Goal: Task Accomplishment & Management: Manage account settings

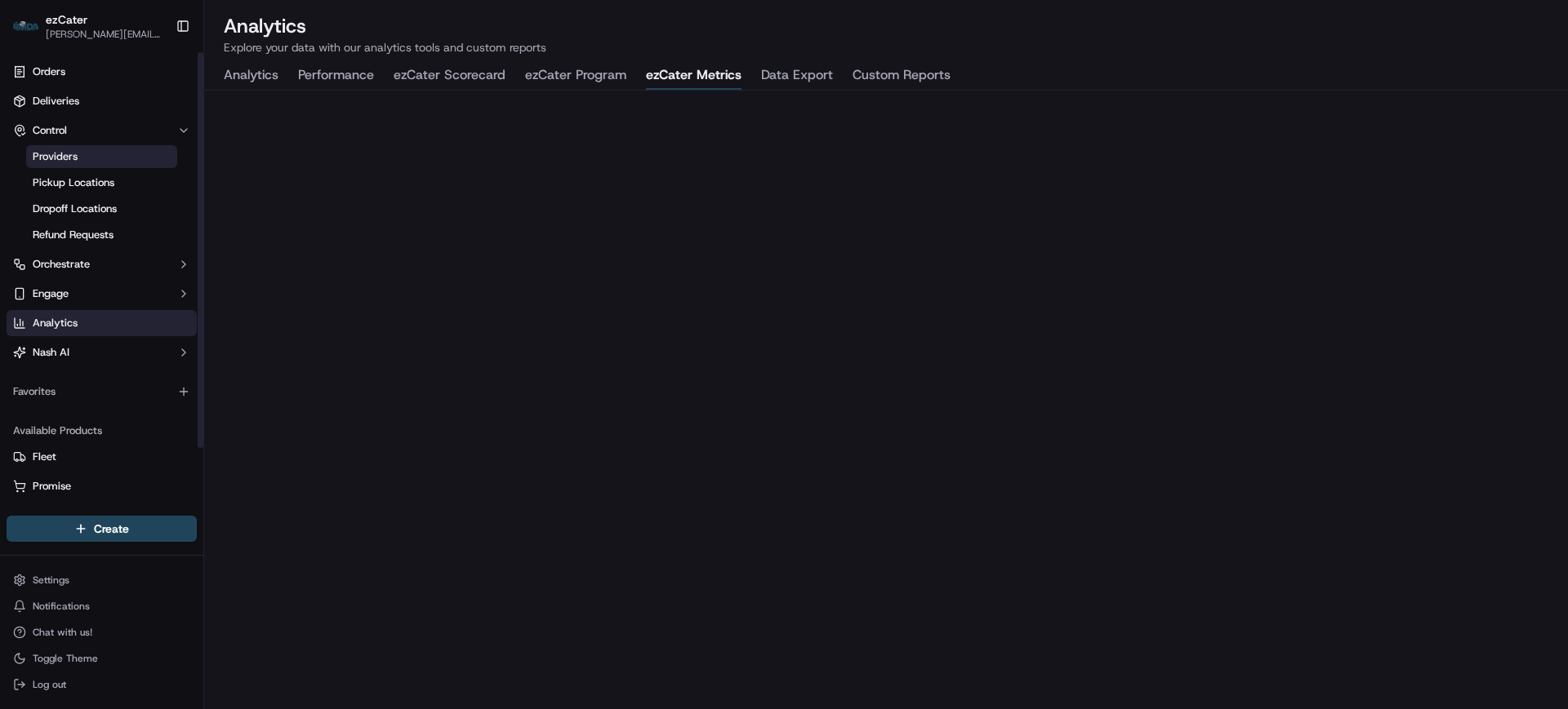
click at [86, 158] on link "Providers" at bounding box center [101, 157] width 151 height 23
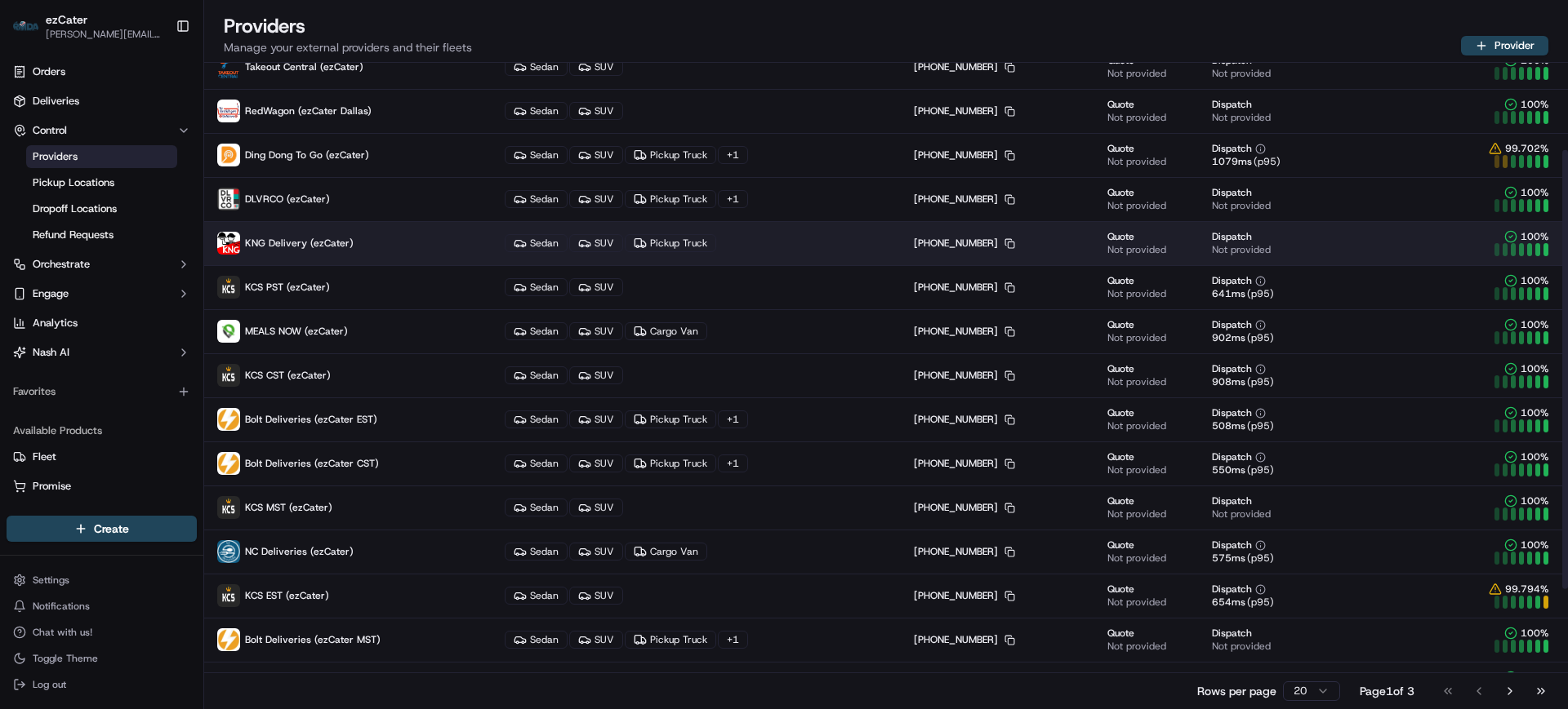
scroll to position [305, 0]
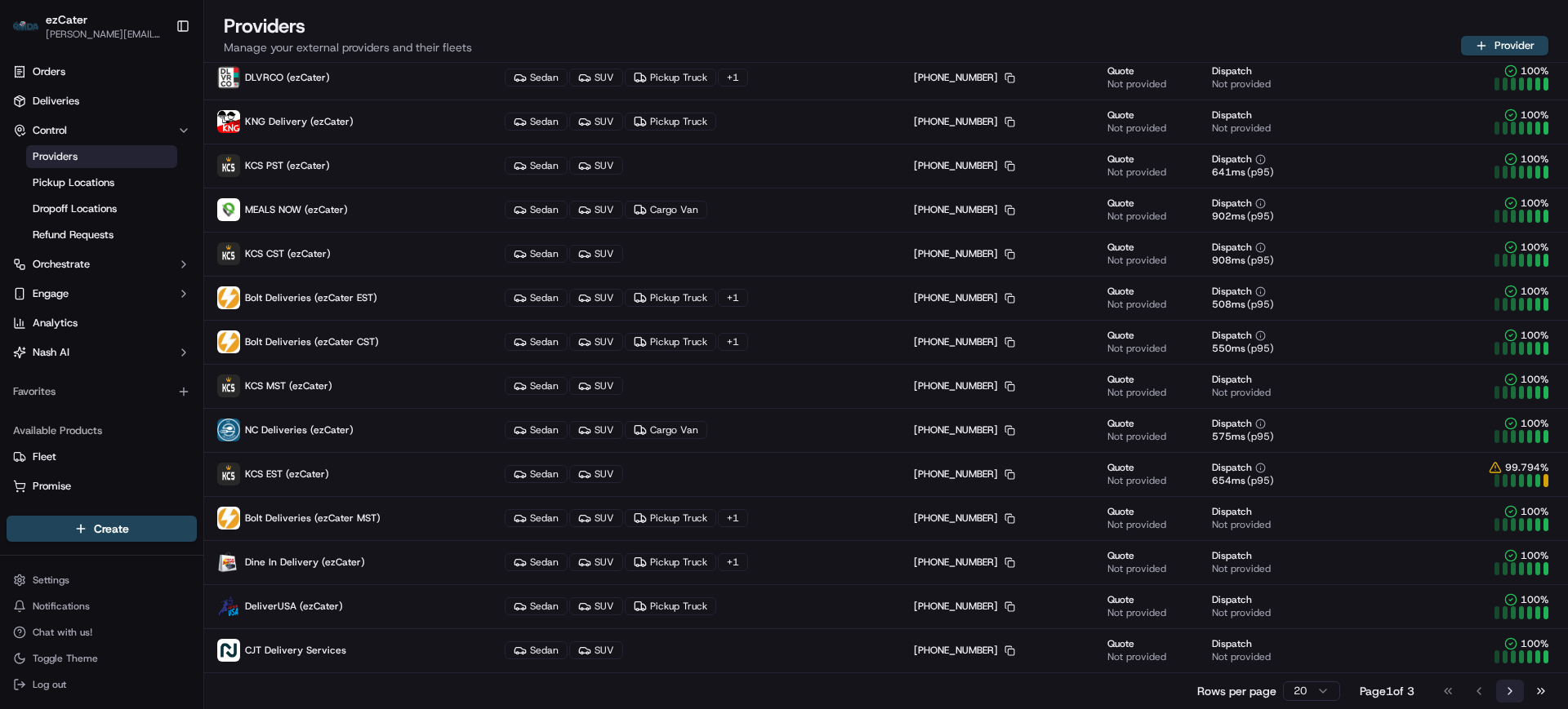
click at [1507, 689] on button "Go to next page" at bounding box center [1509, 692] width 27 height 23
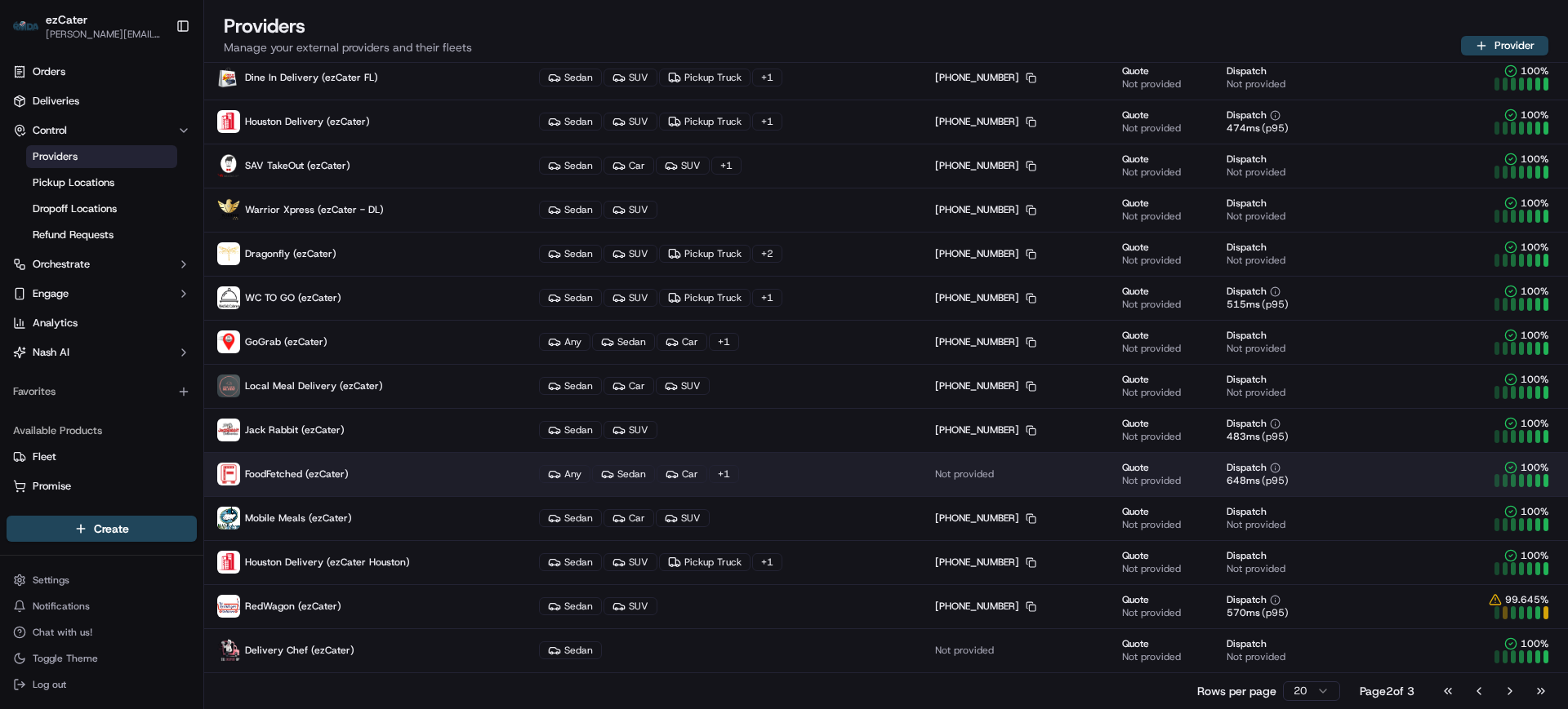
click at [349, 476] on p "FoodFetched (ezCater)" at bounding box center [365, 474] width 296 height 23
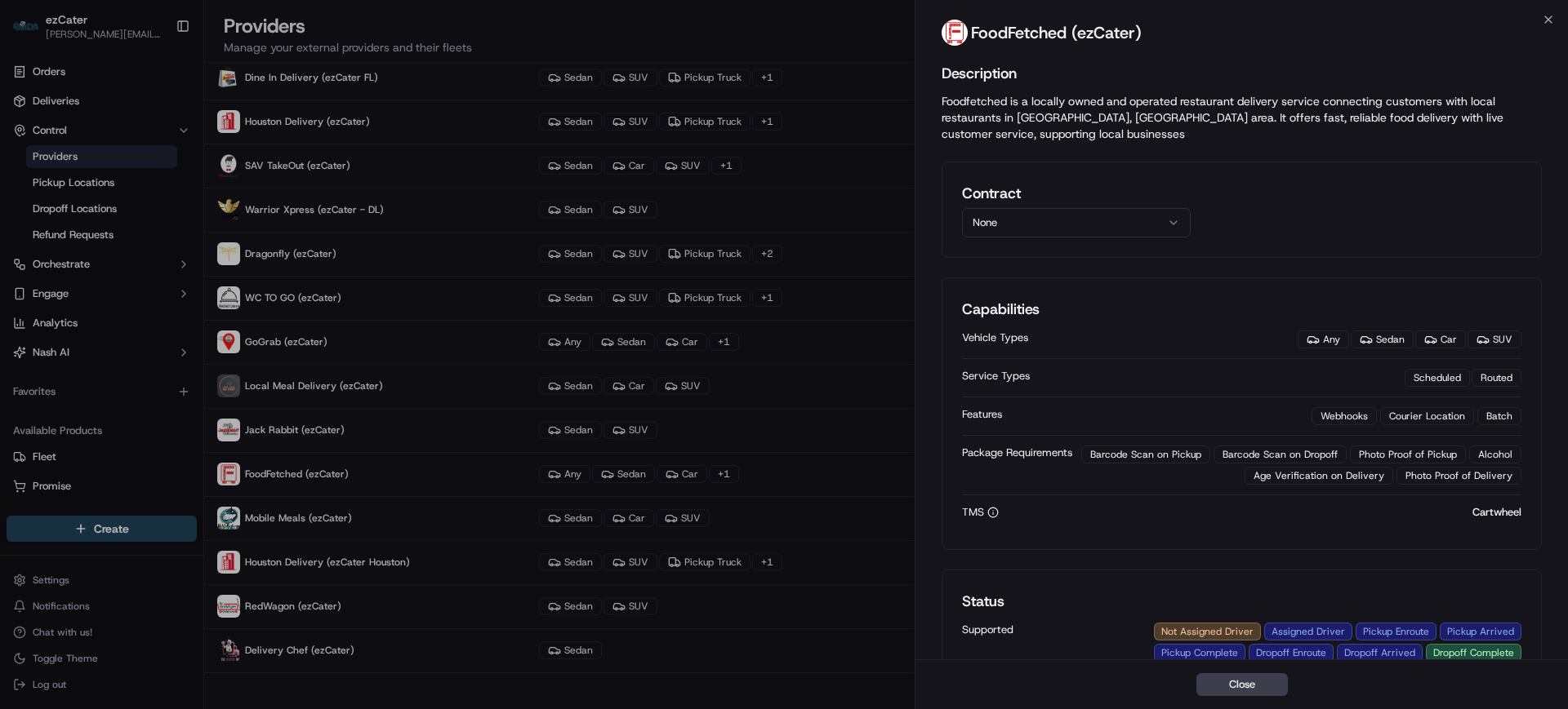
click at [1042, 213] on button "None" at bounding box center [1076, 222] width 228 height 29
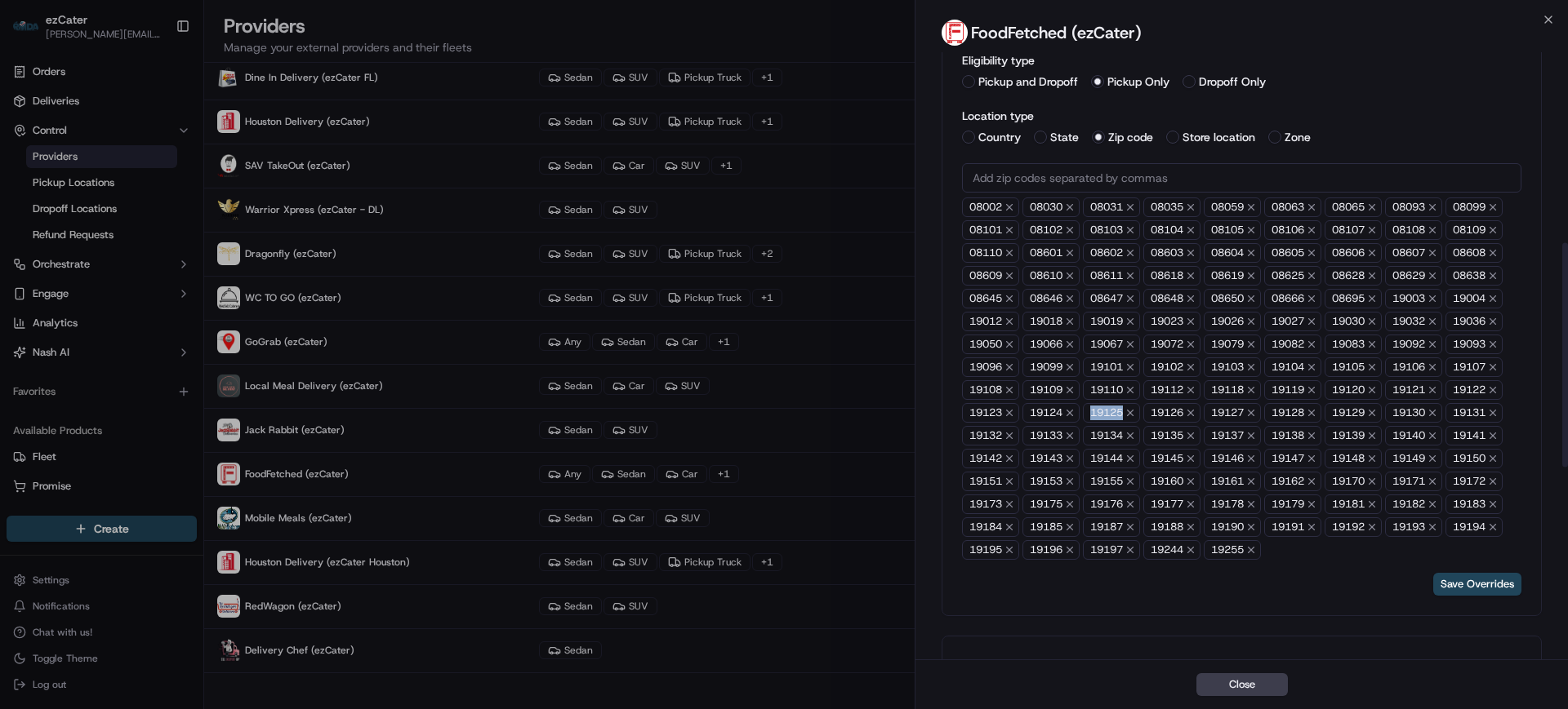
scroll to position [515, 0]
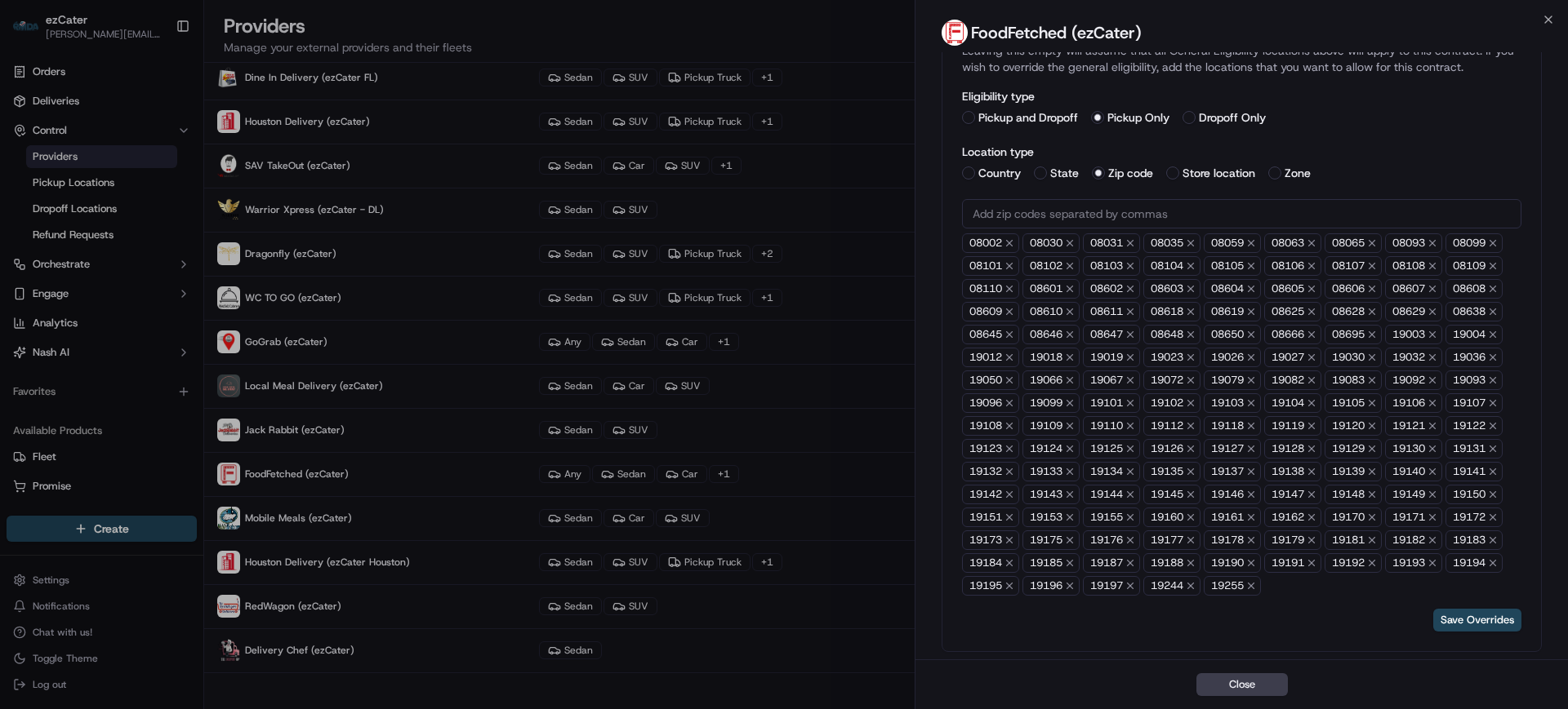
click at [1004, 209] on input "text" at bounding box center [1241, 213] width 559 height 29
paste input "text"
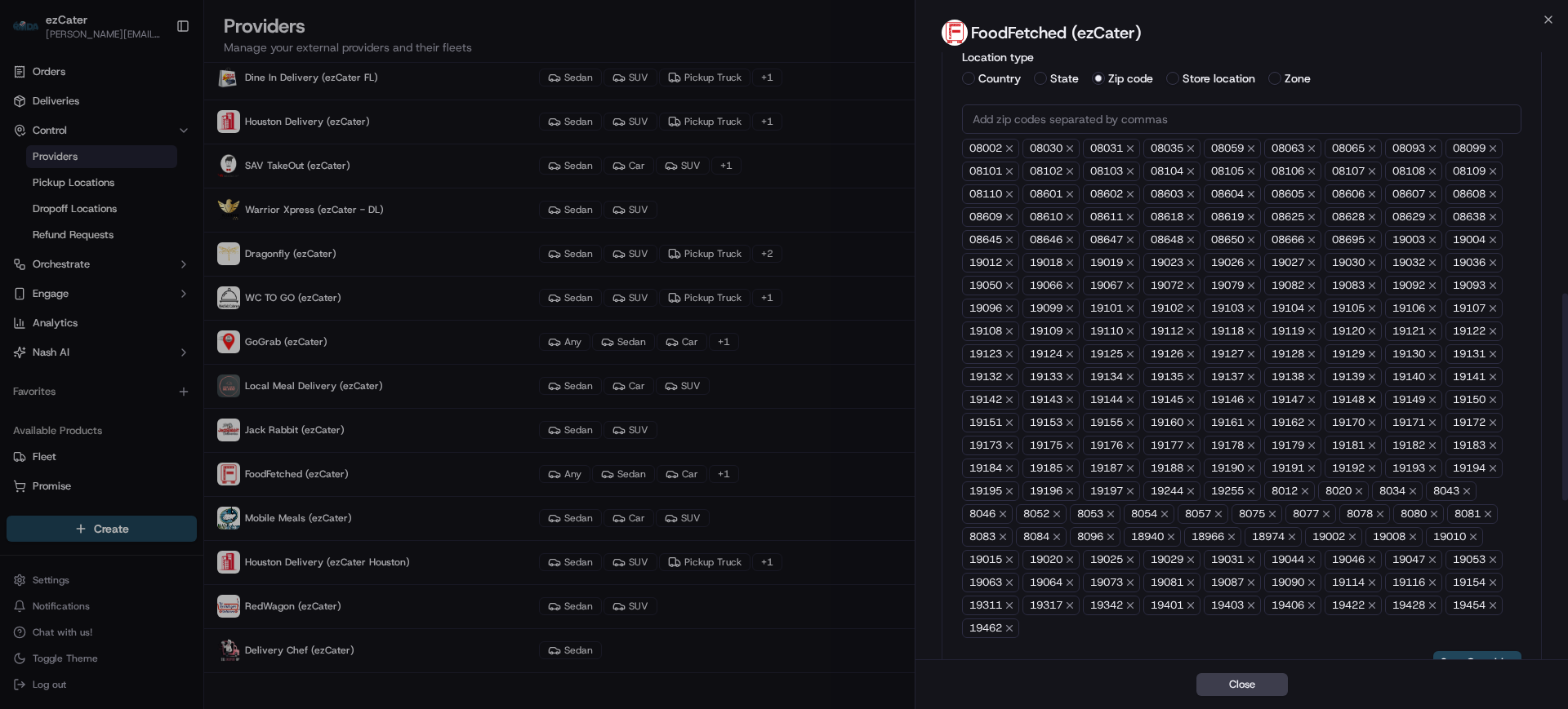
scroll to position [719, 0]
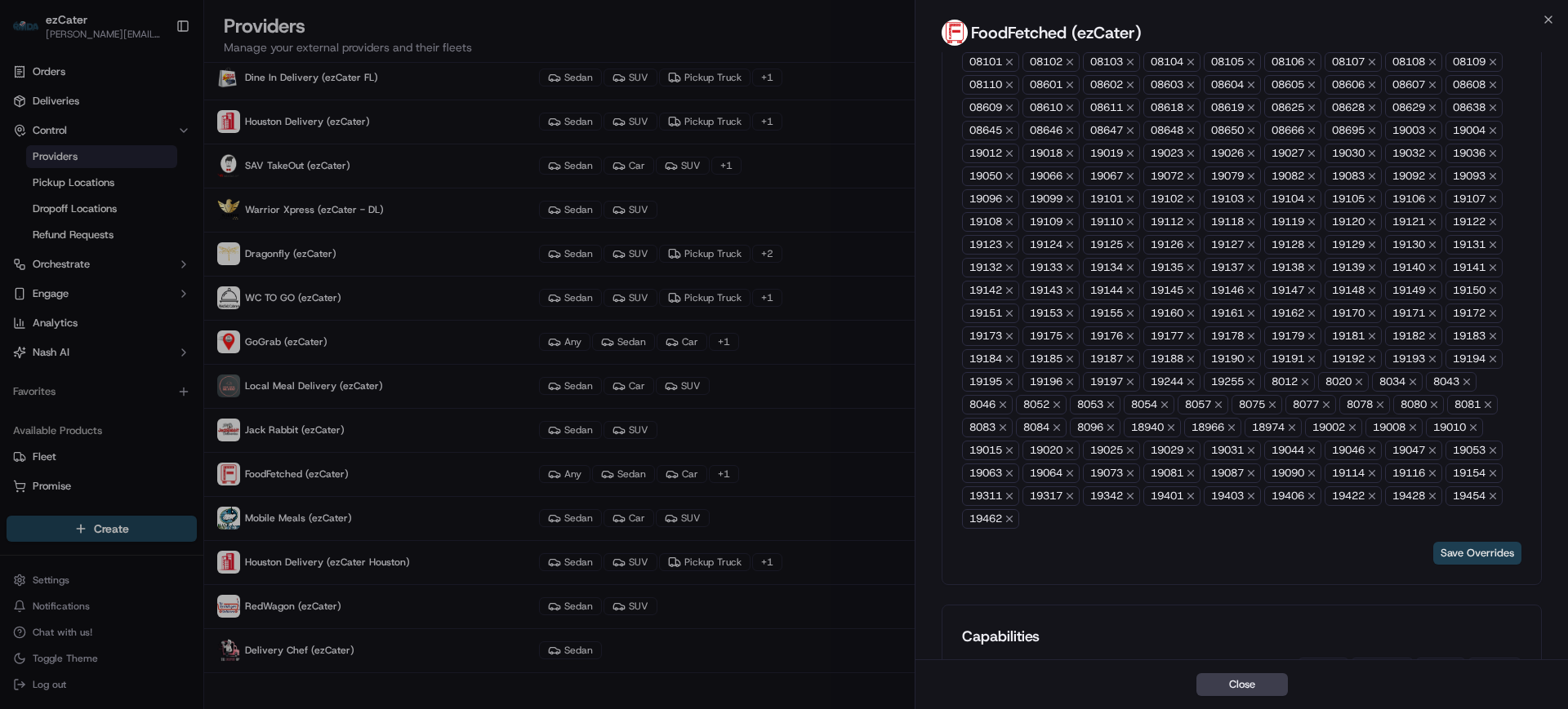
click at [1463, 545] on button "Save Overrides" at bounding box center [1477, 554] width 88 height 23
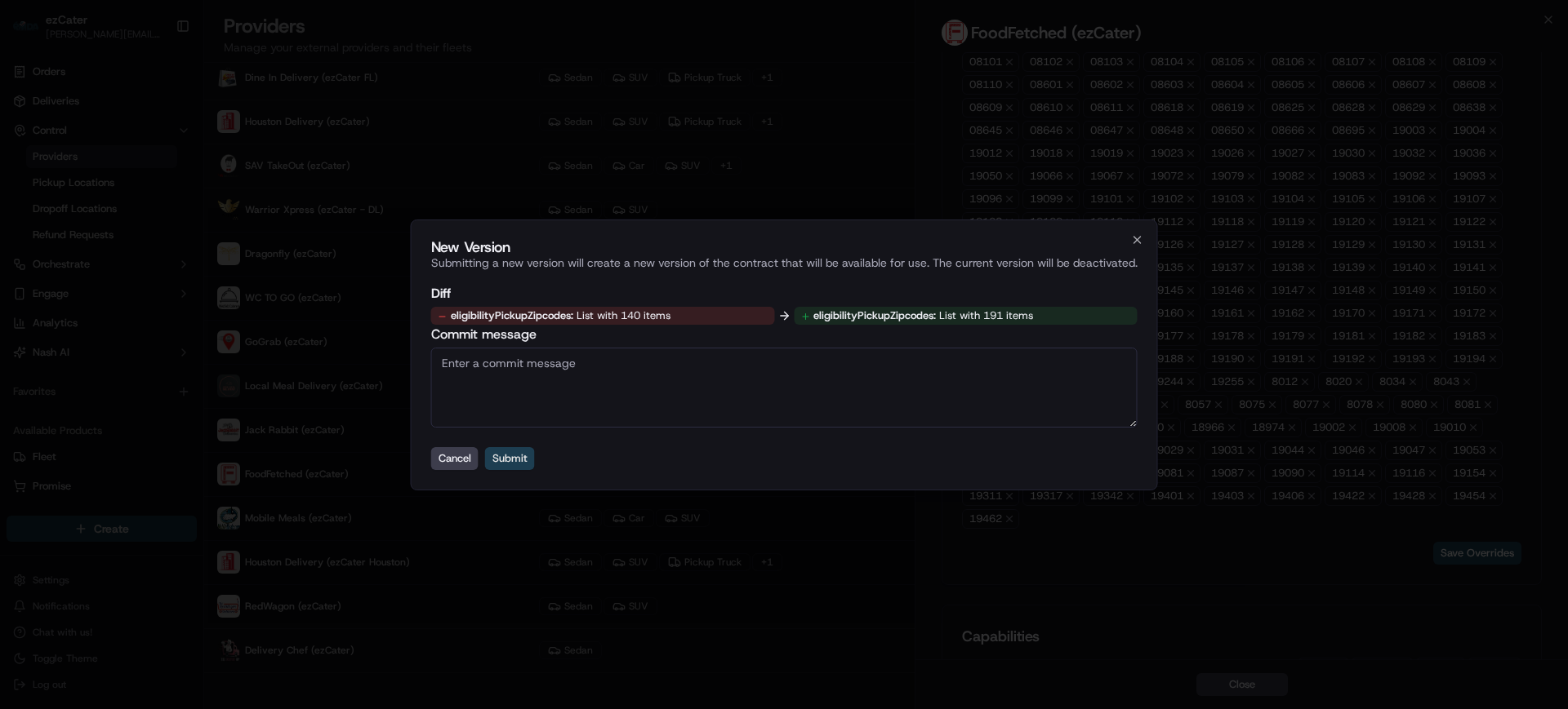
click at [509, 457] on button "Submit" at bounding box center [510, 459] width 50 height 23
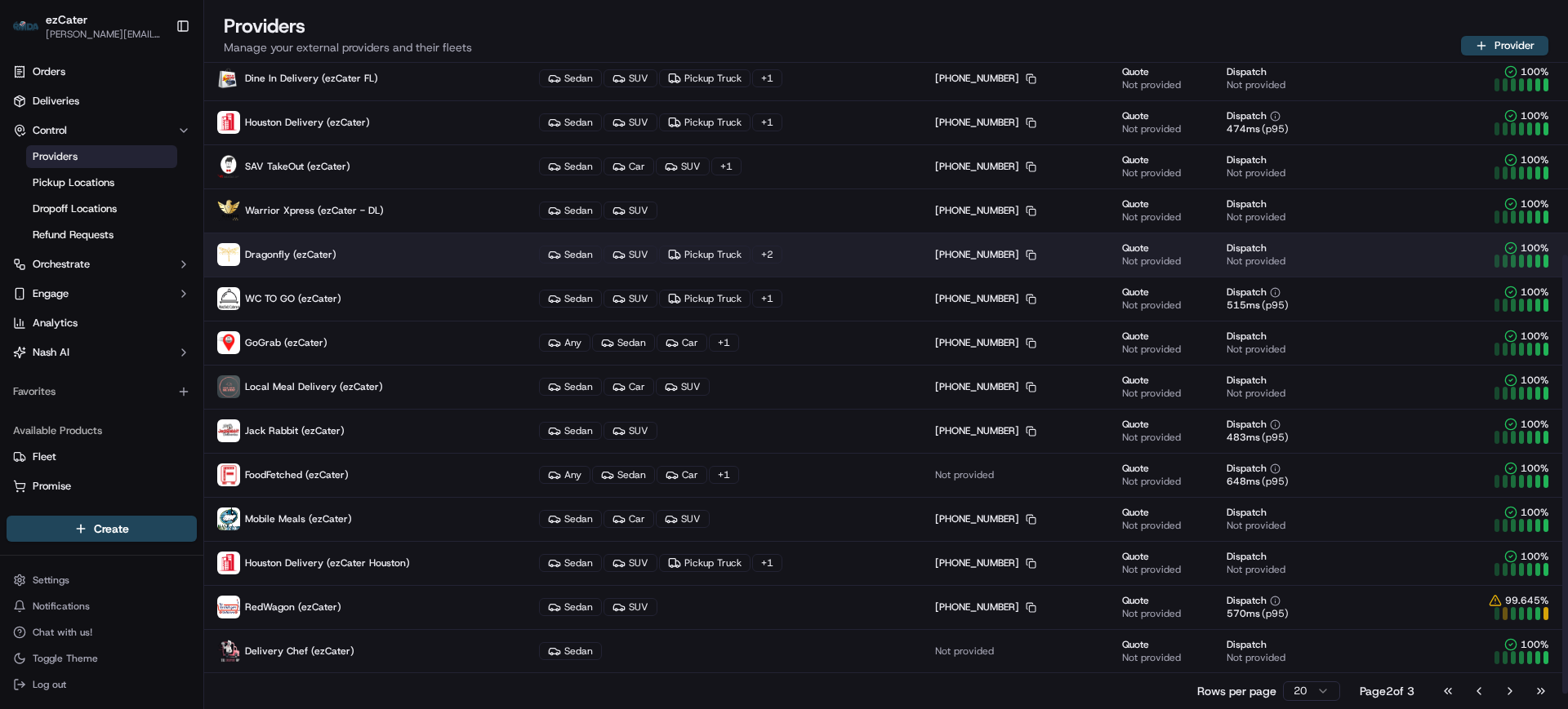
scroll to position [305, 0]
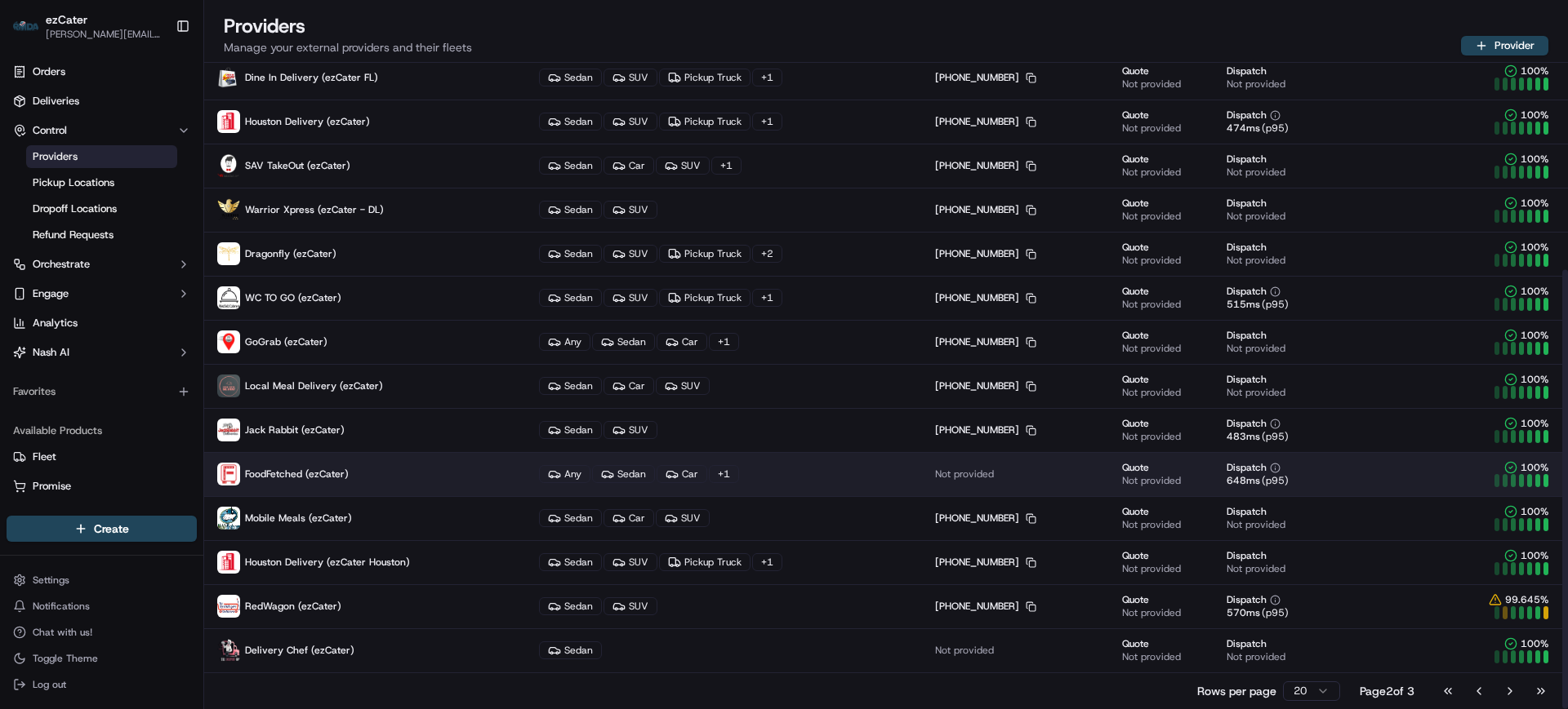
click at [351, 482] on p "FoodFetched (ezCater)" at bounding box center [365, 474] width 296 height 23
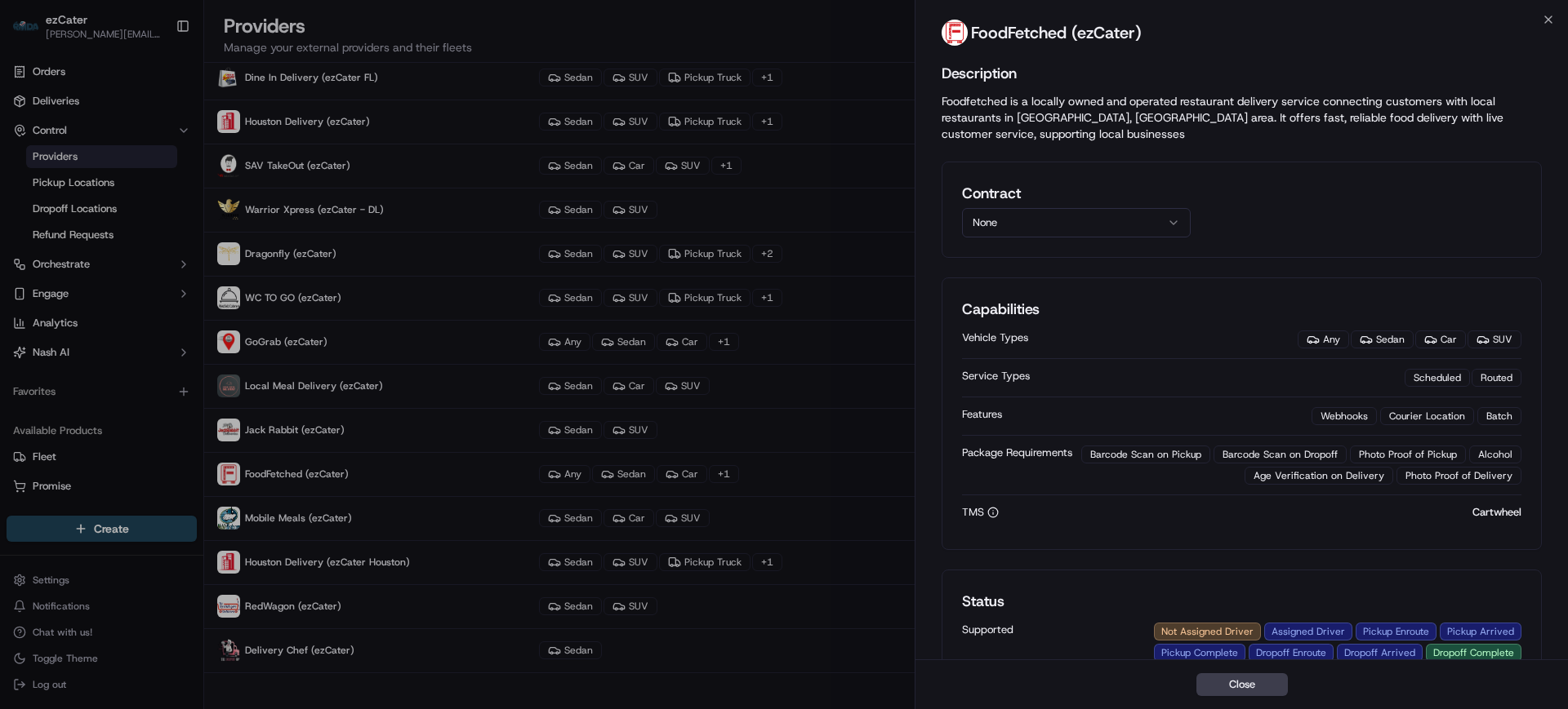
click at [1016, 230] on button "None" at bounding box center [1076, 222] width 228 height 29
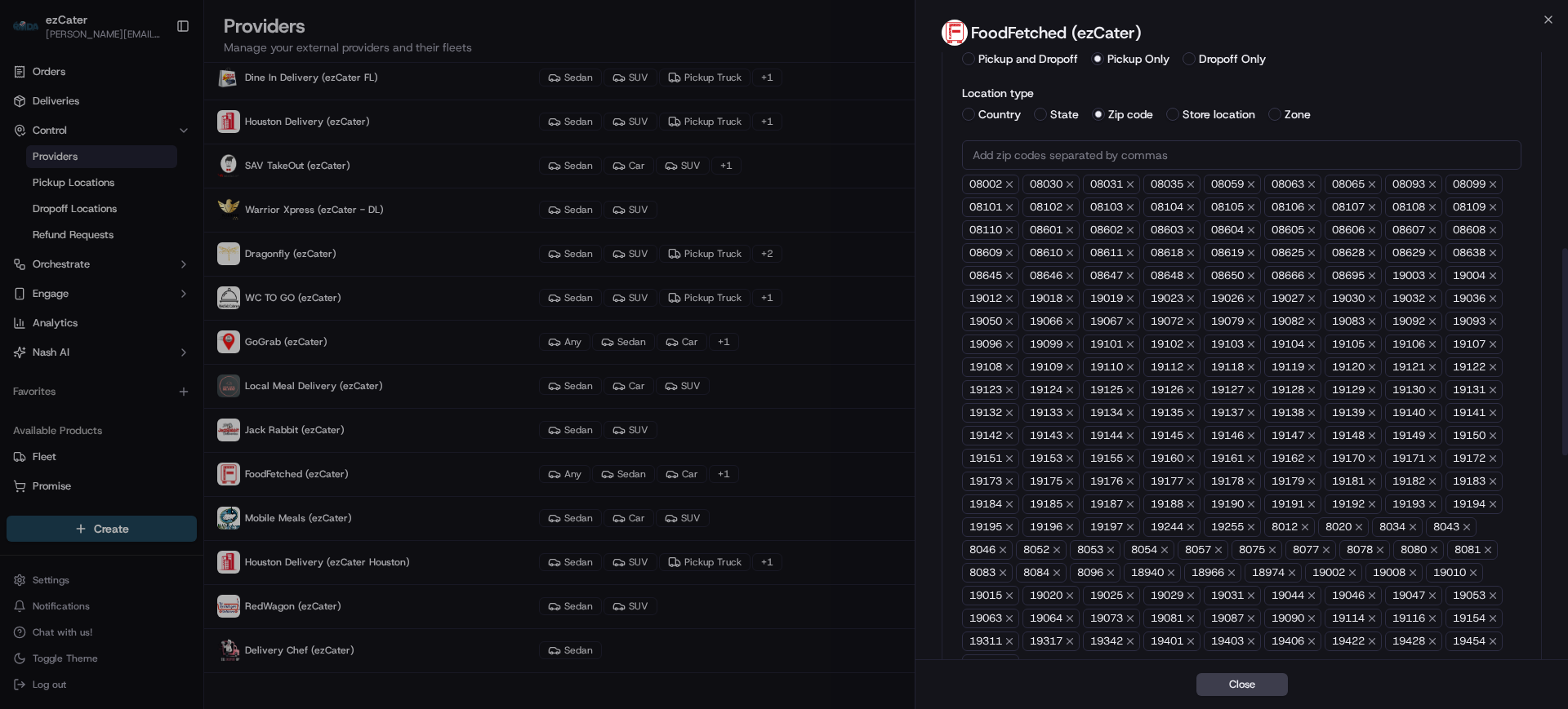
scroll to position [612, 0]
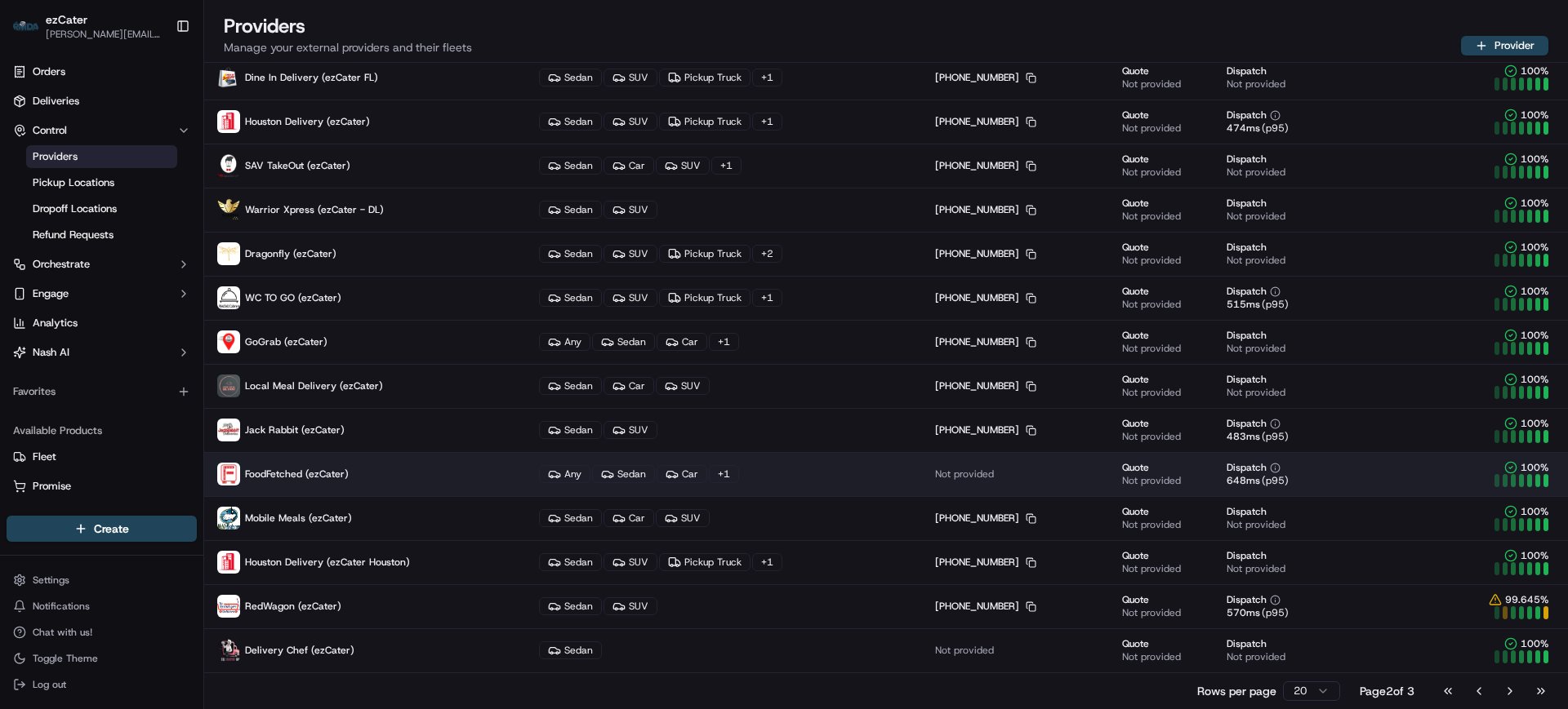
click at [413, 480] on p "FoodFetched (ezCater)" at bounding box center [365, 474] width 296 height 23
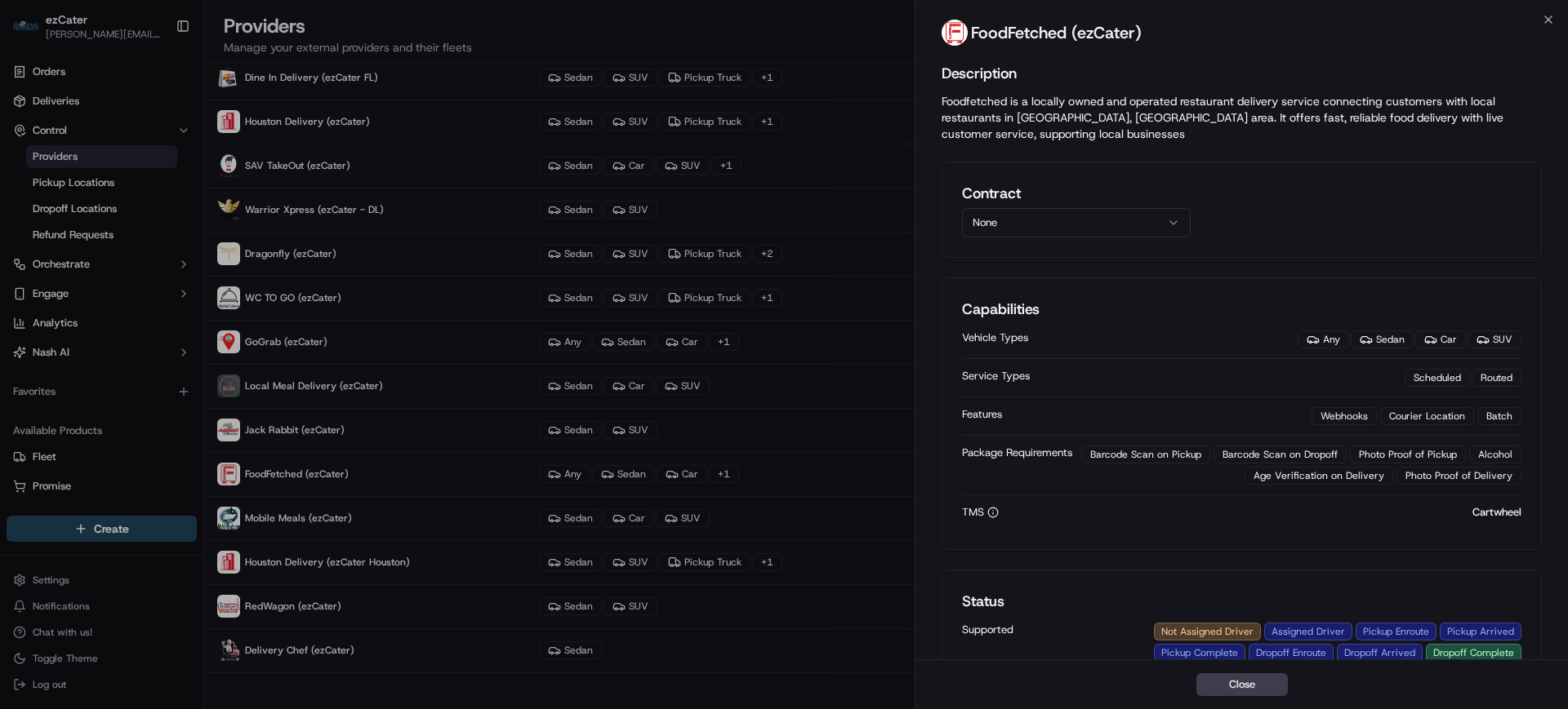
click at [1070, 222] on button "None" at bounding box center [1076, 222] width 228 height 29
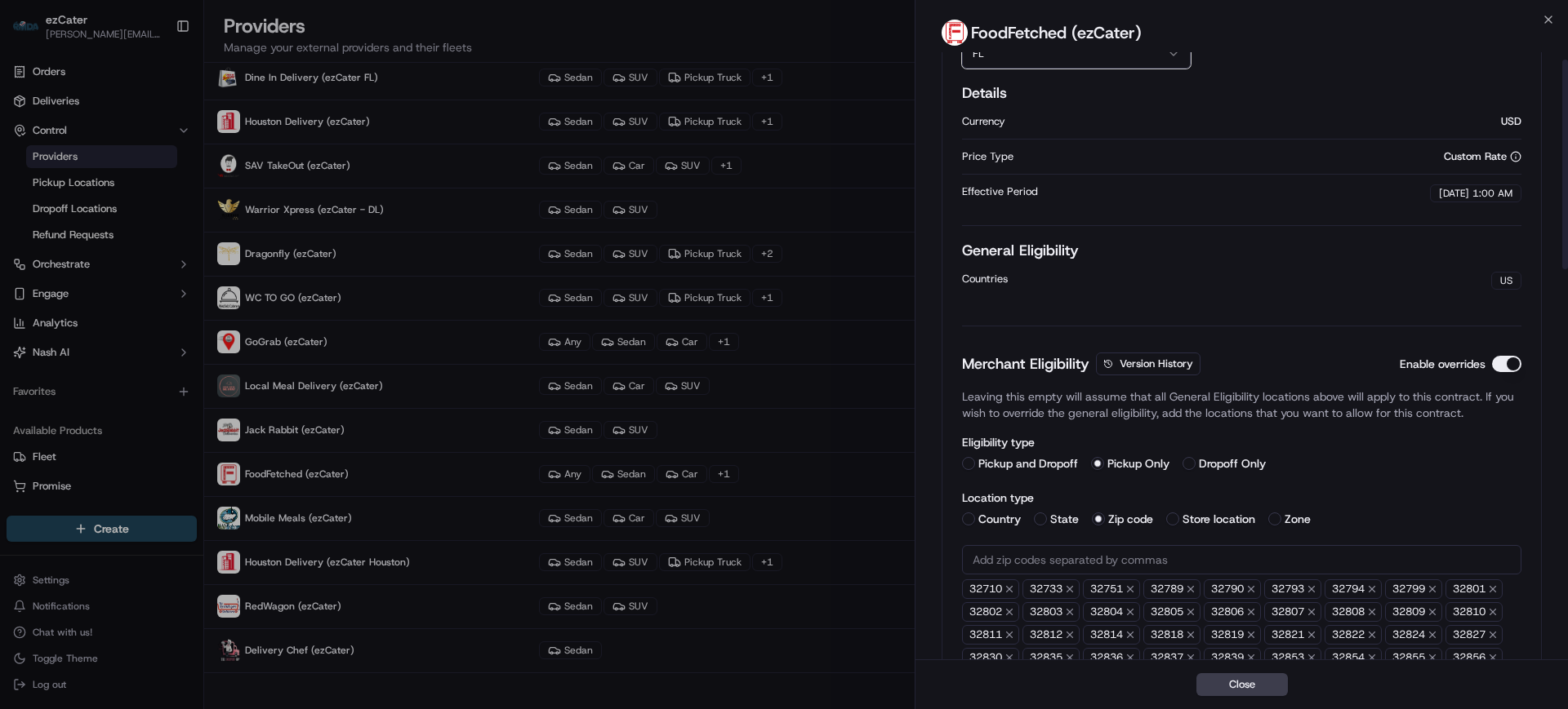
scroll to position [0, 0]
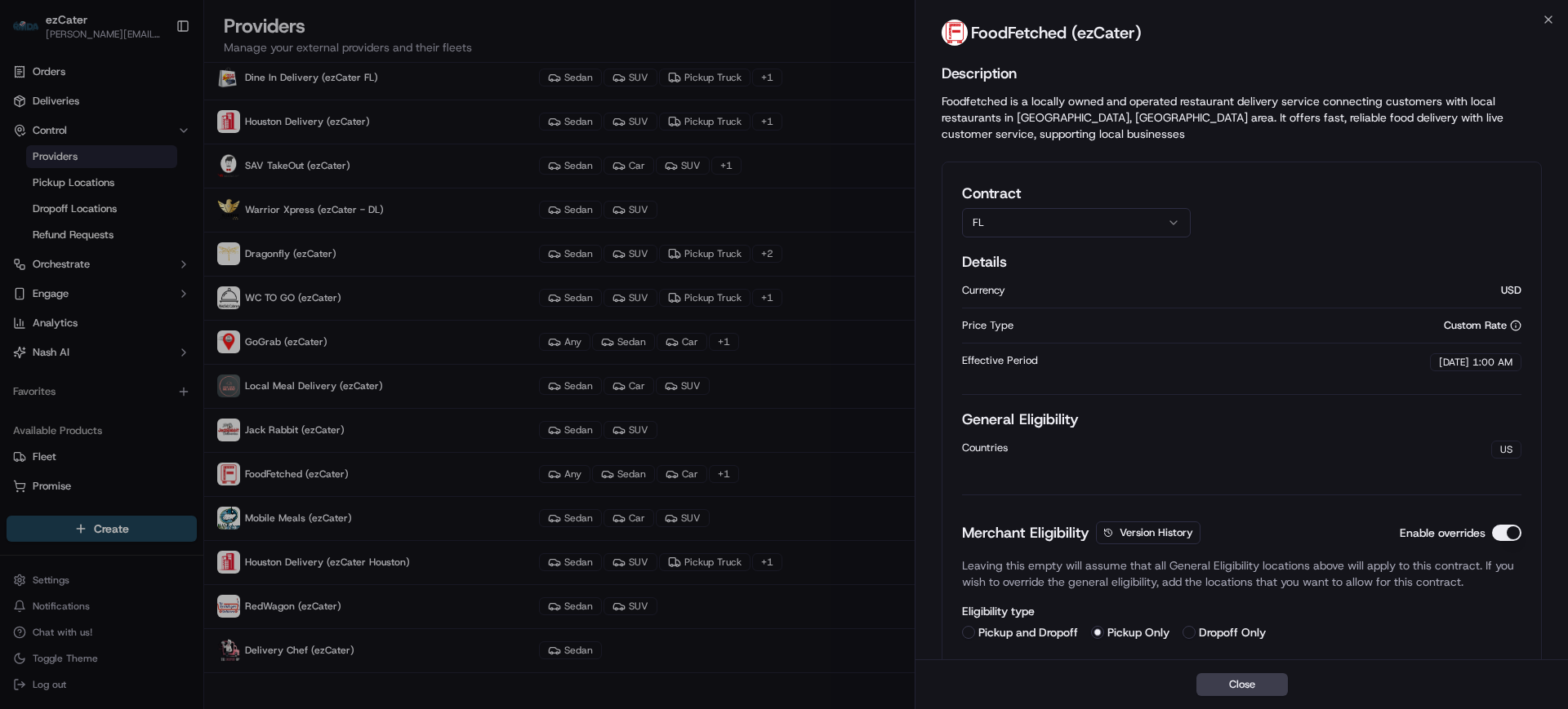
click at [1277, 172] on div "Contract FL Details Currency USD Price Type Custom Rate Effective Period [DATE]…" at bounding box center [1242, 721] width 600 height 1120
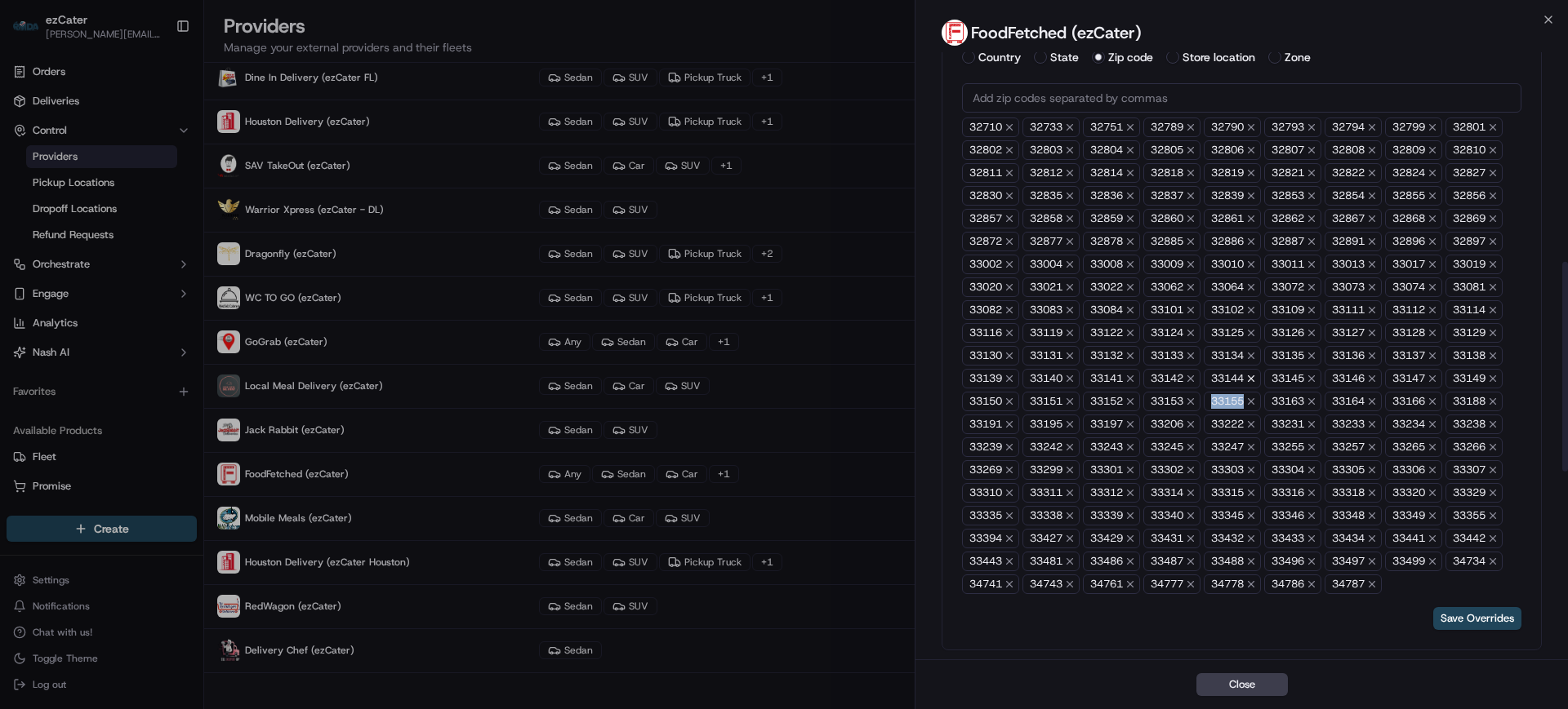
scroll to position [529, 0]
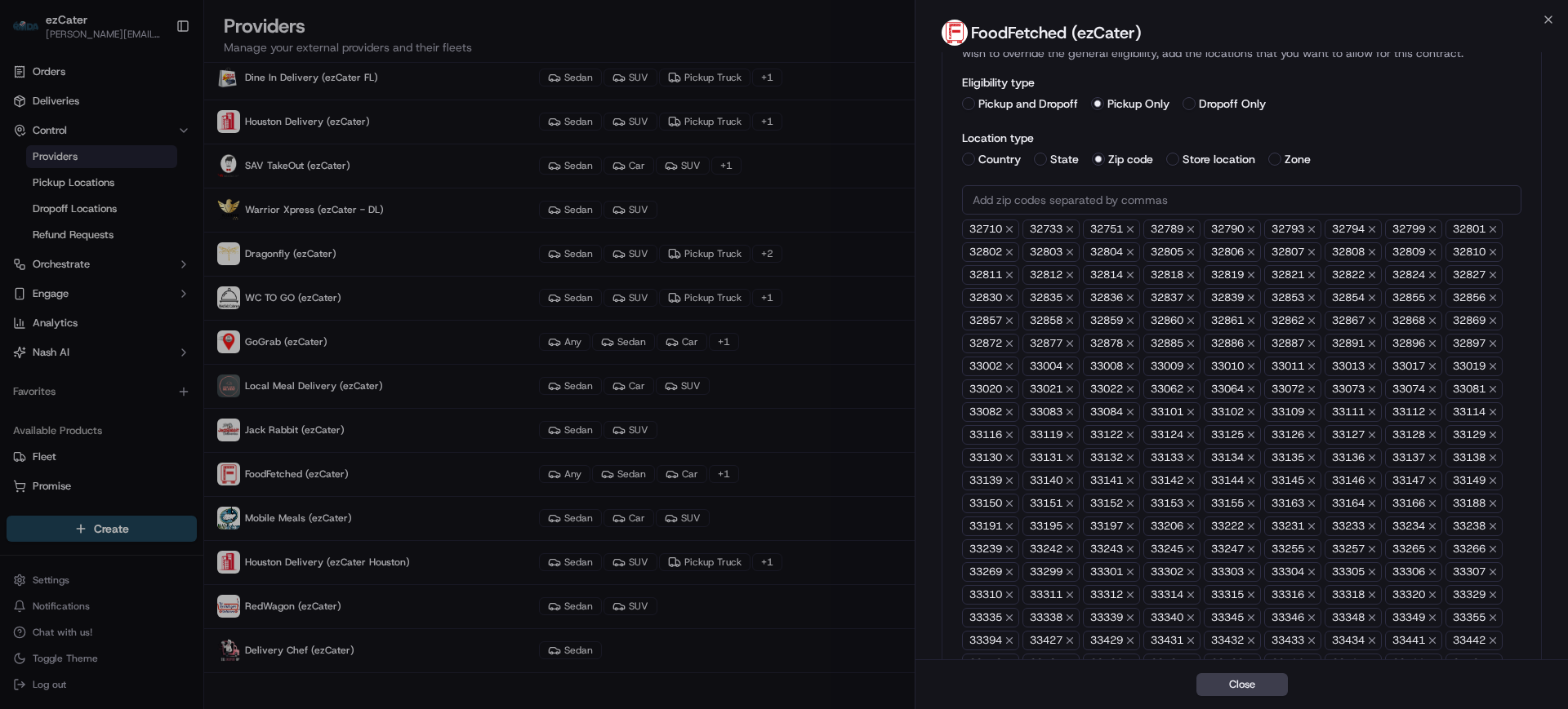
click at [1071, 199] on input "text" at bounding box center [1241, 199] width 559 height 29
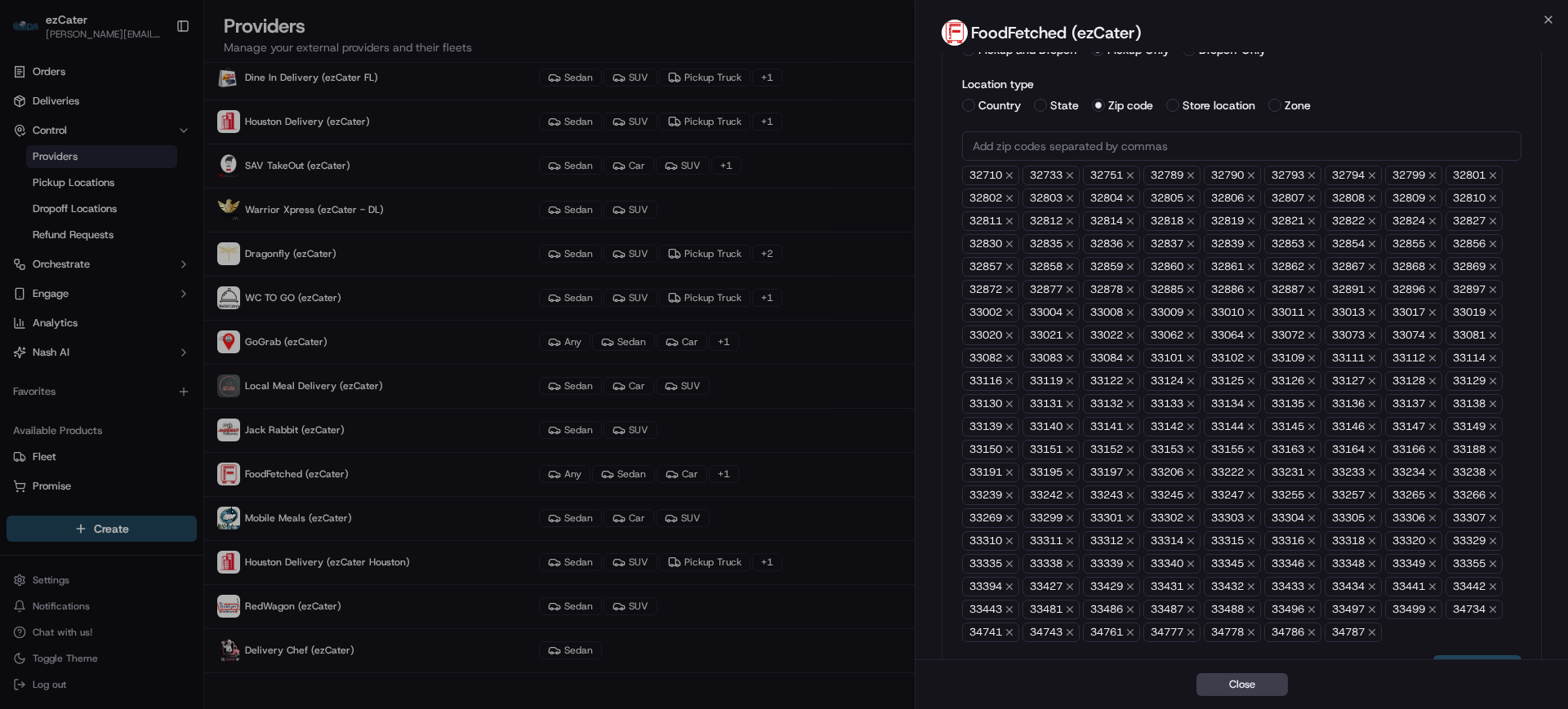
scroll to position [631, 0]
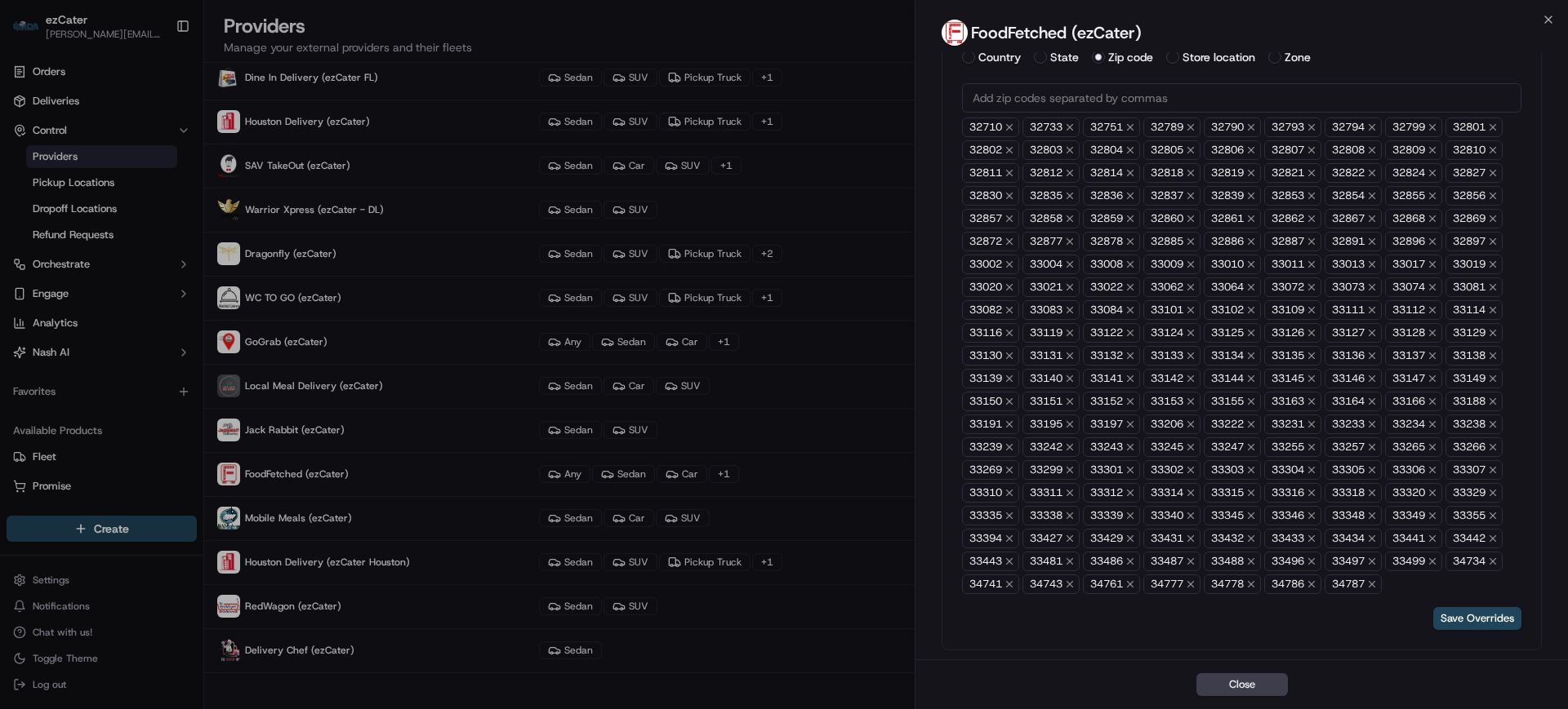
paste input "text"
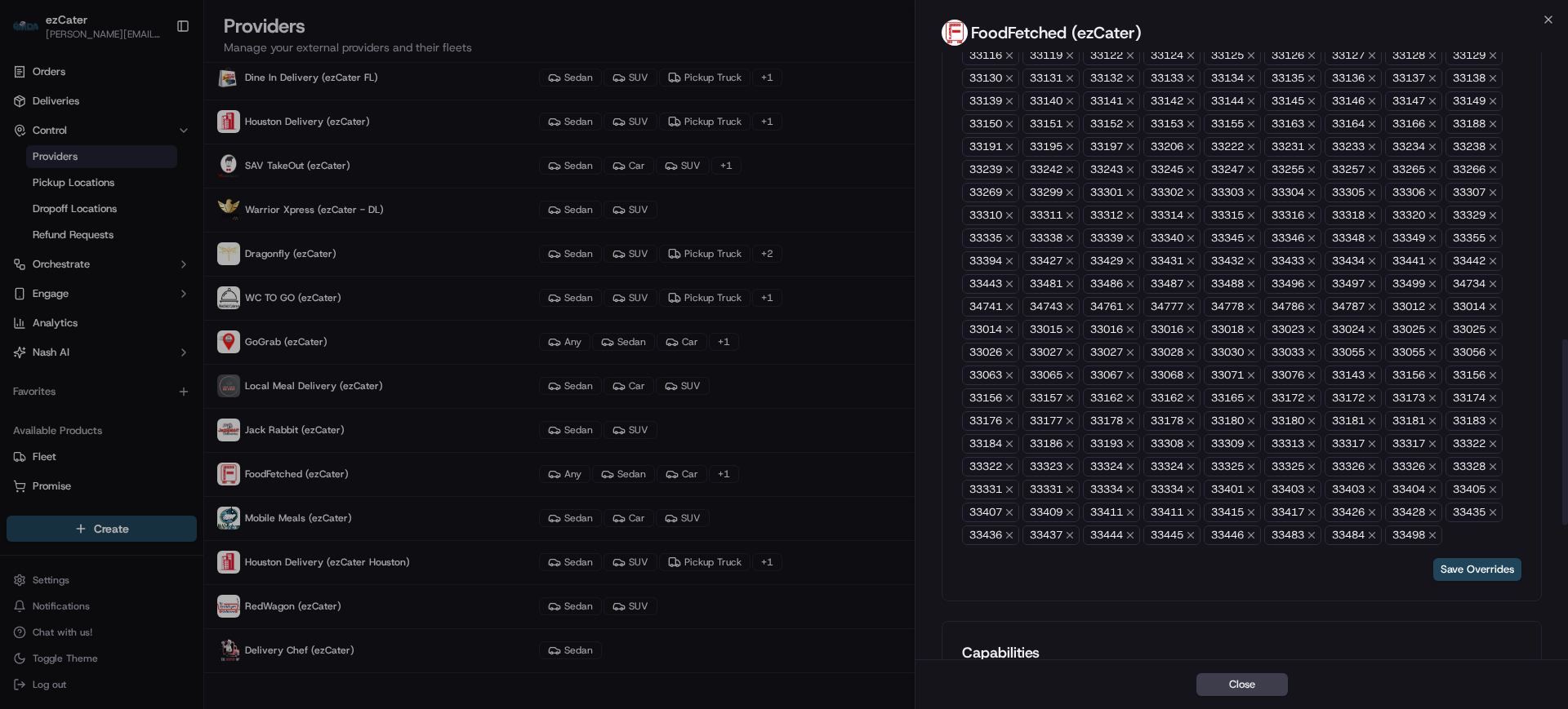
scroll to position [937, 0]
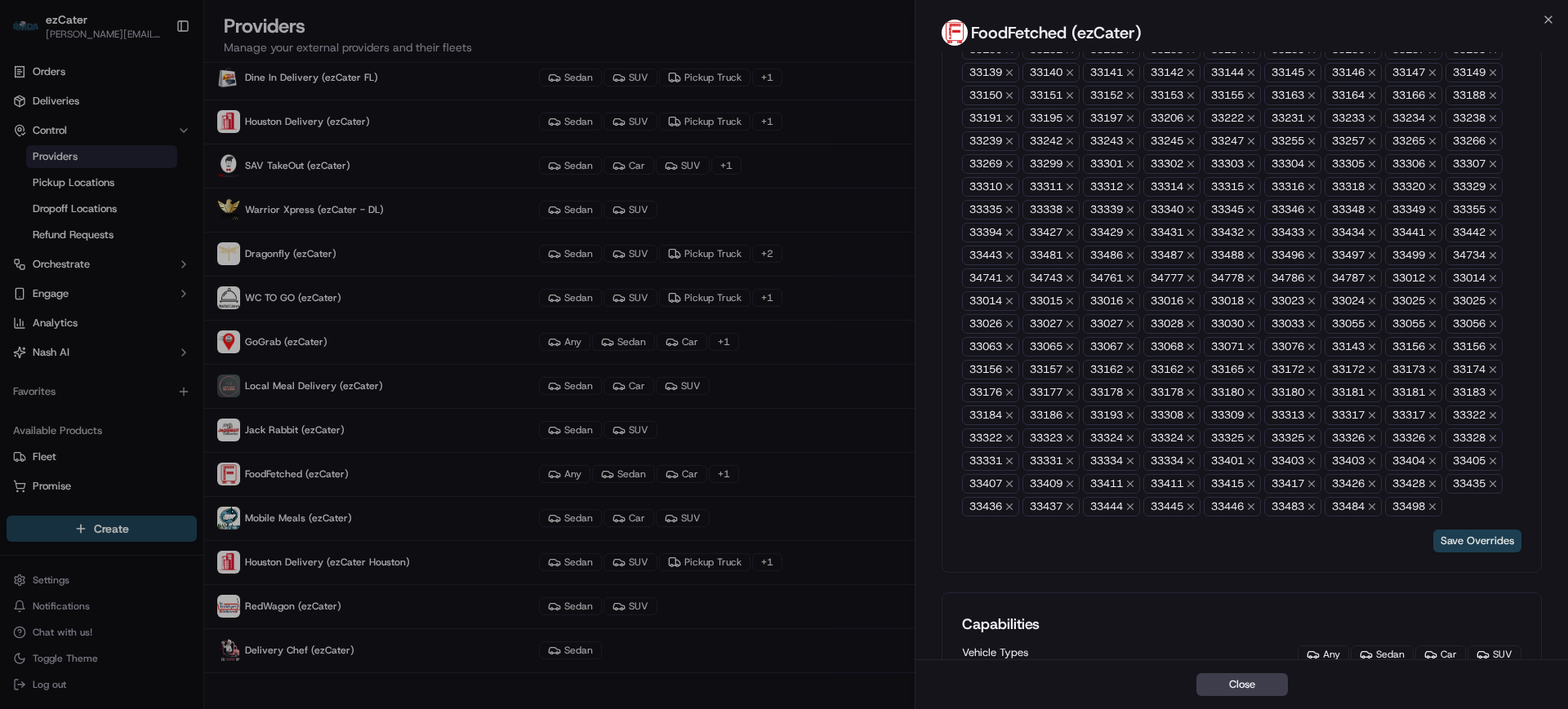
click at [1472, 548] on button "Save Overrides" at bounding box center [1477, 541] width 88 height 23
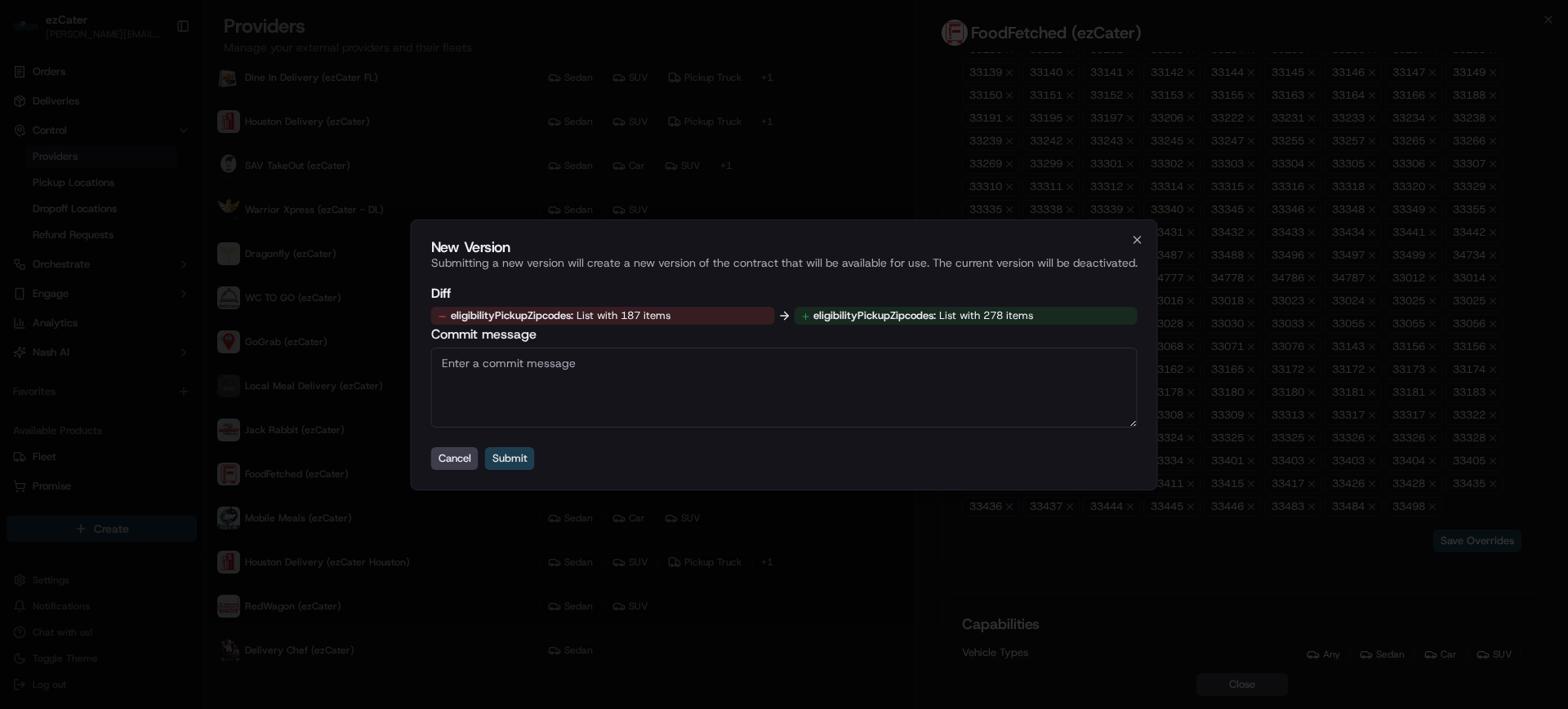
click at [513, 462] on button "Submit" at bounding box center [510, 459] width 50 height 23
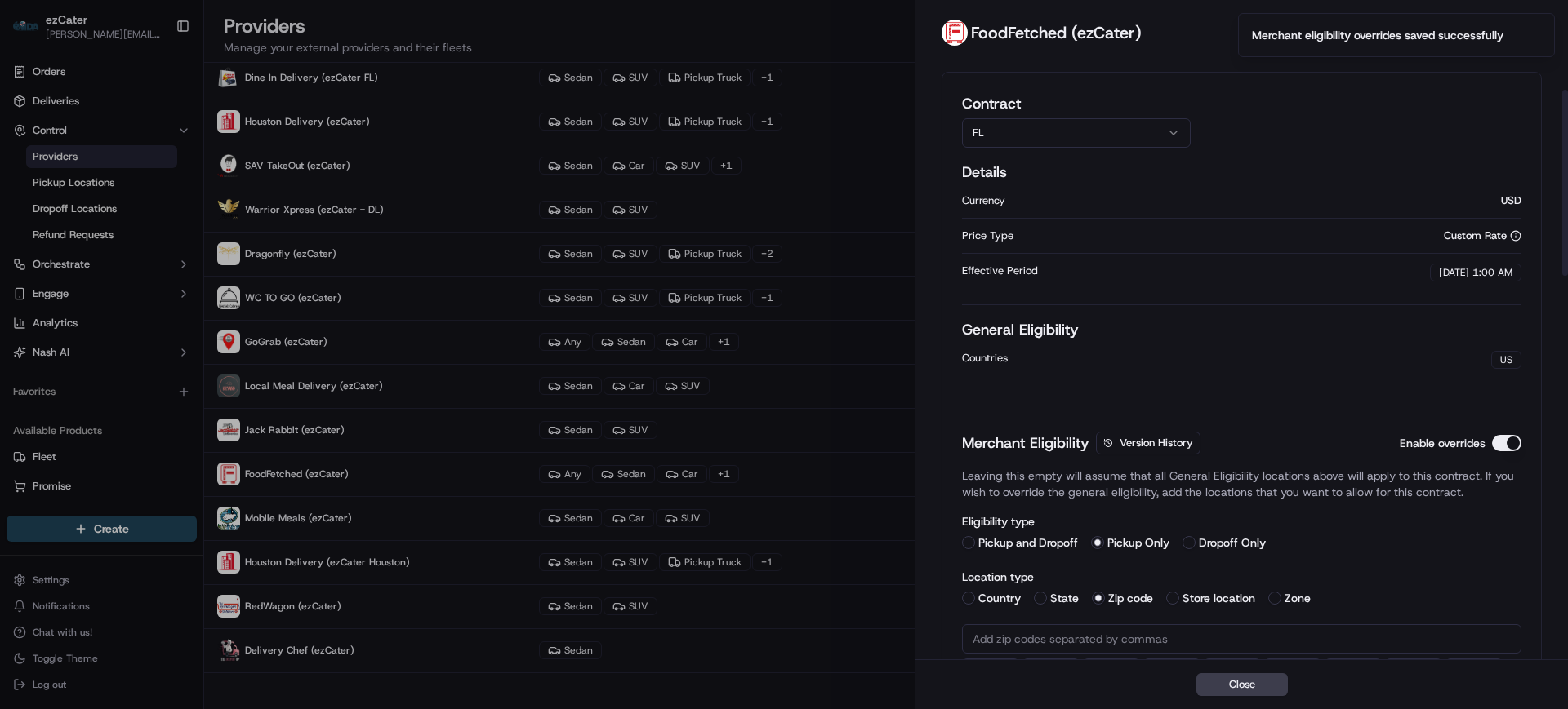
scroll to position [0, 0]
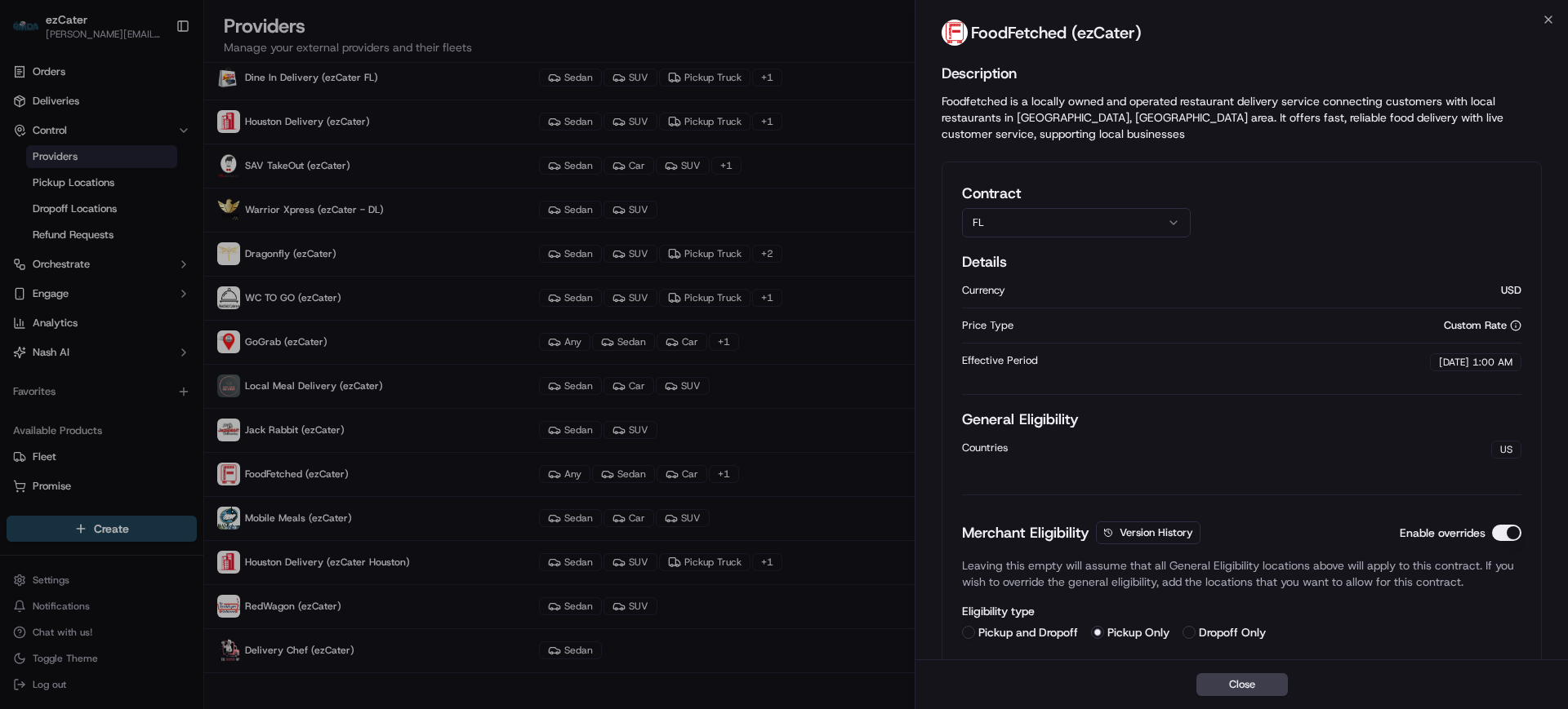
click at [1339, 206] on div "Contract FL" at bounding box center [1241, 209] width 559 height 56
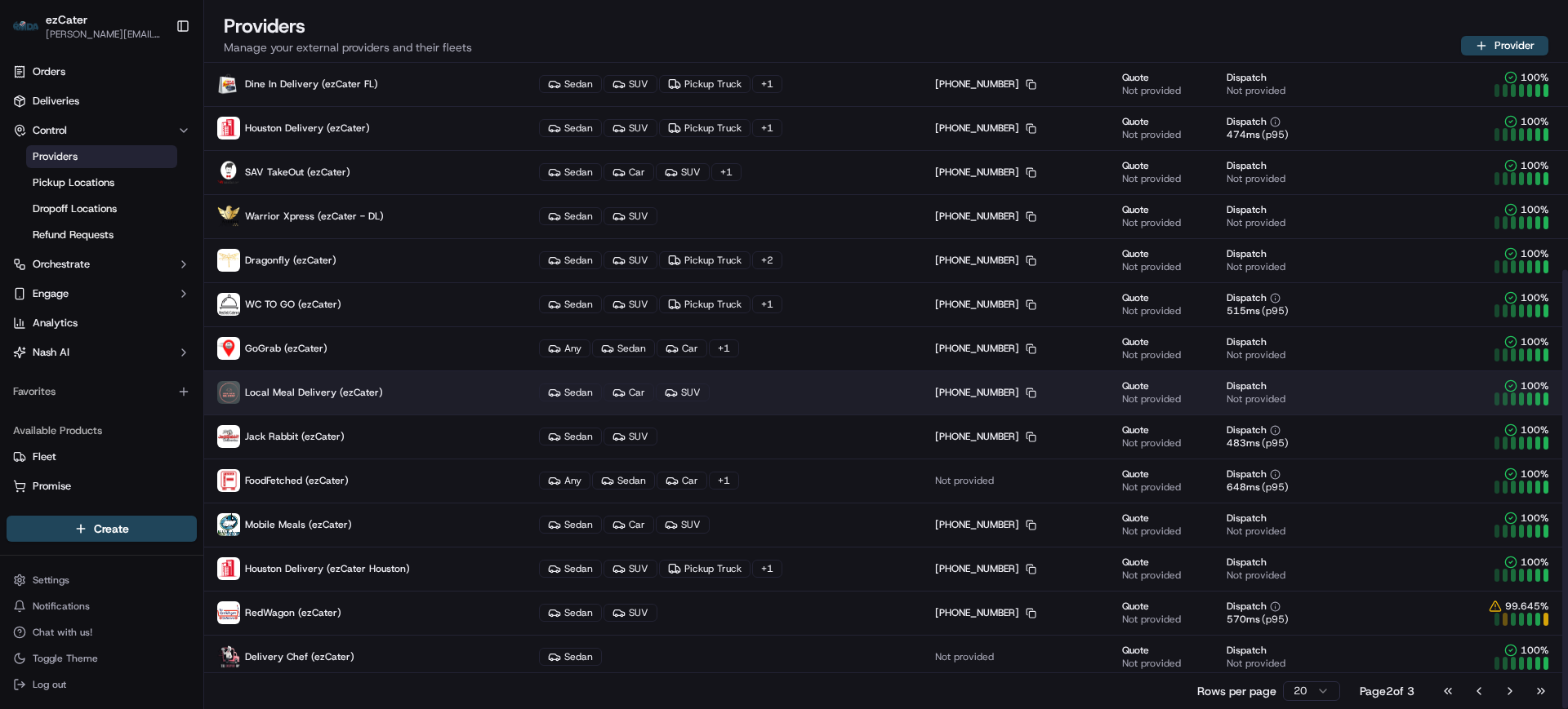
scroll to position [305, 0]
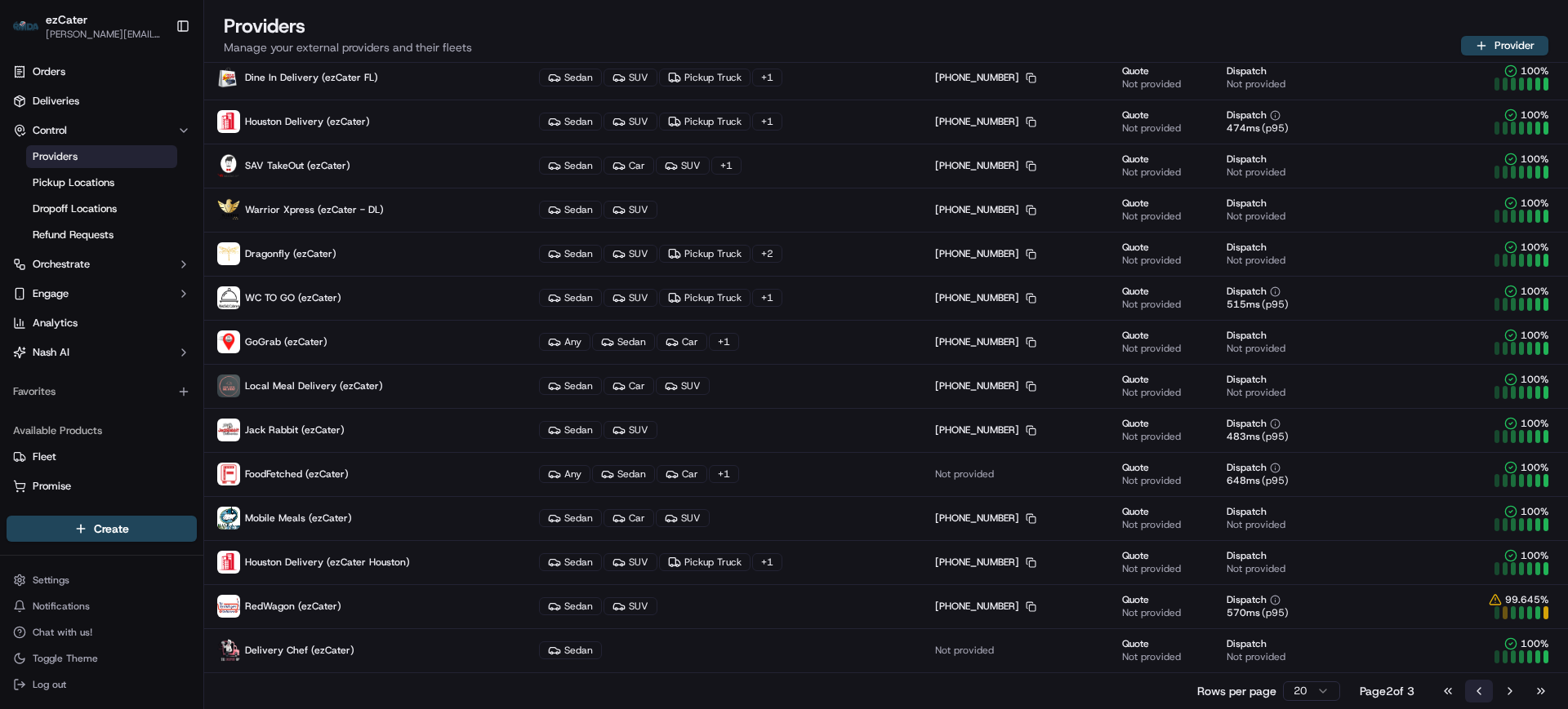
click at [1478, 697] on button "Go to previous page" at bounding box center [1478, 692] width 27 height 23
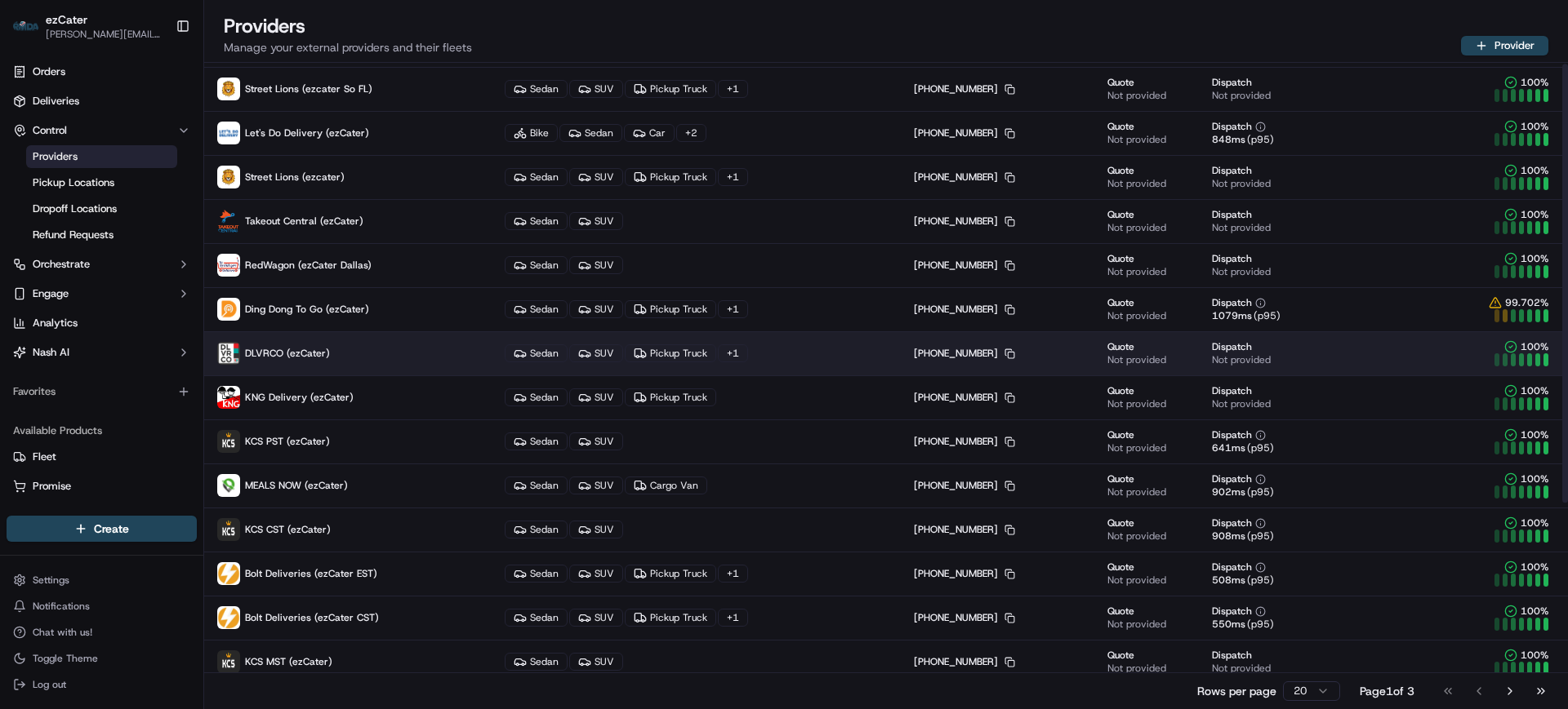
scroll to position [0, 0]
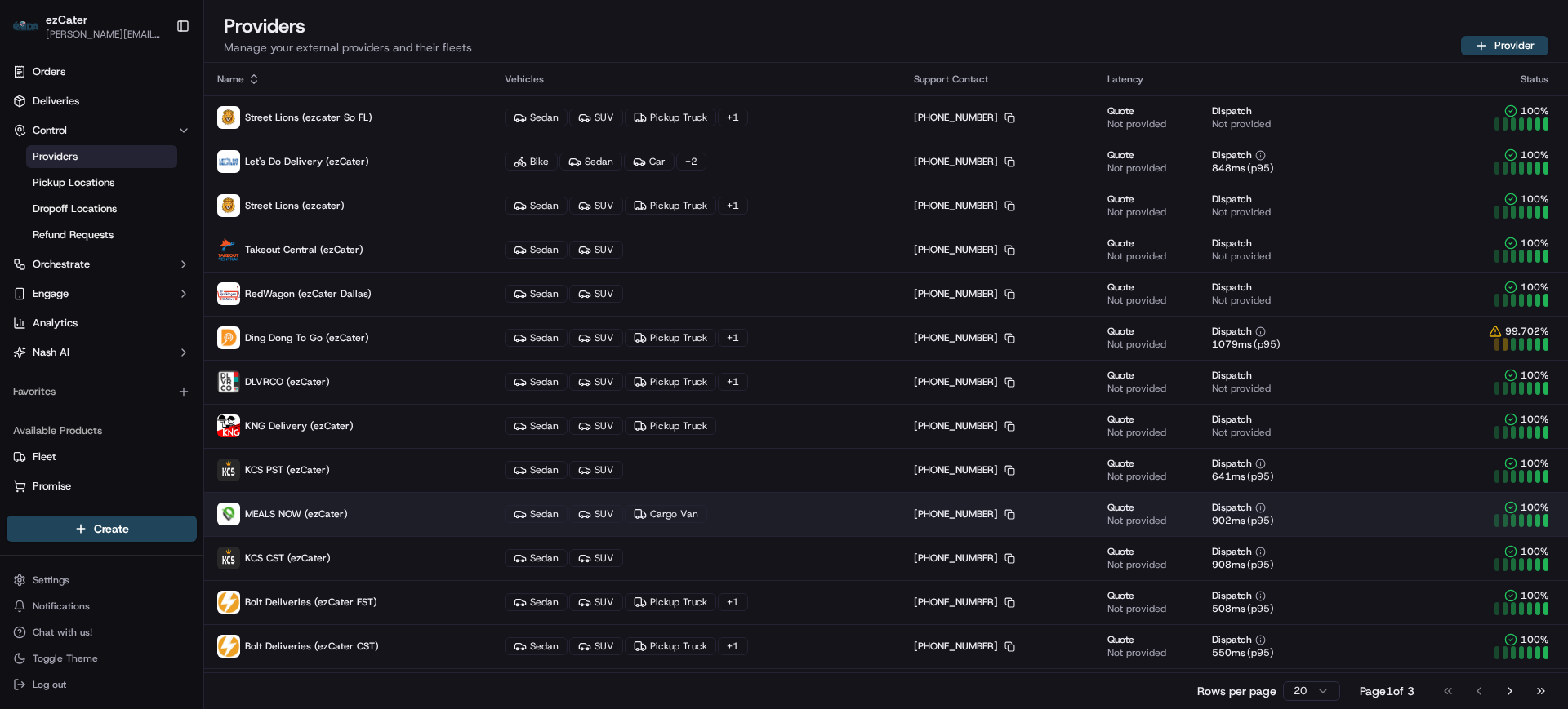
click at [411, 505] on p "MEALS NOW (ezCater)" at bounding box center [348, 515] width 262 height 23
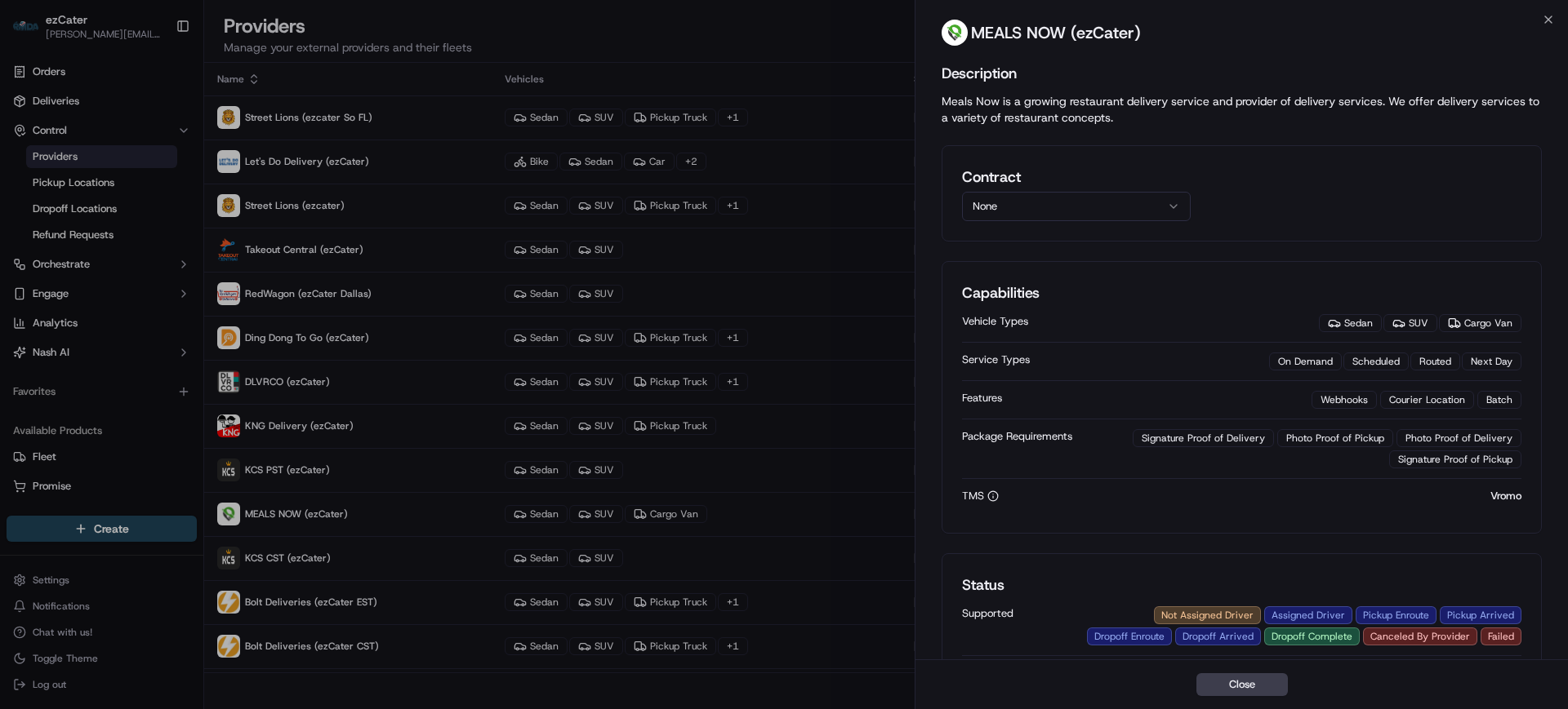
click at [1041, 202] on button "None" at bounding box center [1076, 206] width 228 height 29
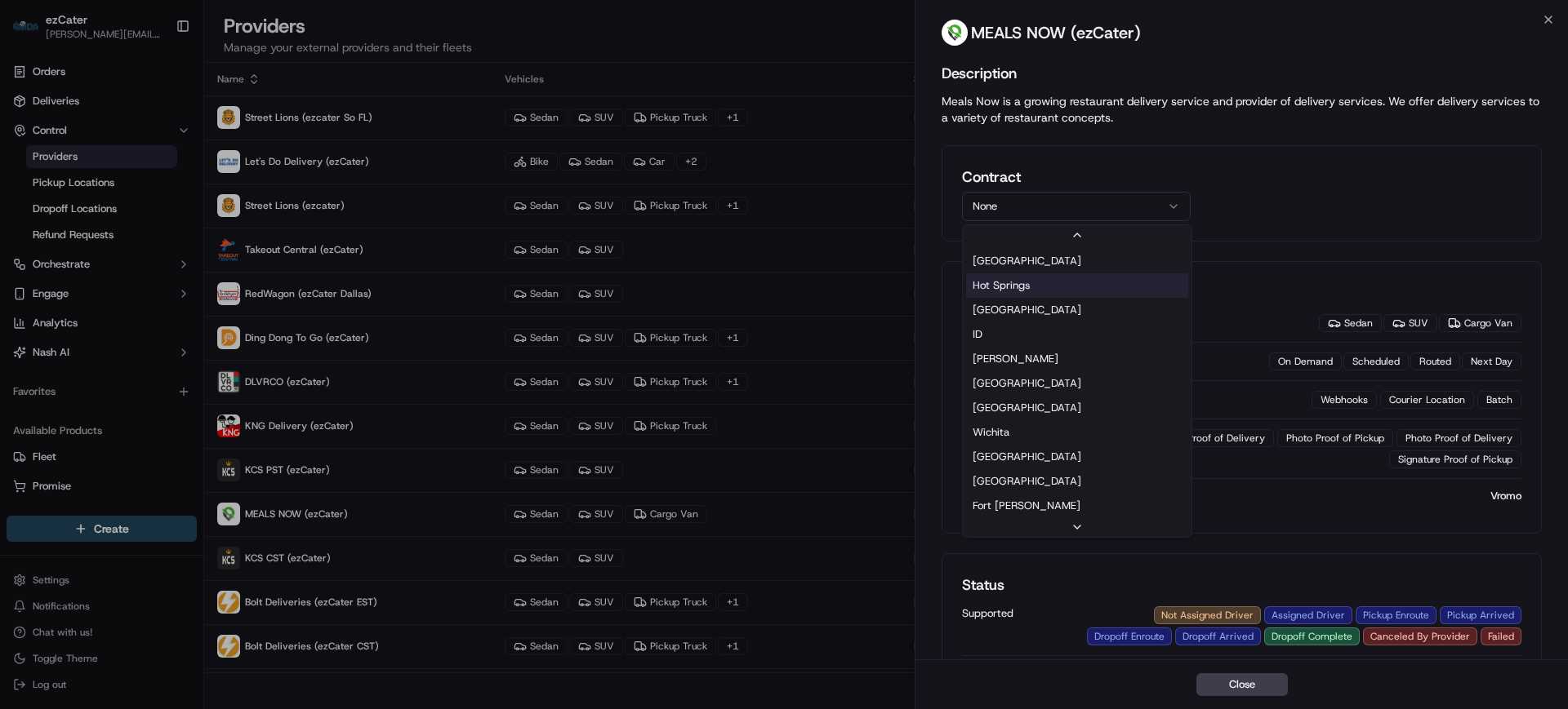
scroll to position [306, 0]
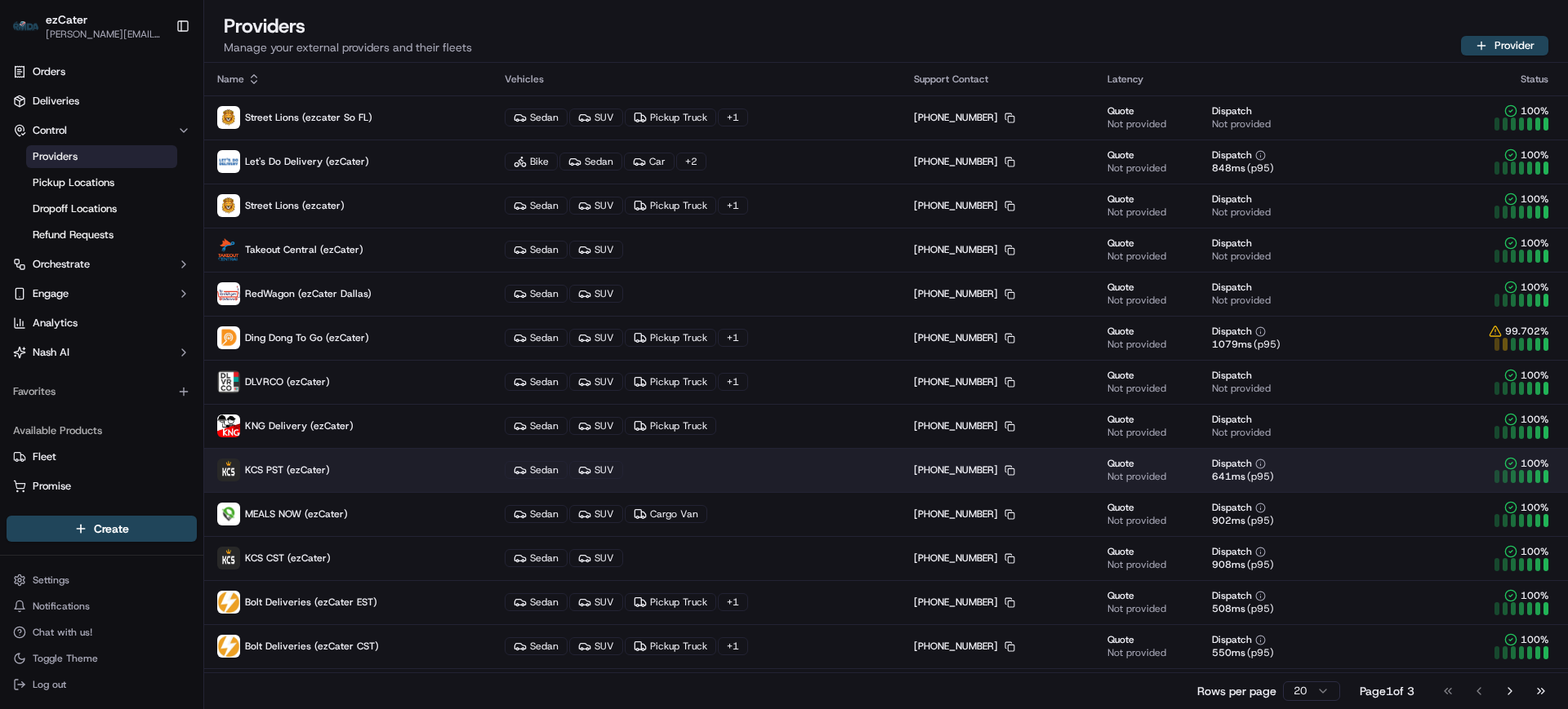
click at [283, 472] on span "KCS PST (ezCater)" at bounding box center [287, 470] width 85 height 13
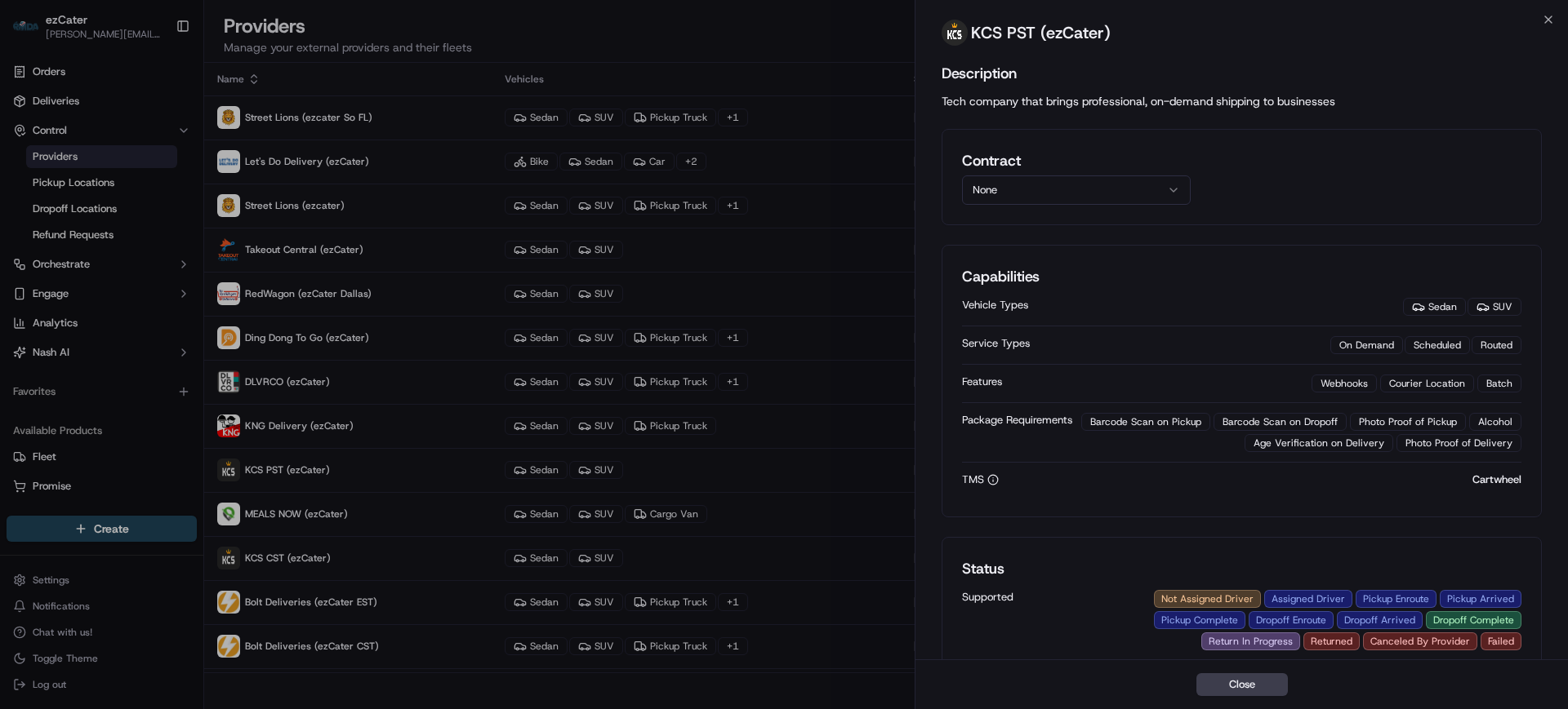
click at [1022, 192] on button "None" at bounding box center [1076, 189] width 228 height 29
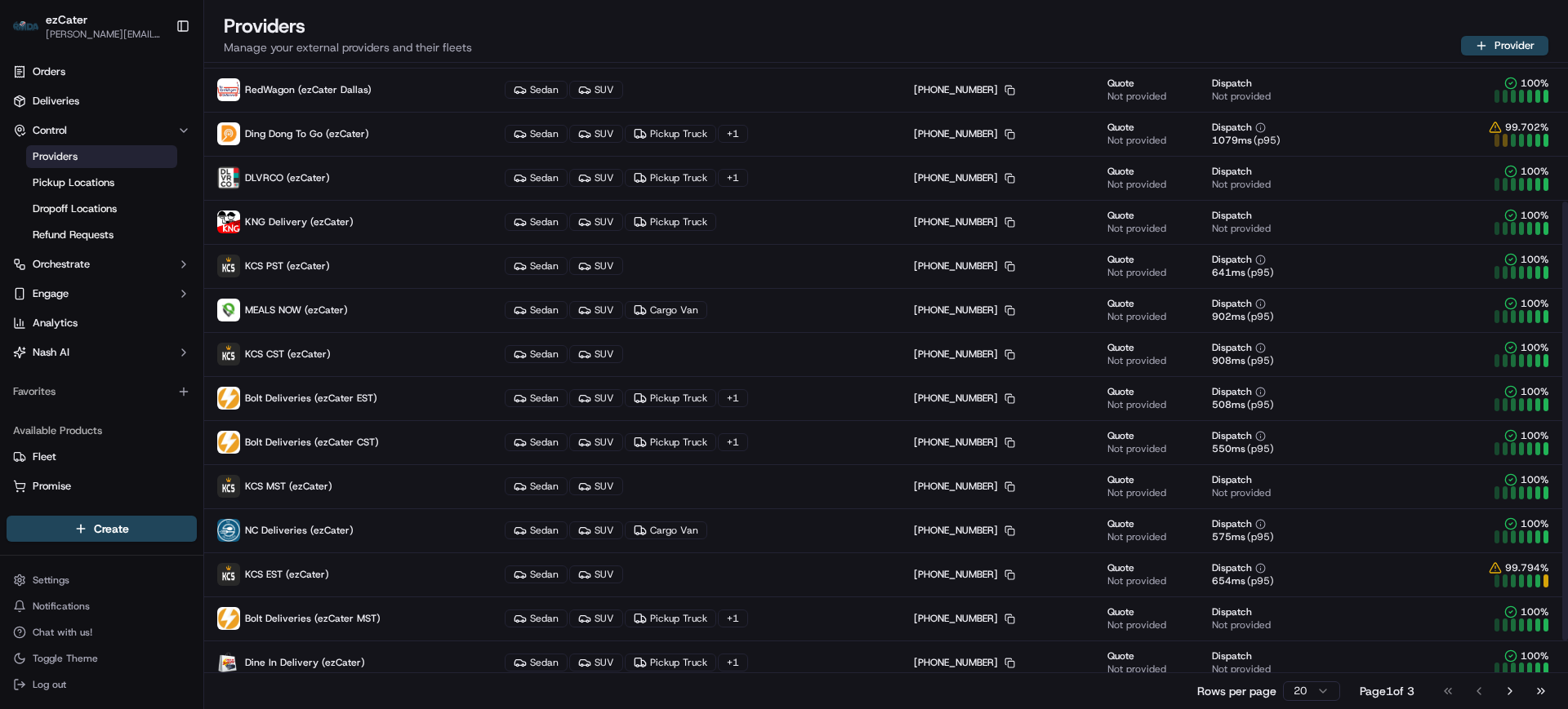
scroll to position [305, 0]
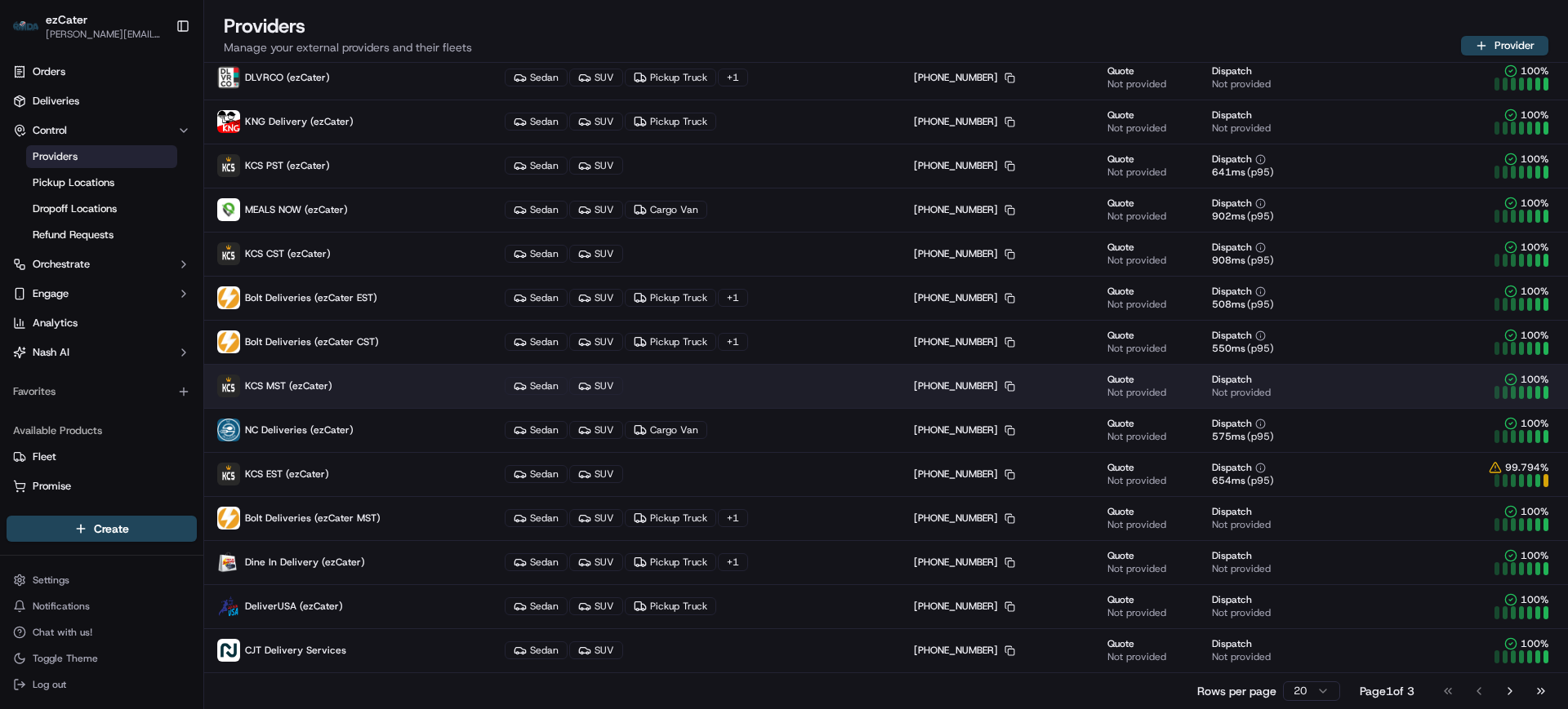
click at [268, 375] on p "KCS MST (ezCater)" at bounding box center [348, 386] width 262 height 23
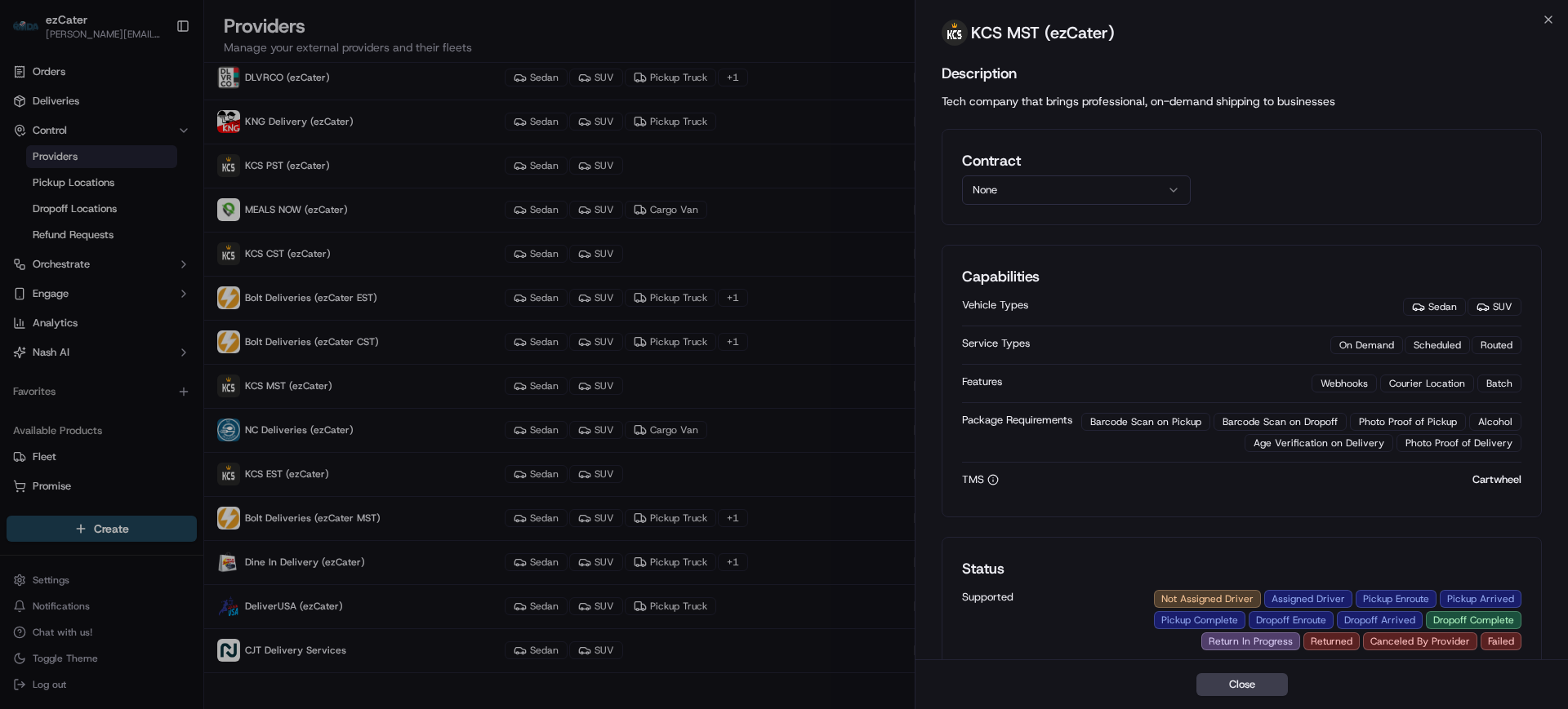
click at [1017, 183] on button "None" at bounding box center [1076, 189] width 228 height 29
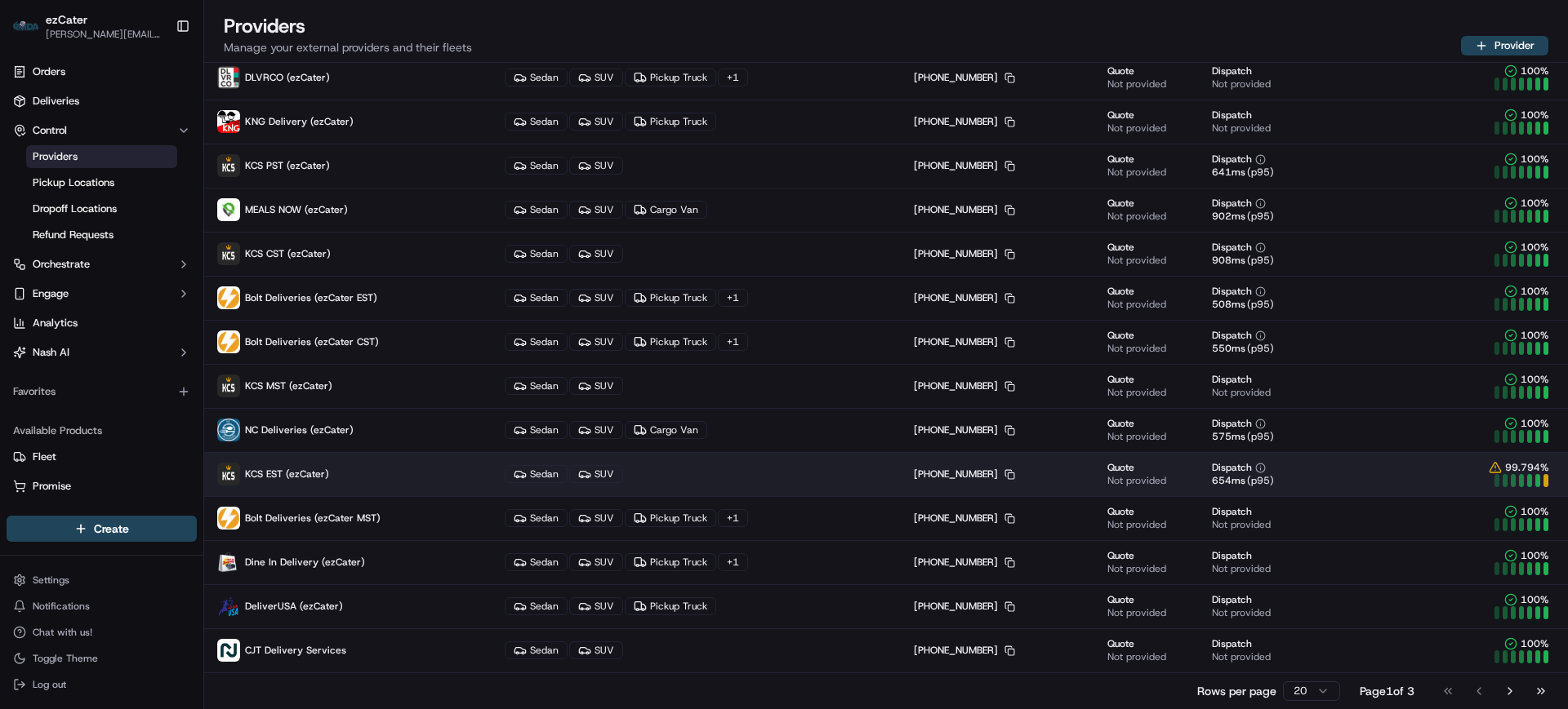
click at [288, 477] on span "KCS EST (ezCater)" at bounding box center [287, 474] width 84 height 13
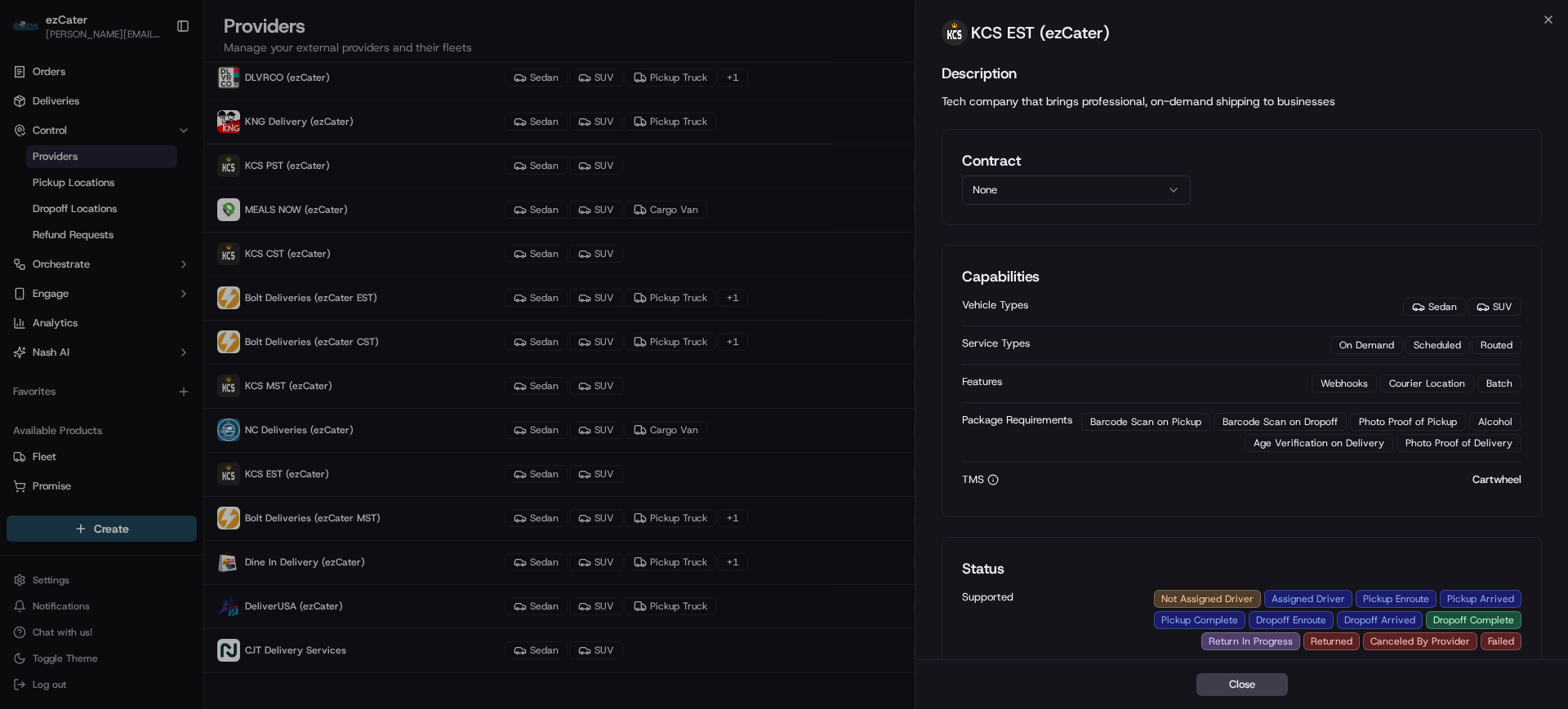
click at [1023, 191] on button "None" at bounding box center [1076, 189] width 228 height 29
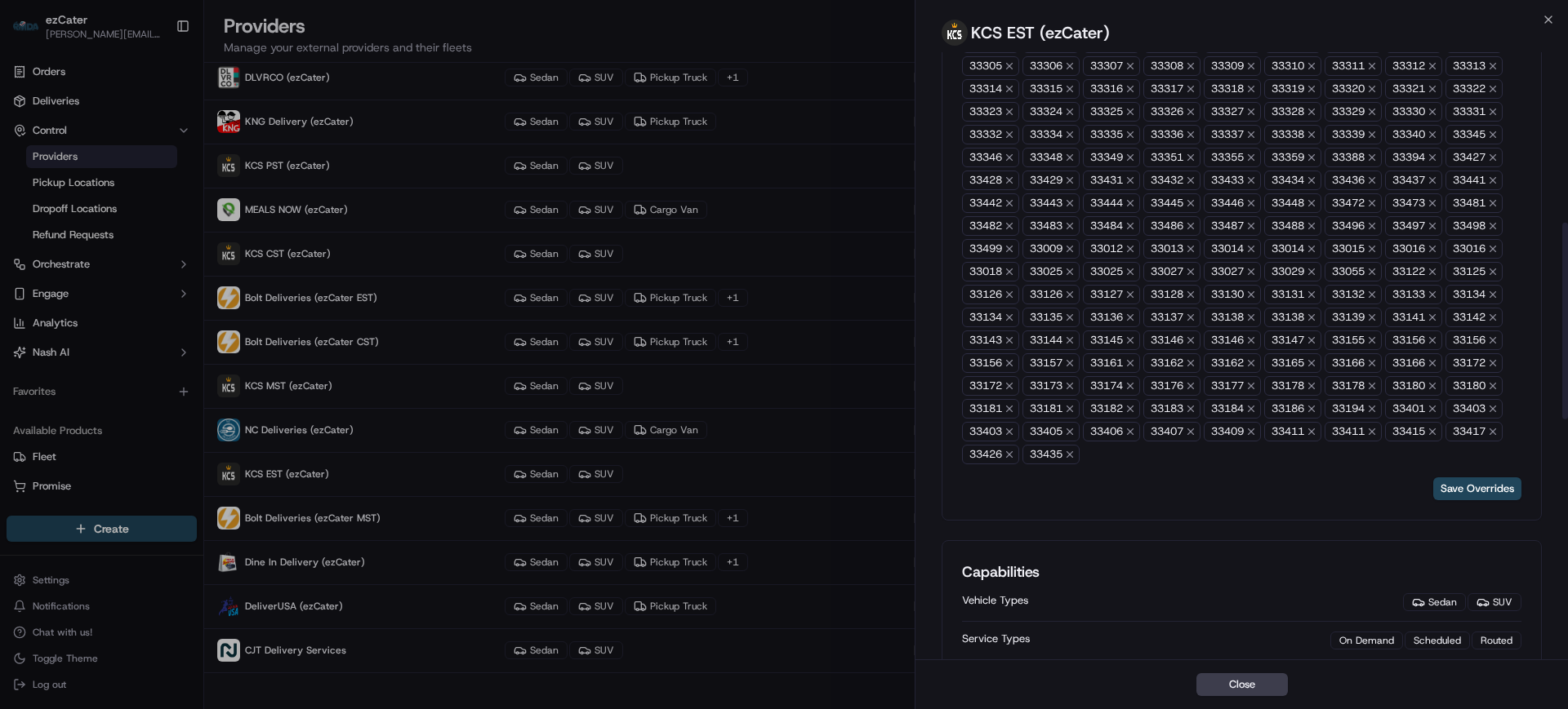
scroll to position [510, 0]
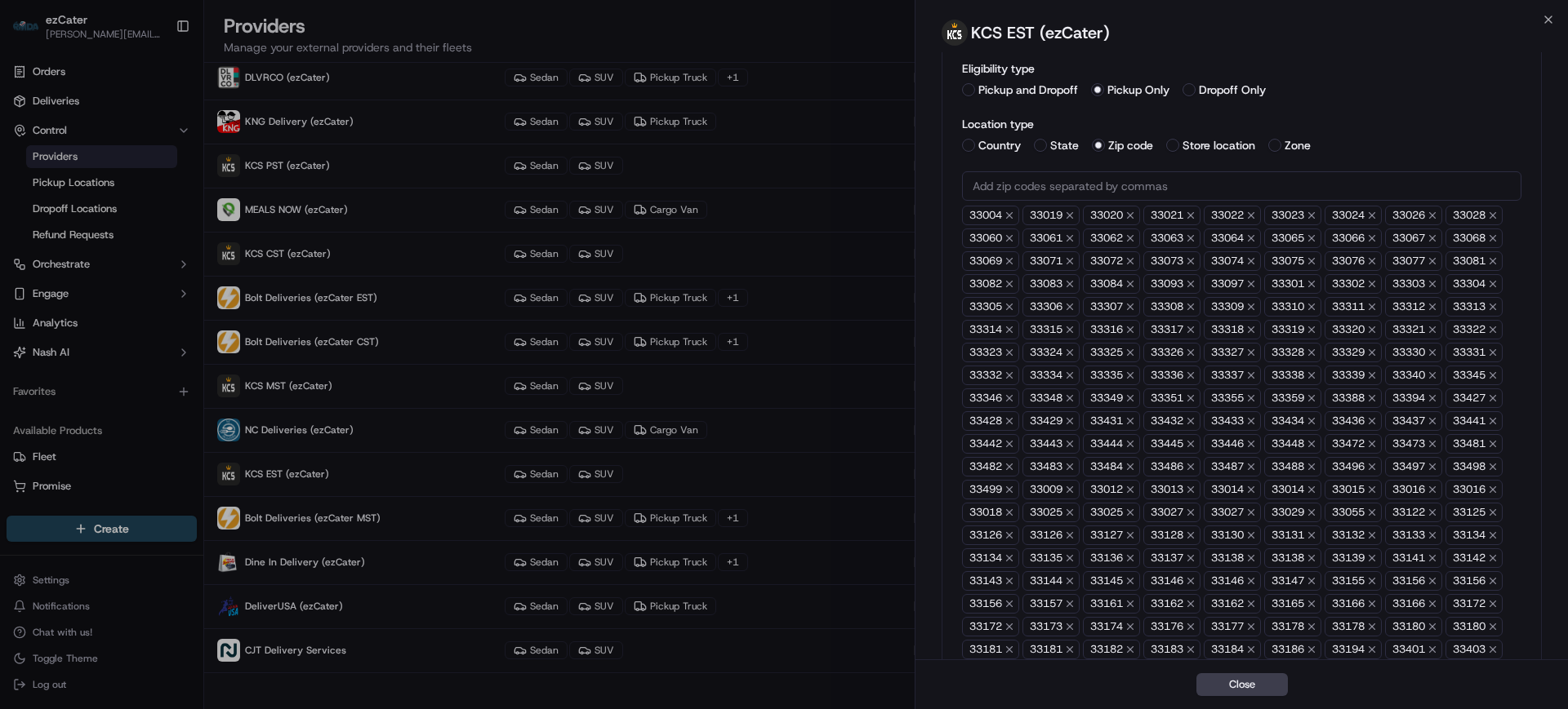
click at [1031, 179] on input "text" at bounding box center [1241, 185] width 559 height 29
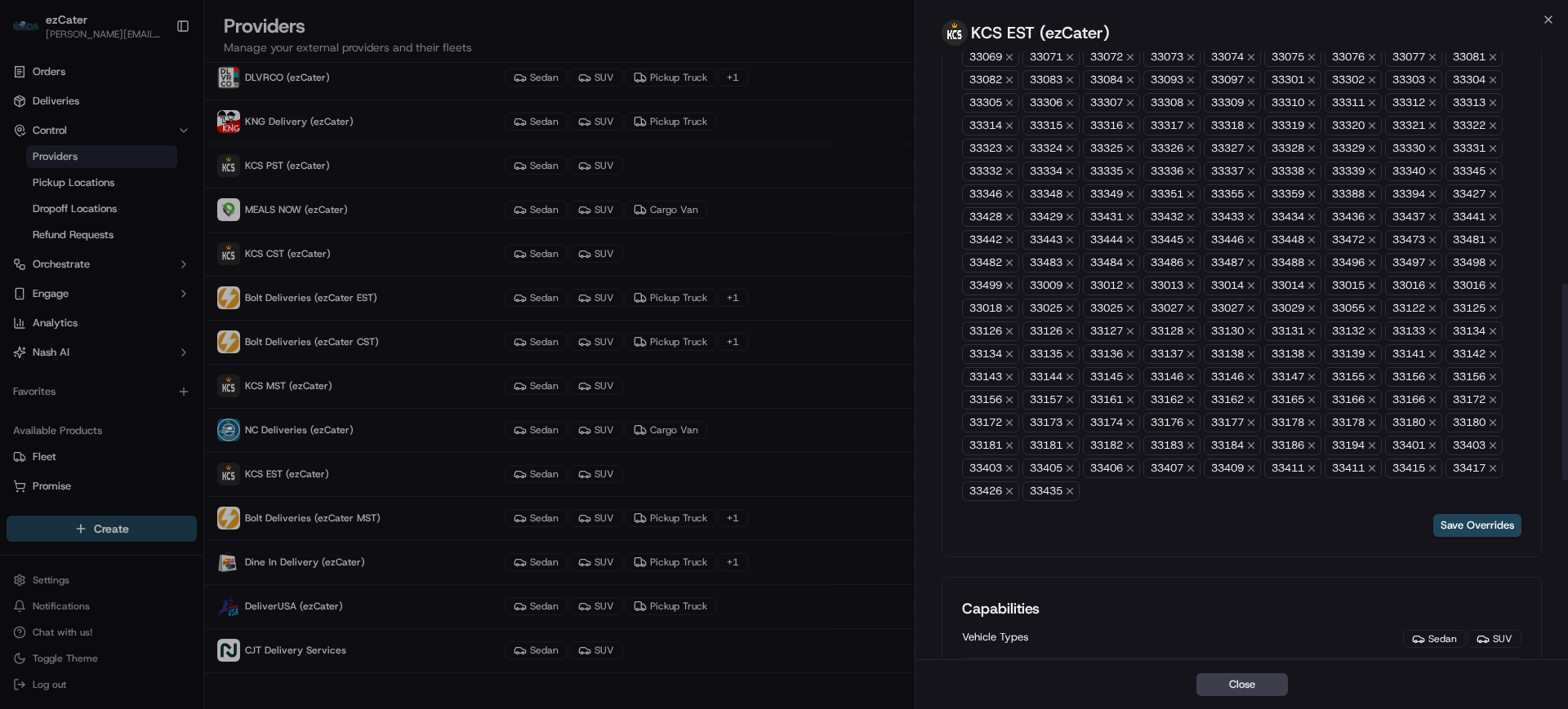
paste input "text"
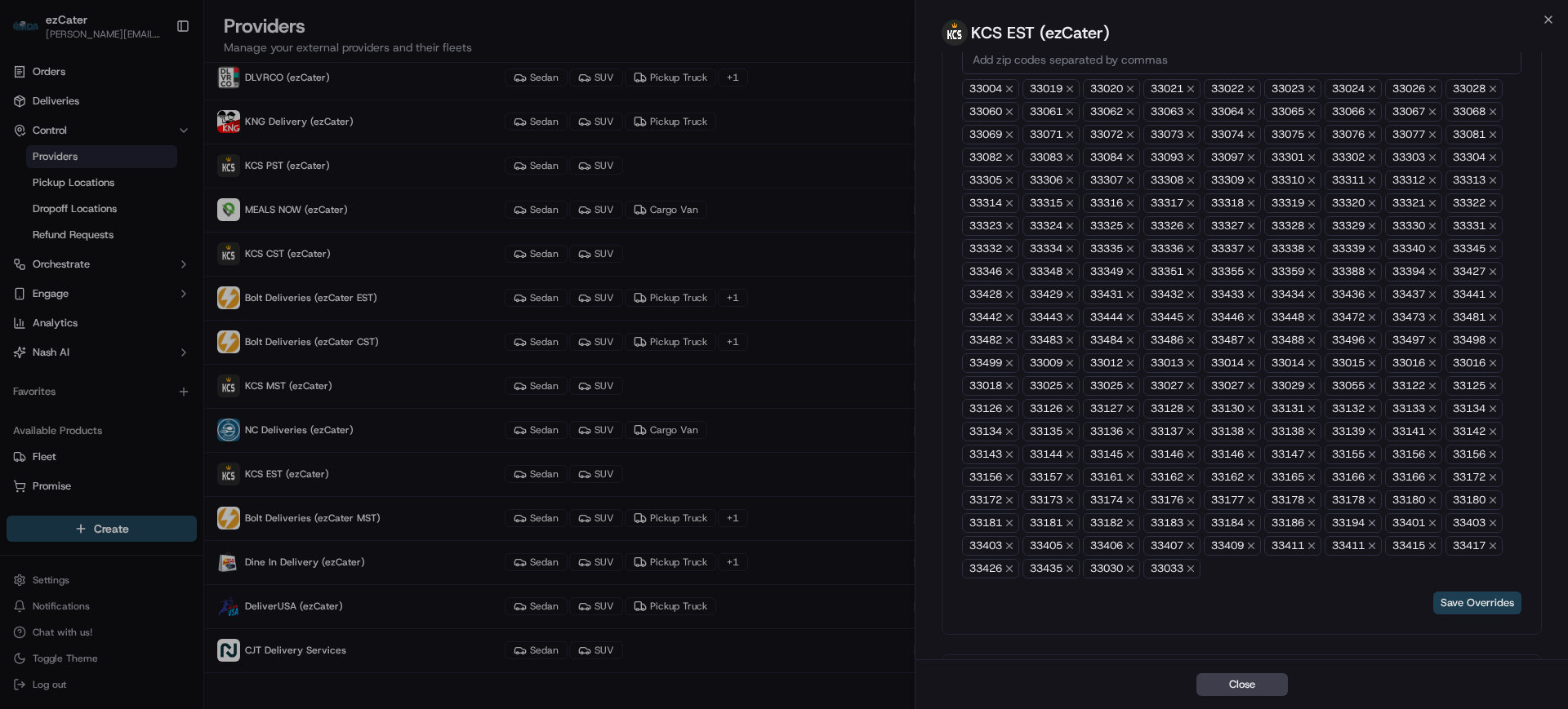
click at [1473, 601] on button "Save Overrides" at bounding box center [1477, 604] width 88 height 23
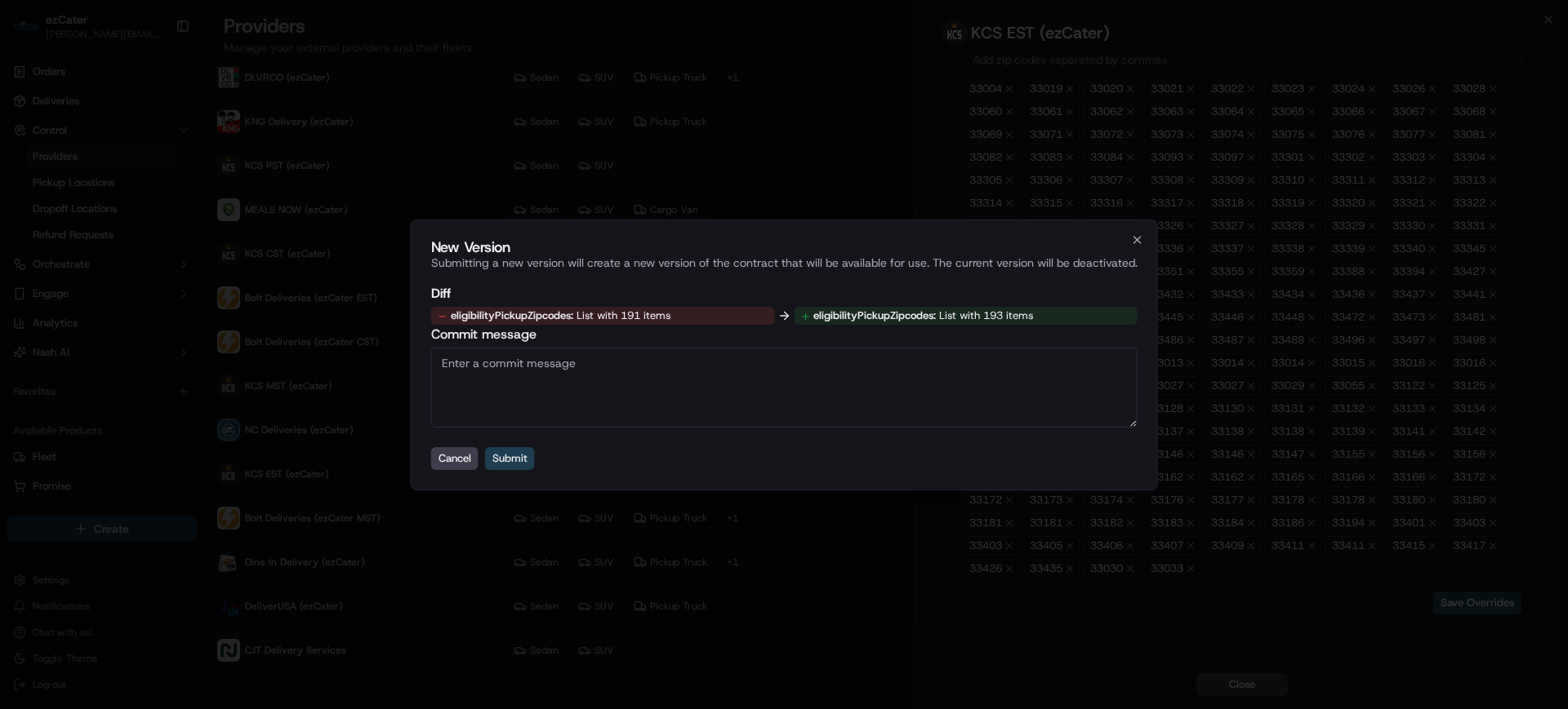
click at [518, 462] on button "Submit" at bounding box center [510, 459] width 50 height 23
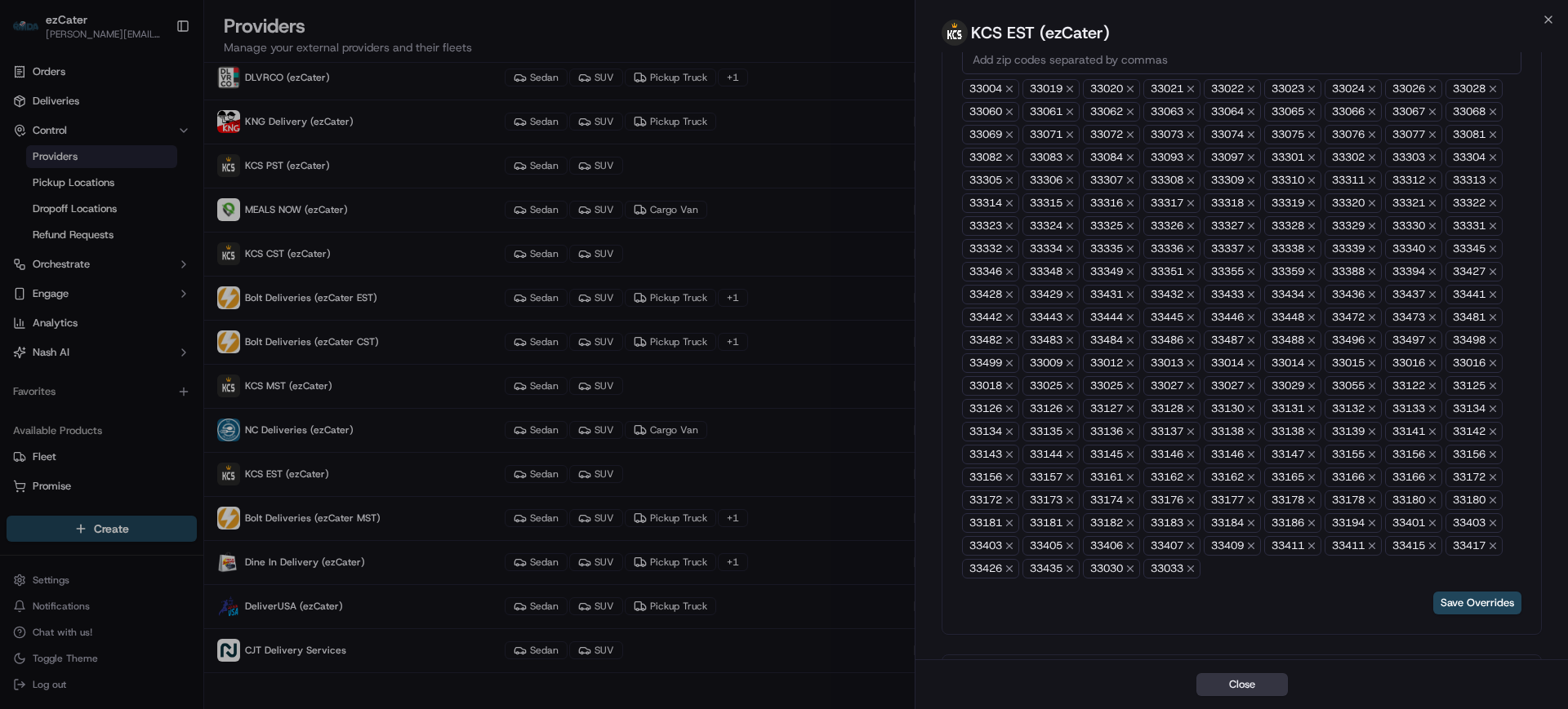
click at [1242, 687] on button "Close" at bounding box center [1242, 685] width 91 height 23
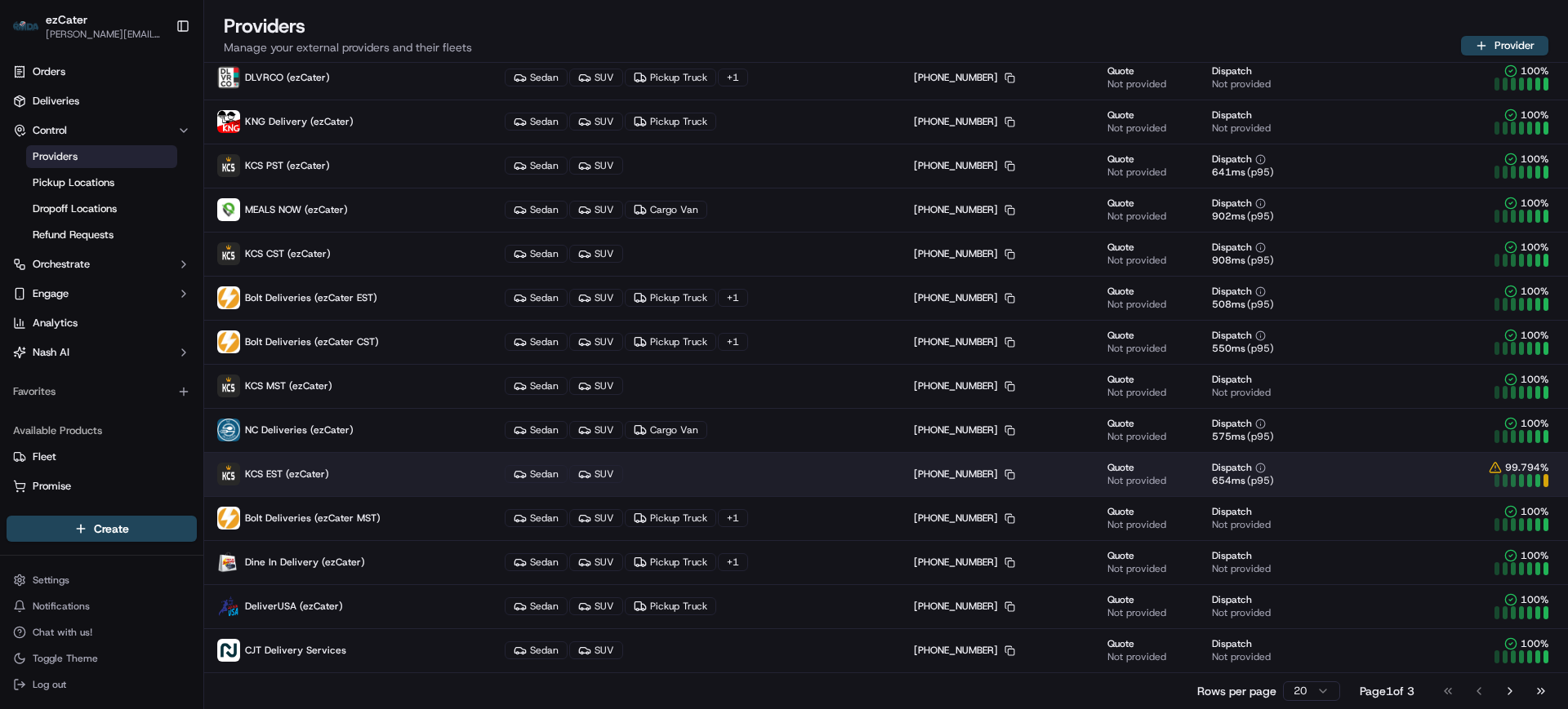
click at [360, 468] on p "KCS EST (ezCater)" at bounding box center [348, 474] width 262 height 23
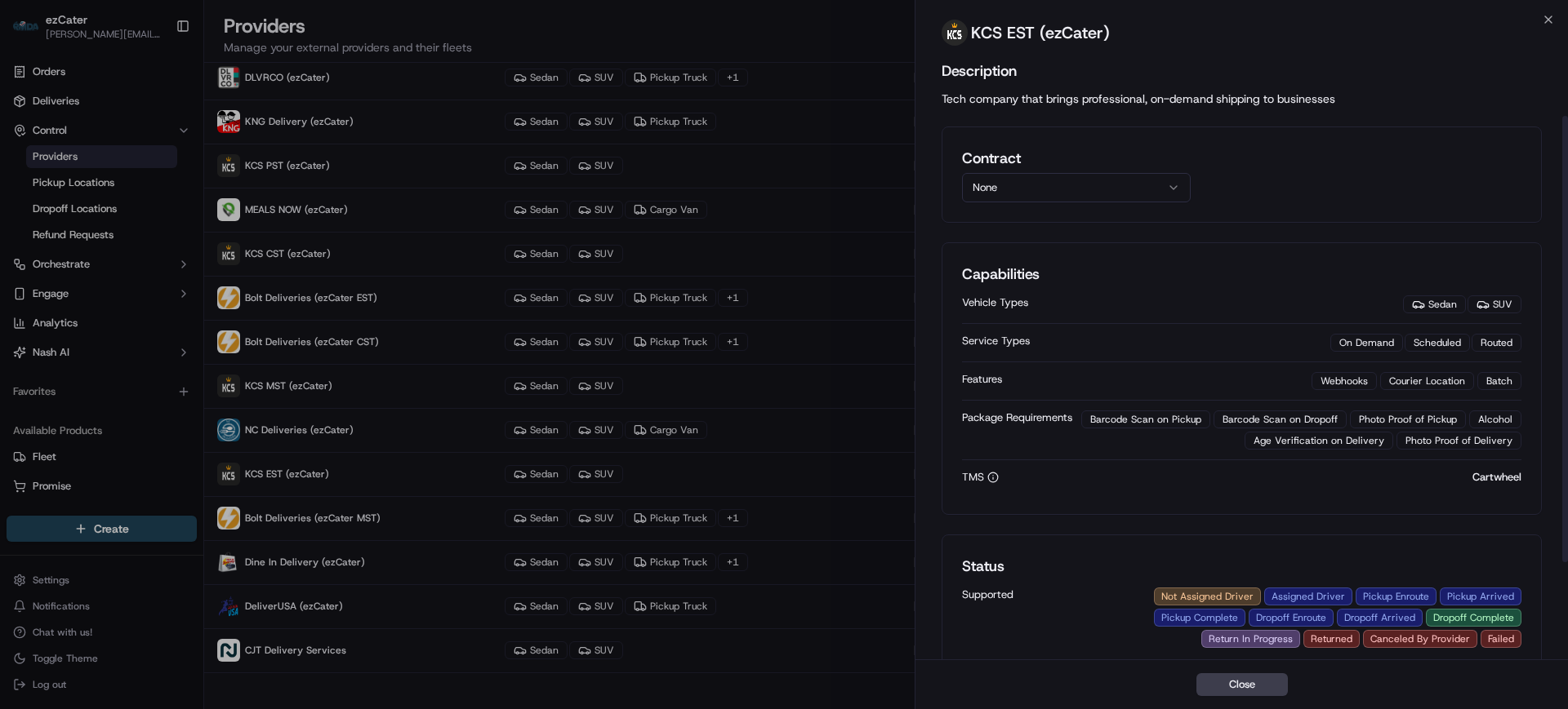
scroll to position [0, 0]
click at [1031, 189] on button "None" at bounding box center [1076, 189] width 228 height 29
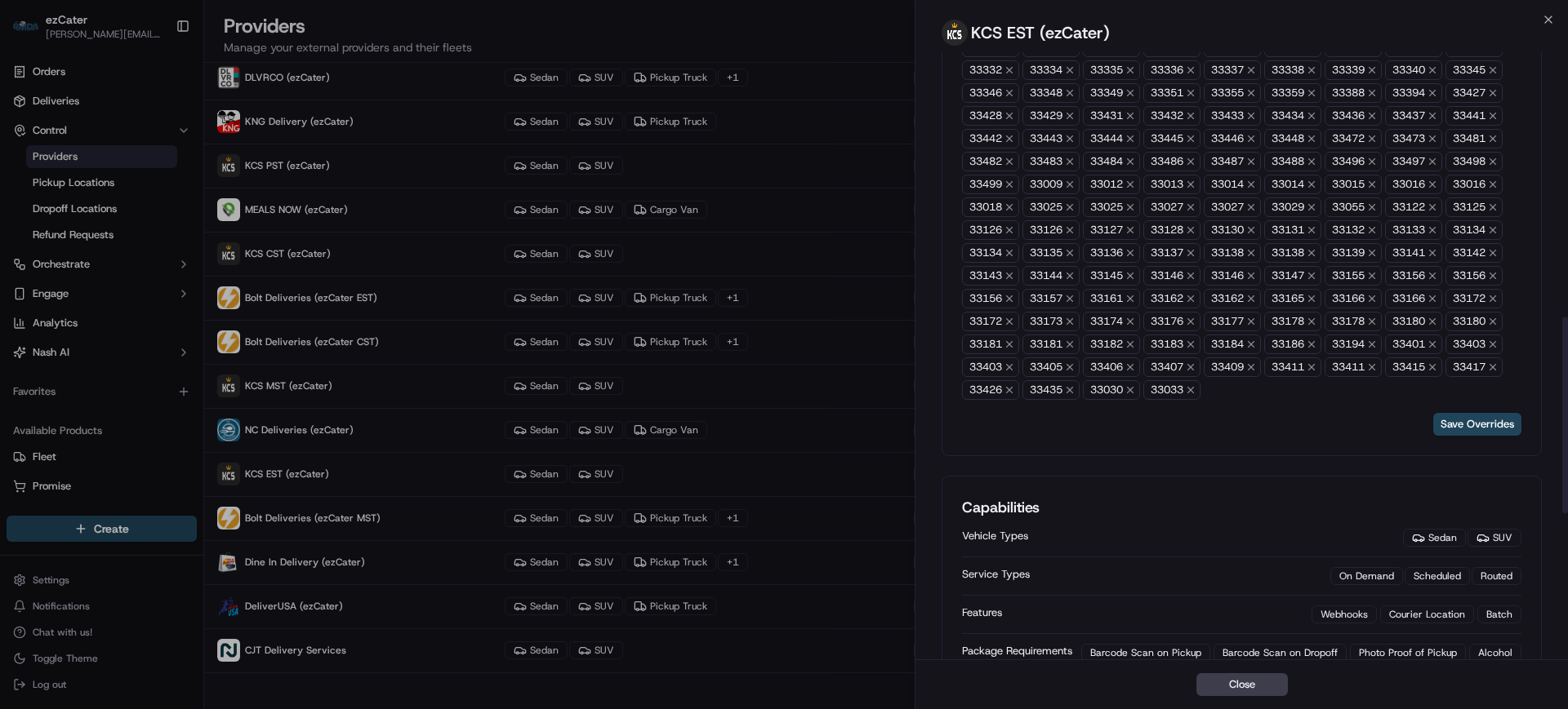
scroll to position [816, 0]
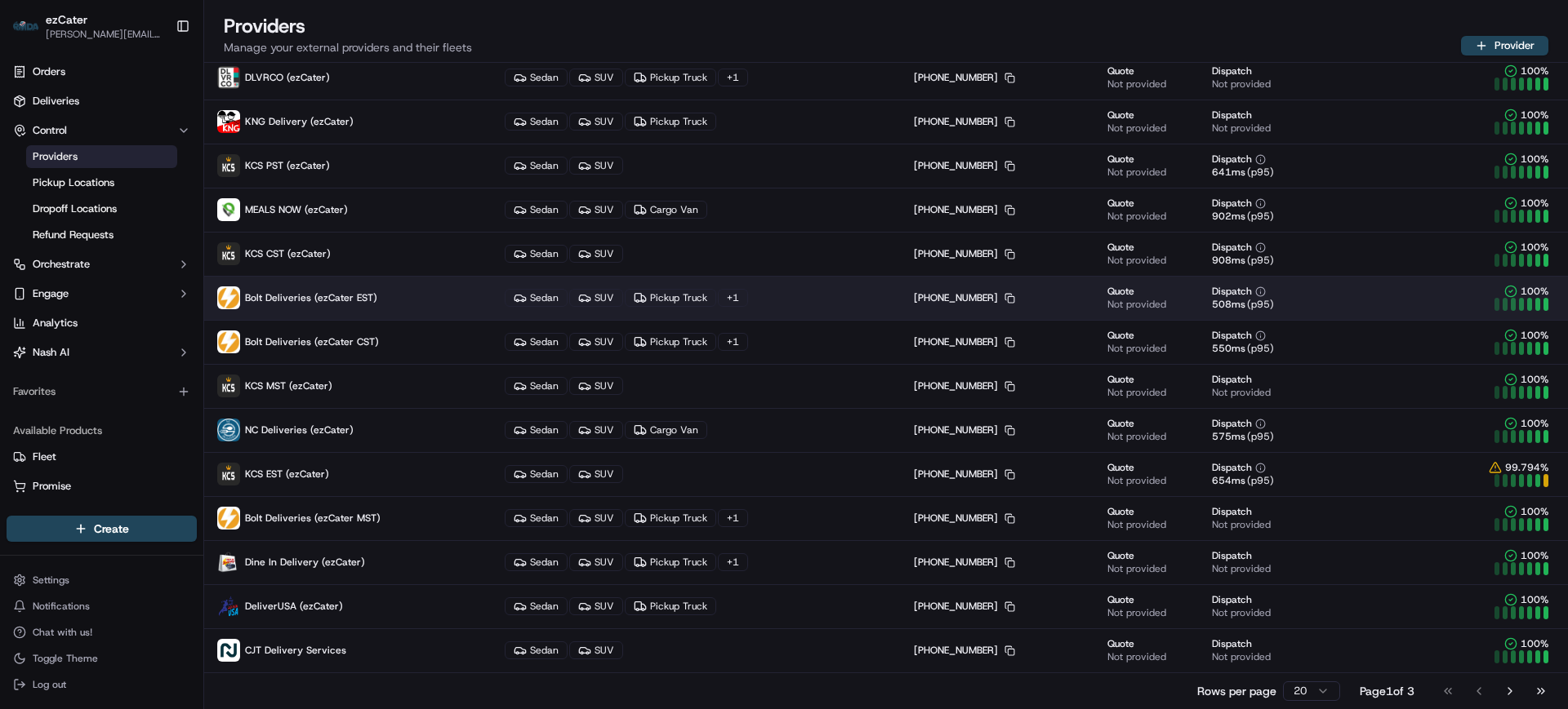
click at [405, 288] on p "Bolt Deliveries (ezCater EST)" at bounding box center [348, 298] width 262 height 23
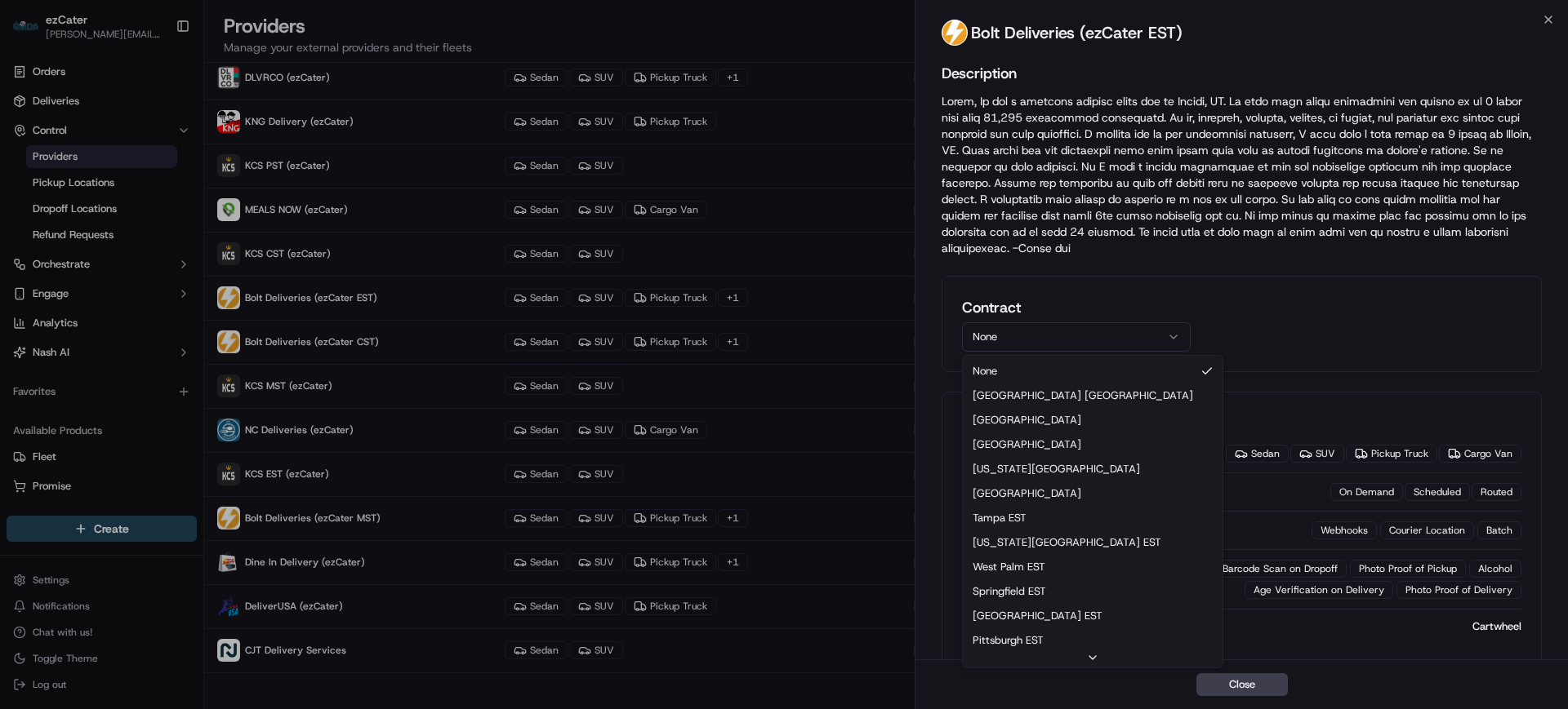
click at [1015, 342] on button "None" at bounding box center [1076, 336] width 228 height 29
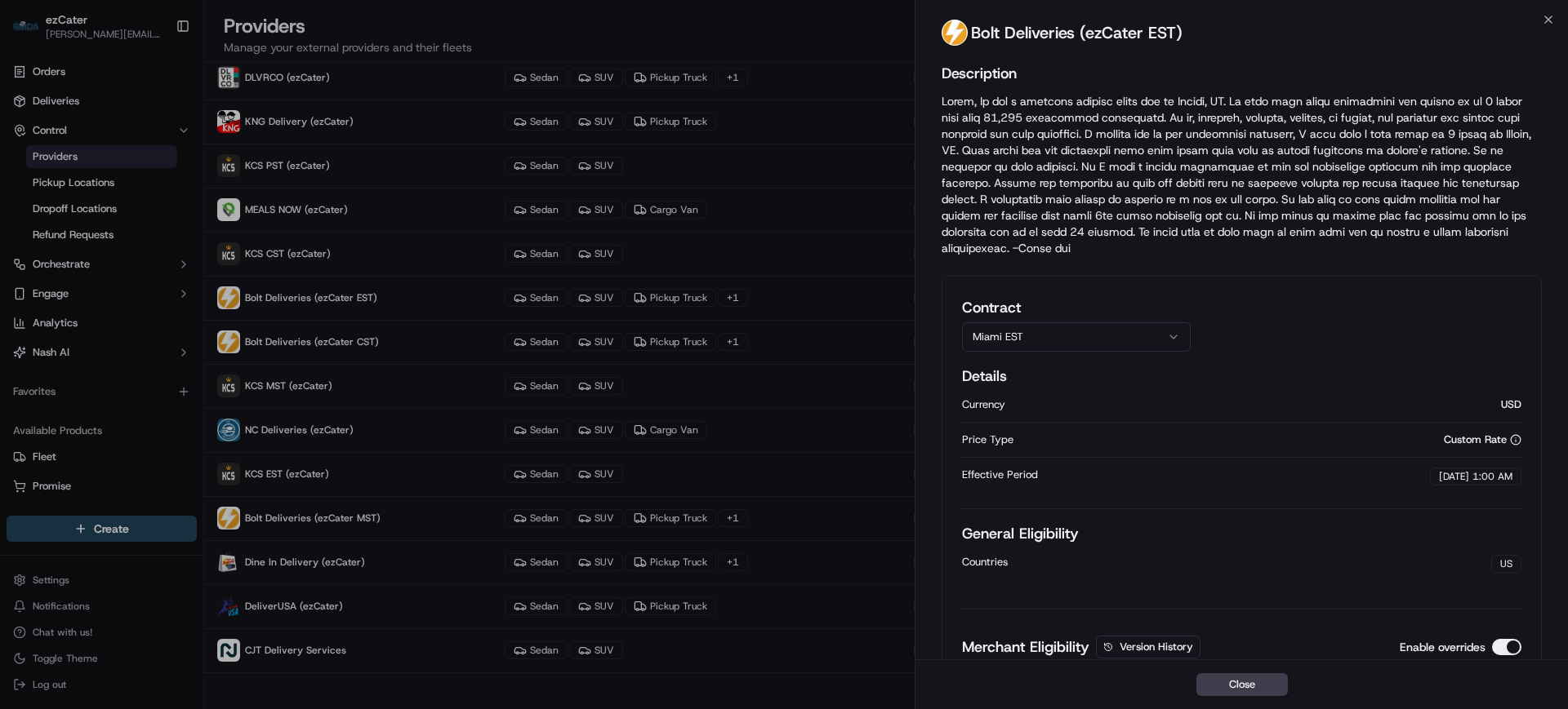
scroll to position [516, 0]
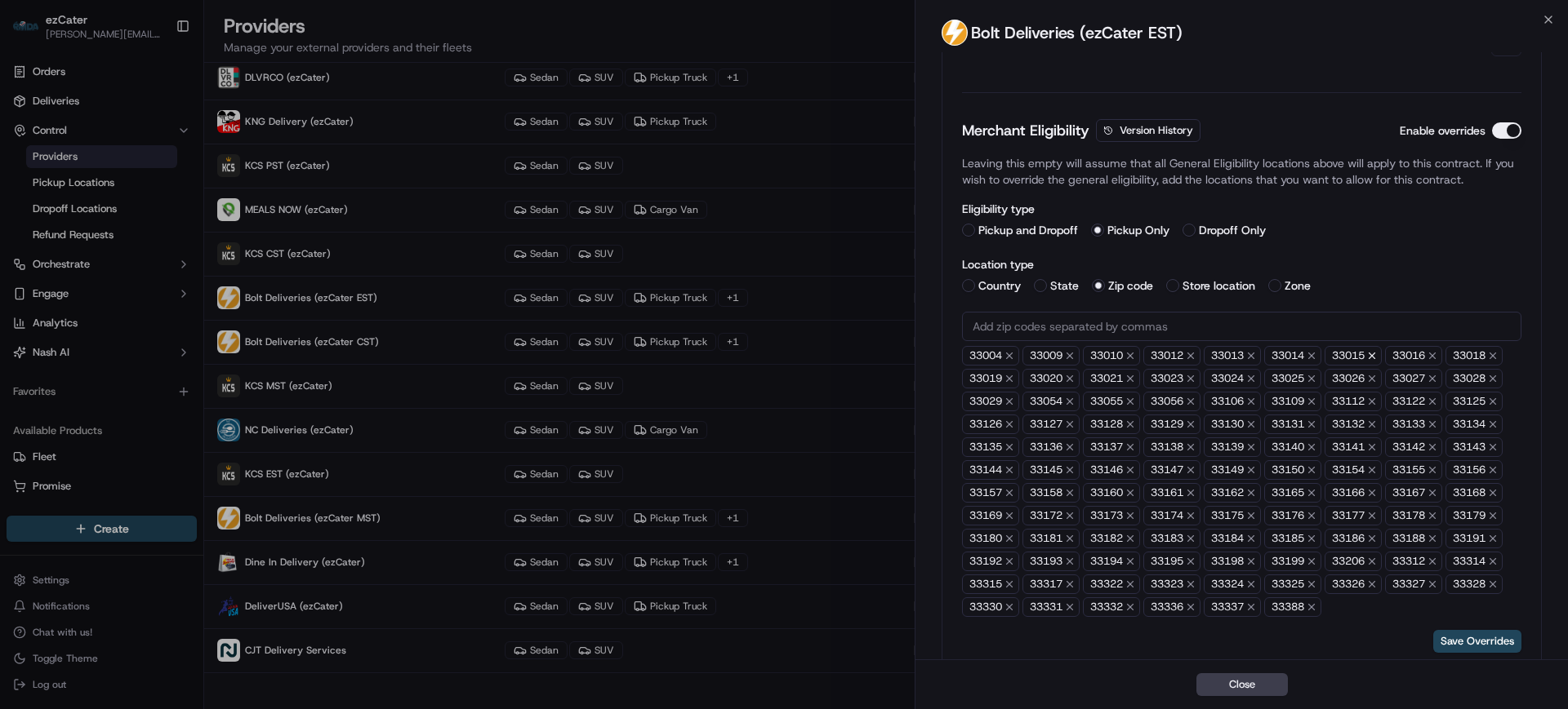
click at [1378, 354] on icon "button" at bounding box center [1372, 356] width 12 height 12
click at [1317, 379] on icon "button" at bounding box center [1311, 379] width 12 height 12
click at [1467, 645] on button "Save Overrides" at bounding box center [1477, 642] width 88 height 23
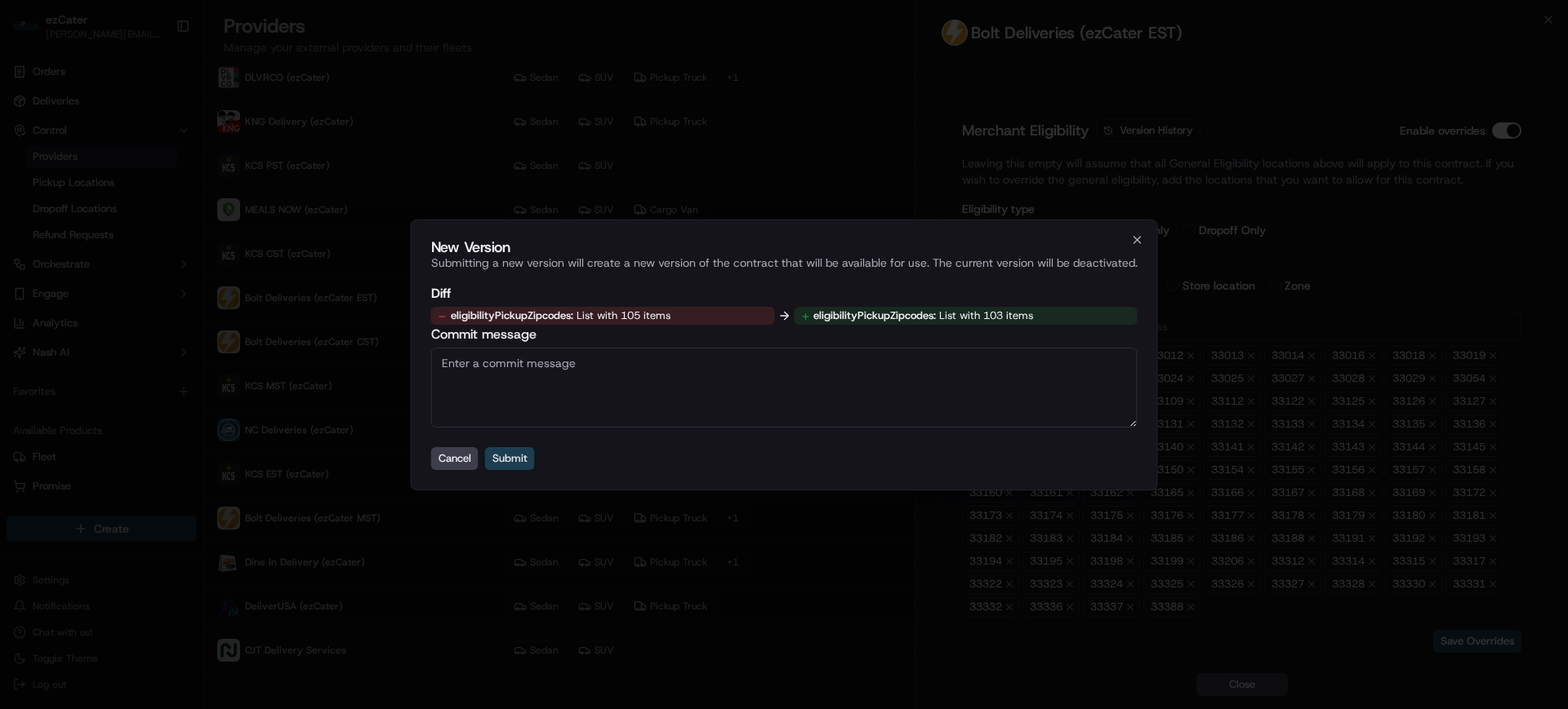
click at [517, 455] on button "Submit" at bounding box center [510, 459] width 50 height 23
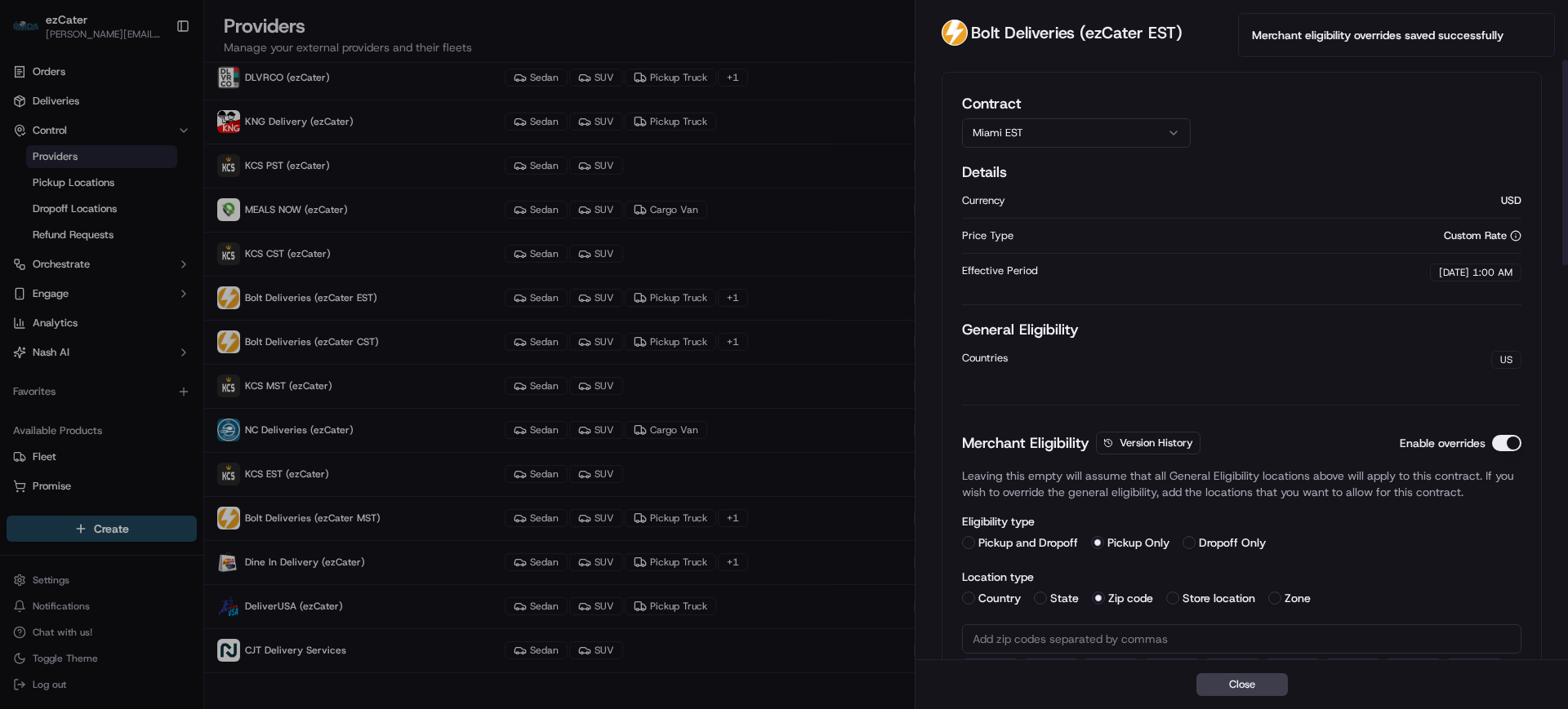
scroll to position [0, 0]
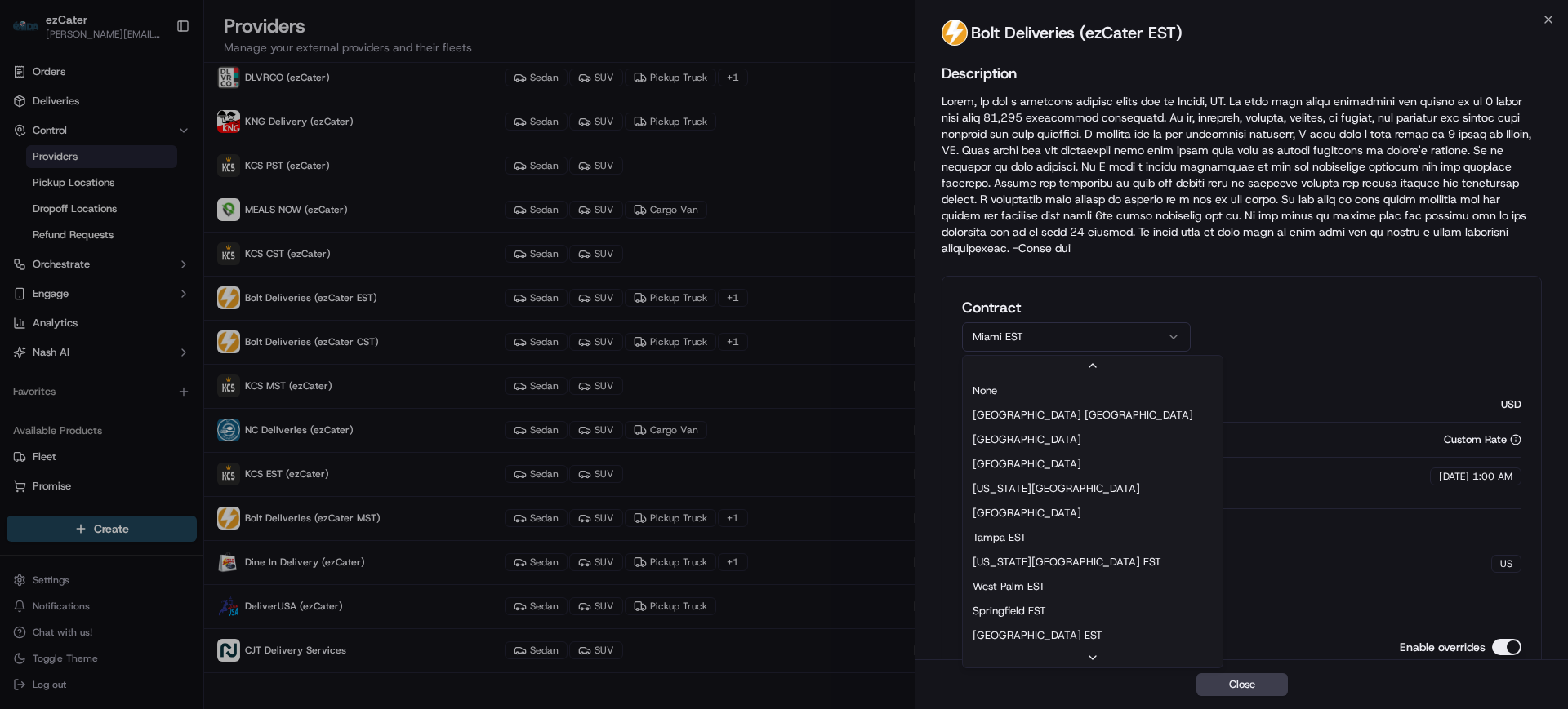
click at [1114, 338] on button "Miami EST" at bounding box center [1076, 336] width 228 height 29
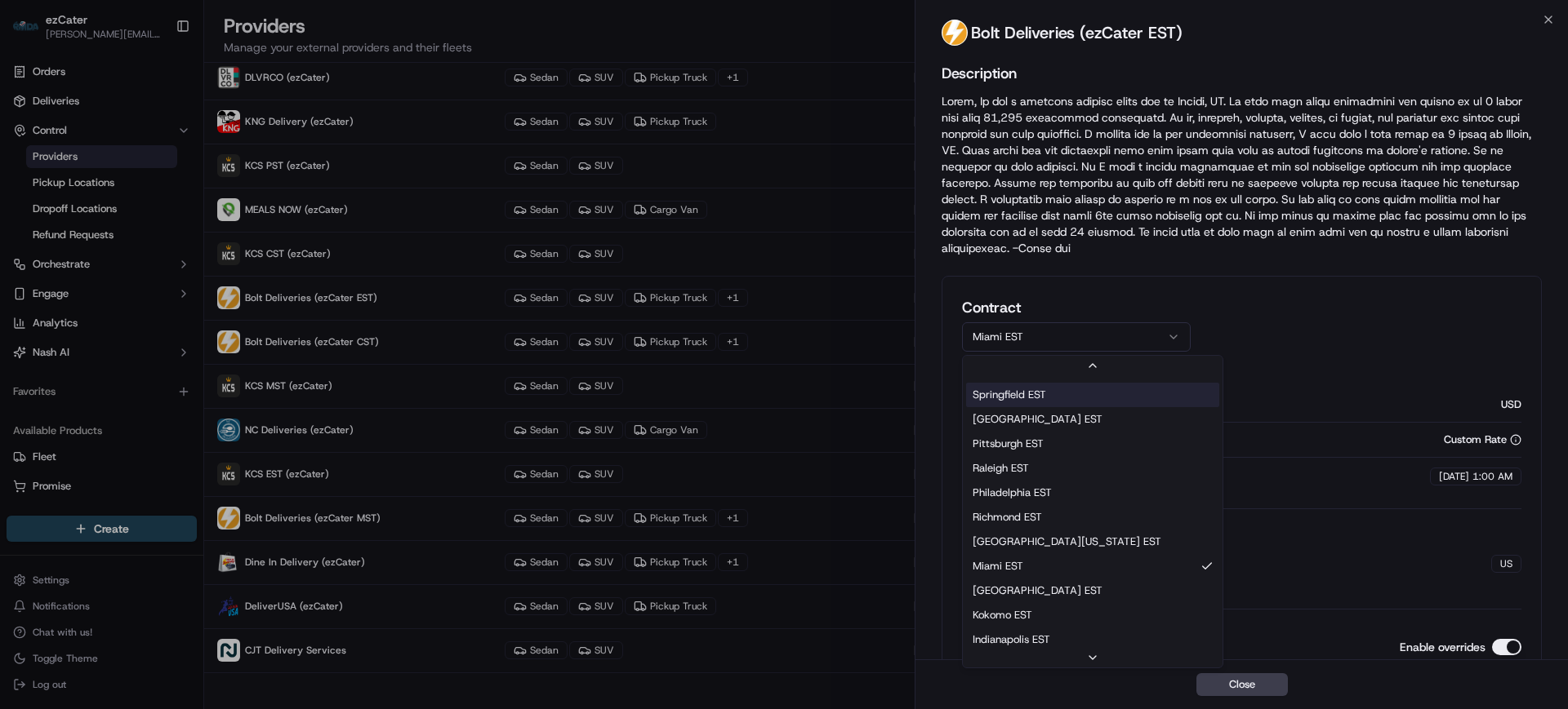
scroll to position [249, 0]
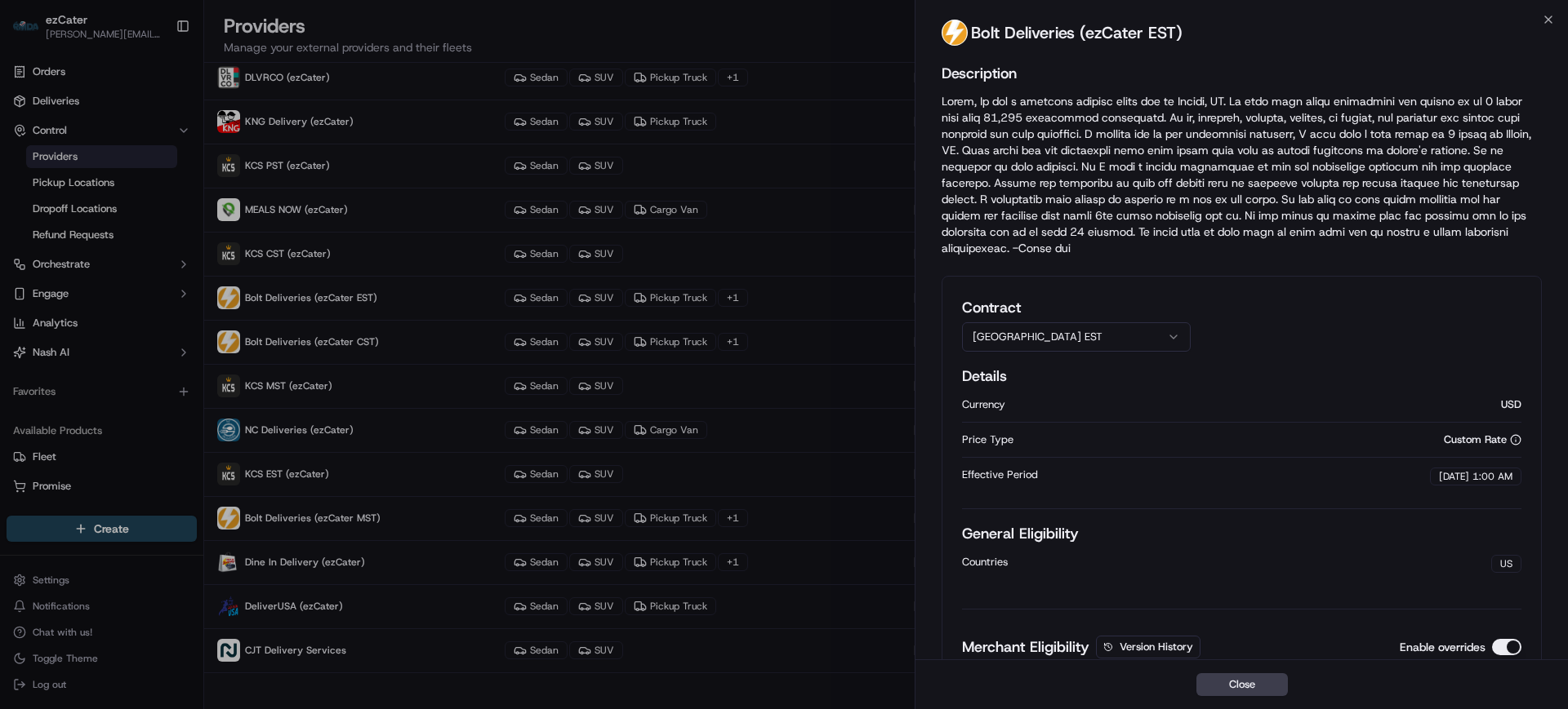
click at [1067, 328] on button "[GEOGRAPHIC_DATA] EST" at bounding box center [1076, 336] width 228 height 29
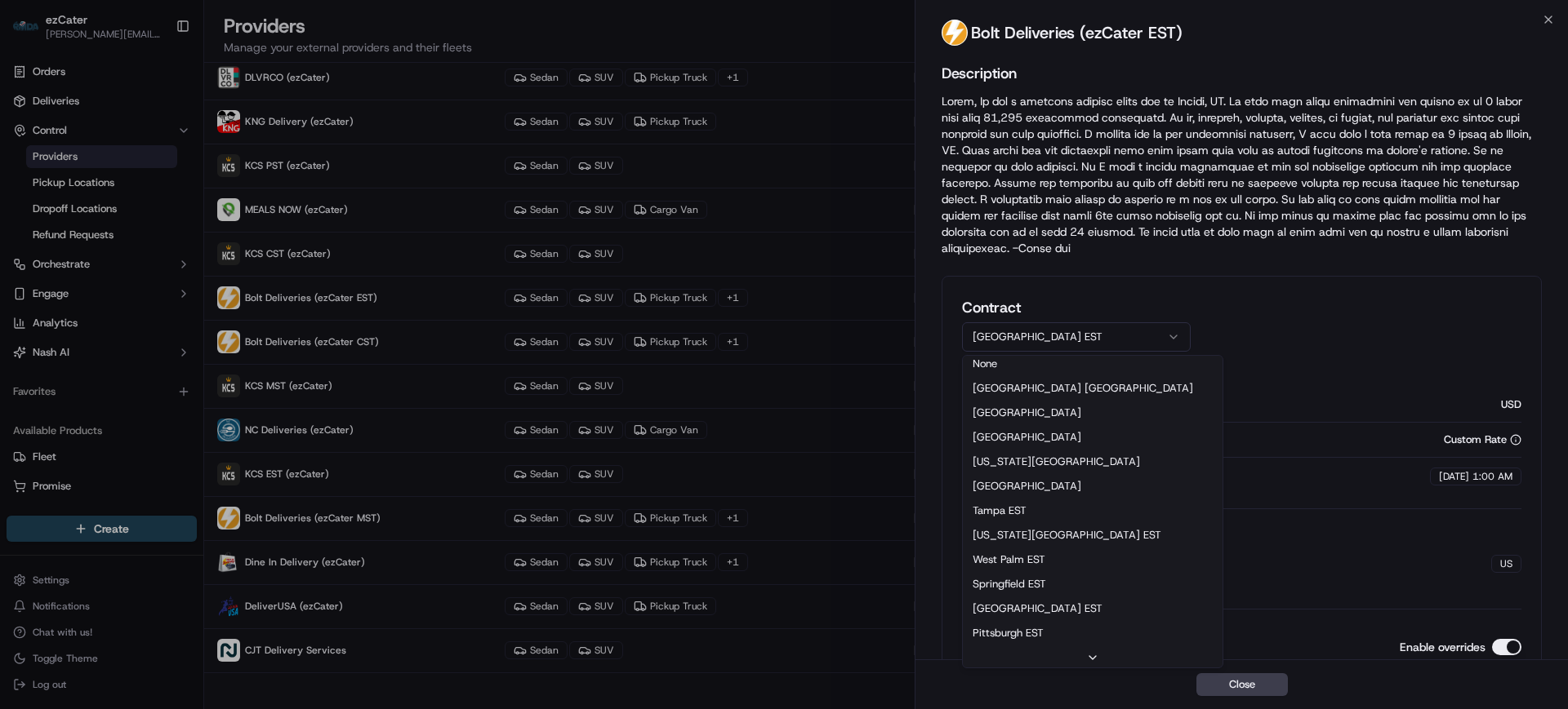
scroll to position [0, 0]
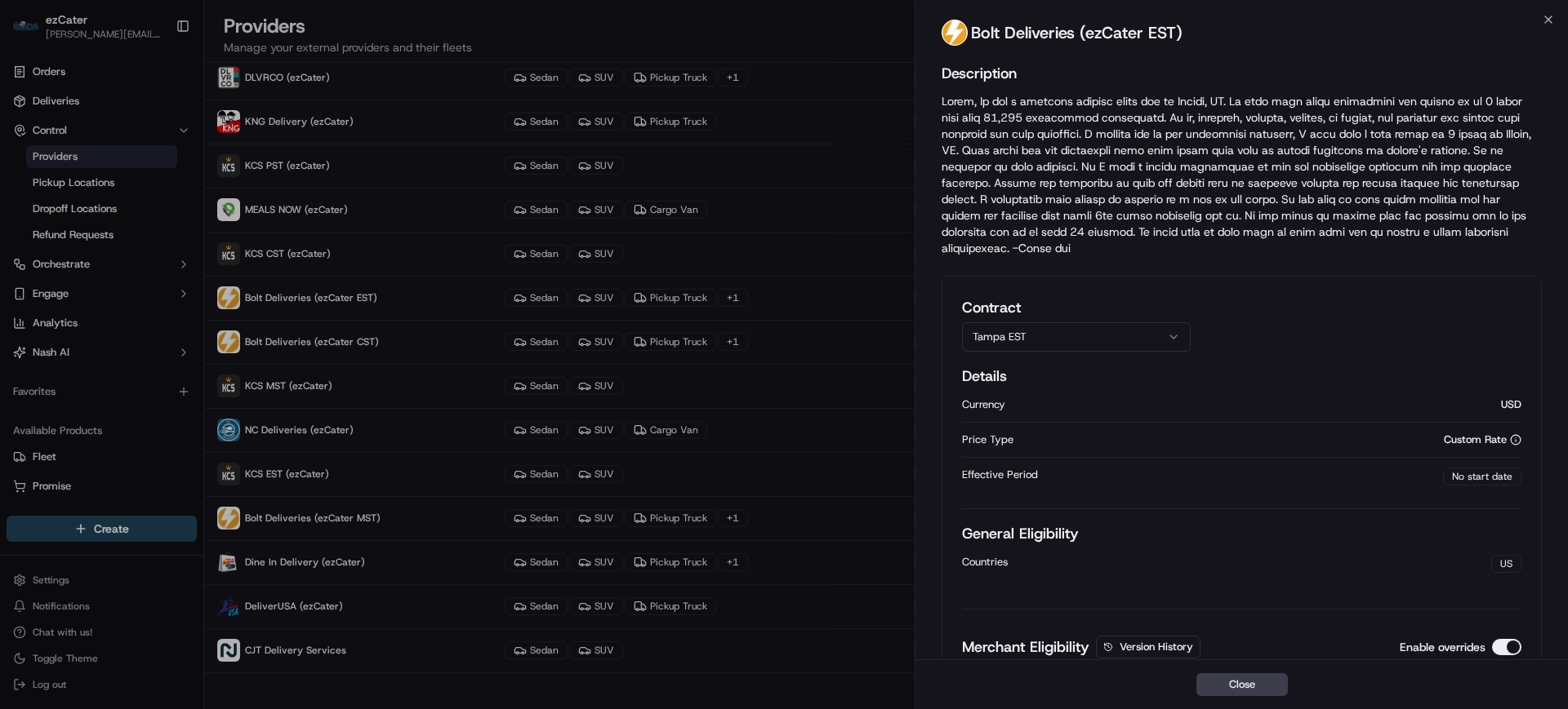
click at [1049, 334] on button "Tampa EST" at bounding box center [1076, 336] width 228 height 29
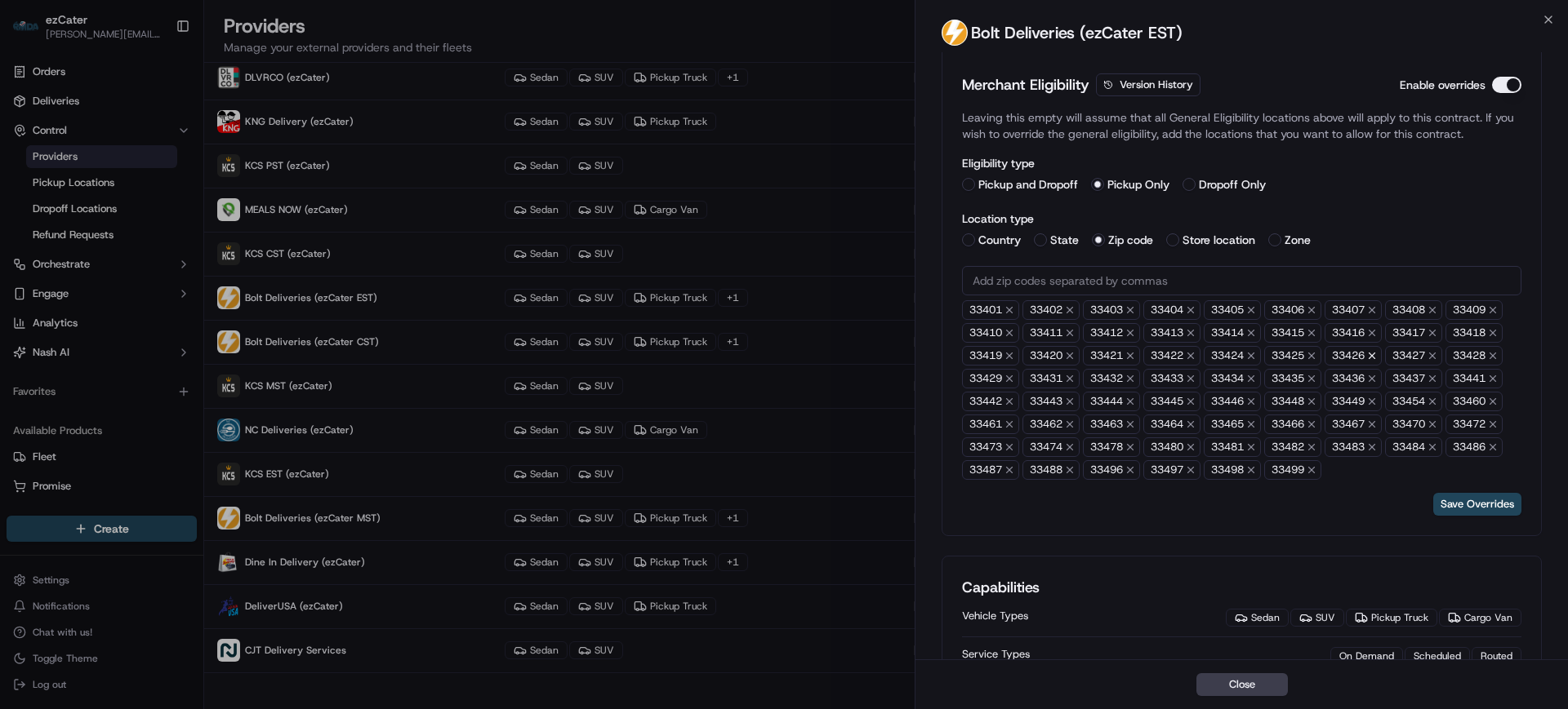
click at [1378, 354] on icon "button" at bounding box center [1372, 356] width 12 height 12
click at [1012, 381] on icon "button" at bounding box center [1009, 379] width 12 height 12
click at [1468, 505] on button "Save Overrides" at bounding box center [1477, 505] width 88 height 23
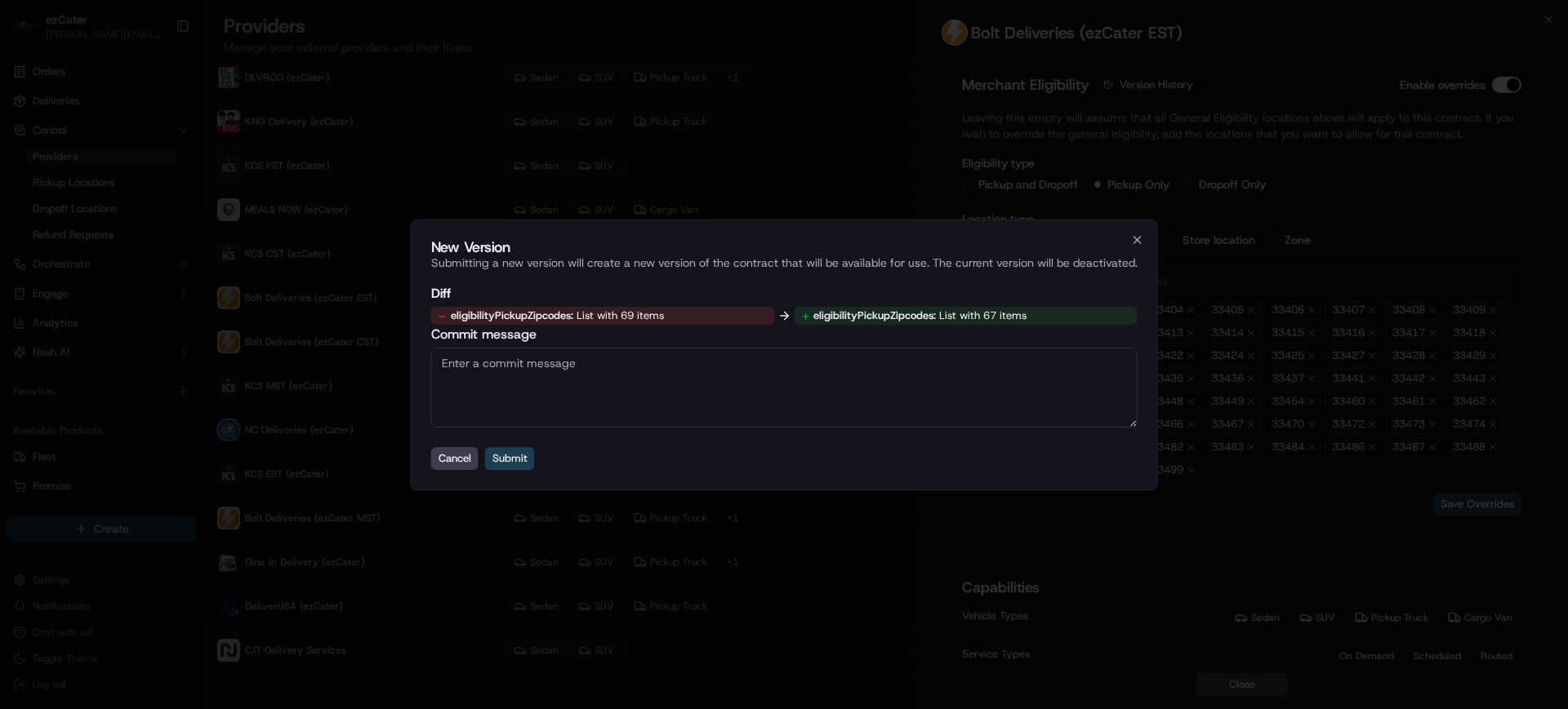
click at [497, 460] on button "Submit" at bounding box center [510, 459] width 50 height 23
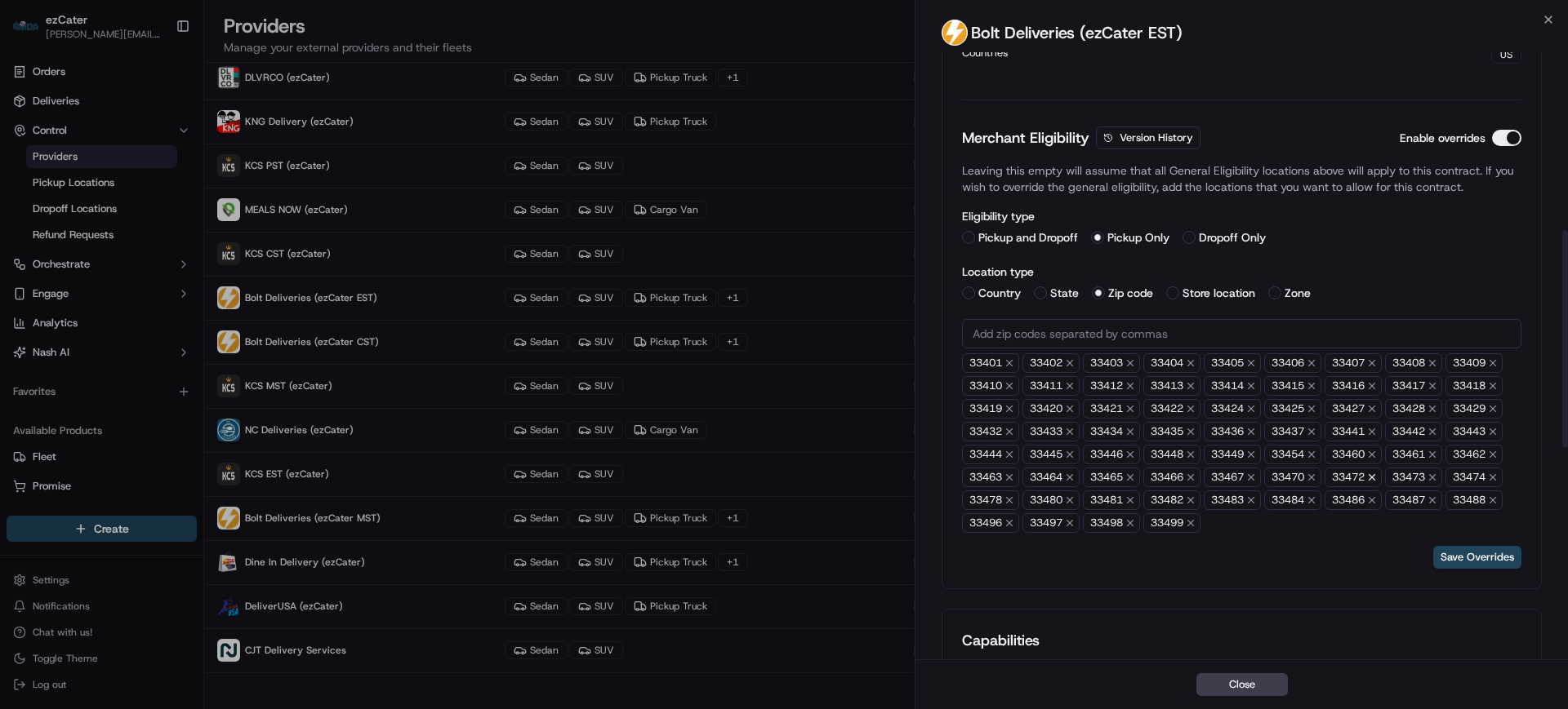
scroll to position [510, 0]
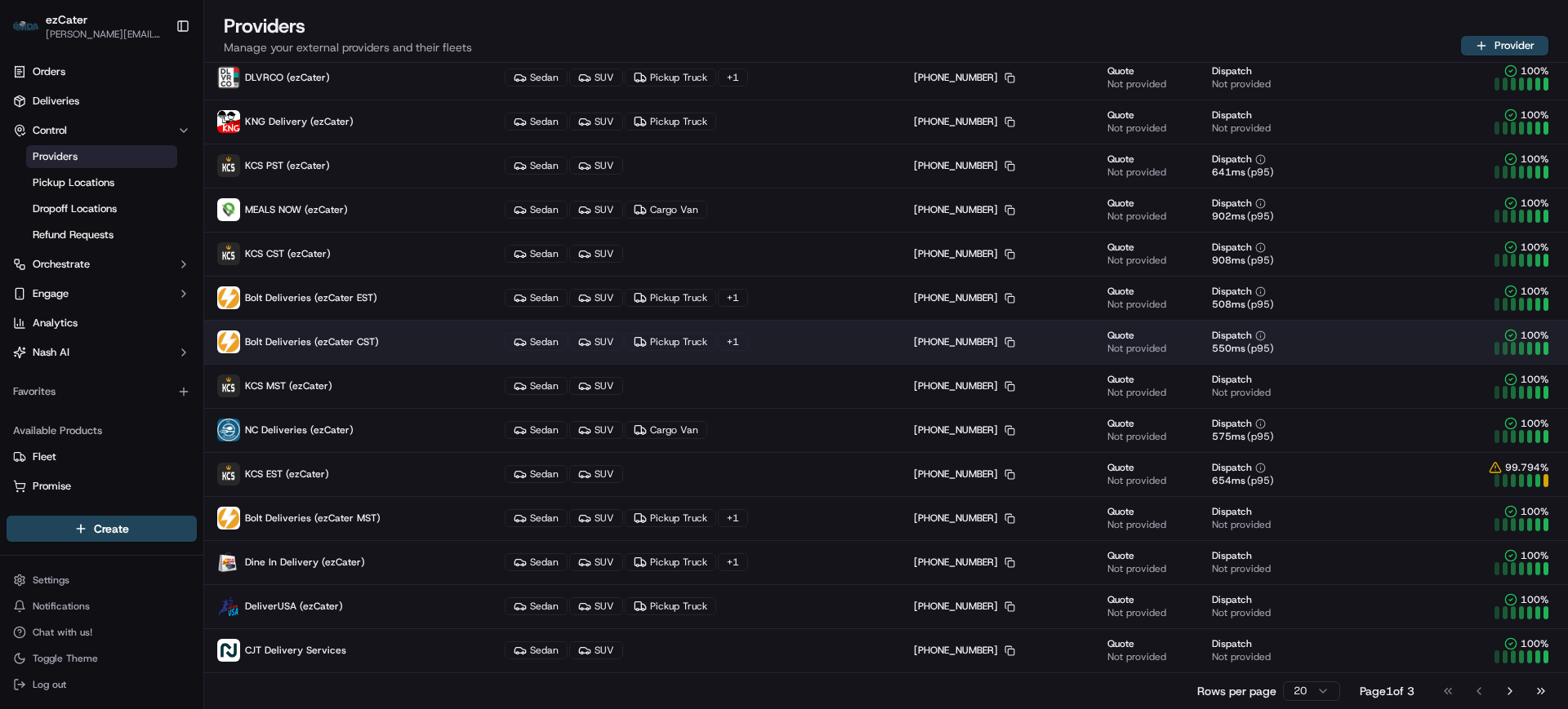
click at [382, 344] on p "Bolt Deliveries (ezCater CST)" at bounding box center [348, 342] width 262 height 23
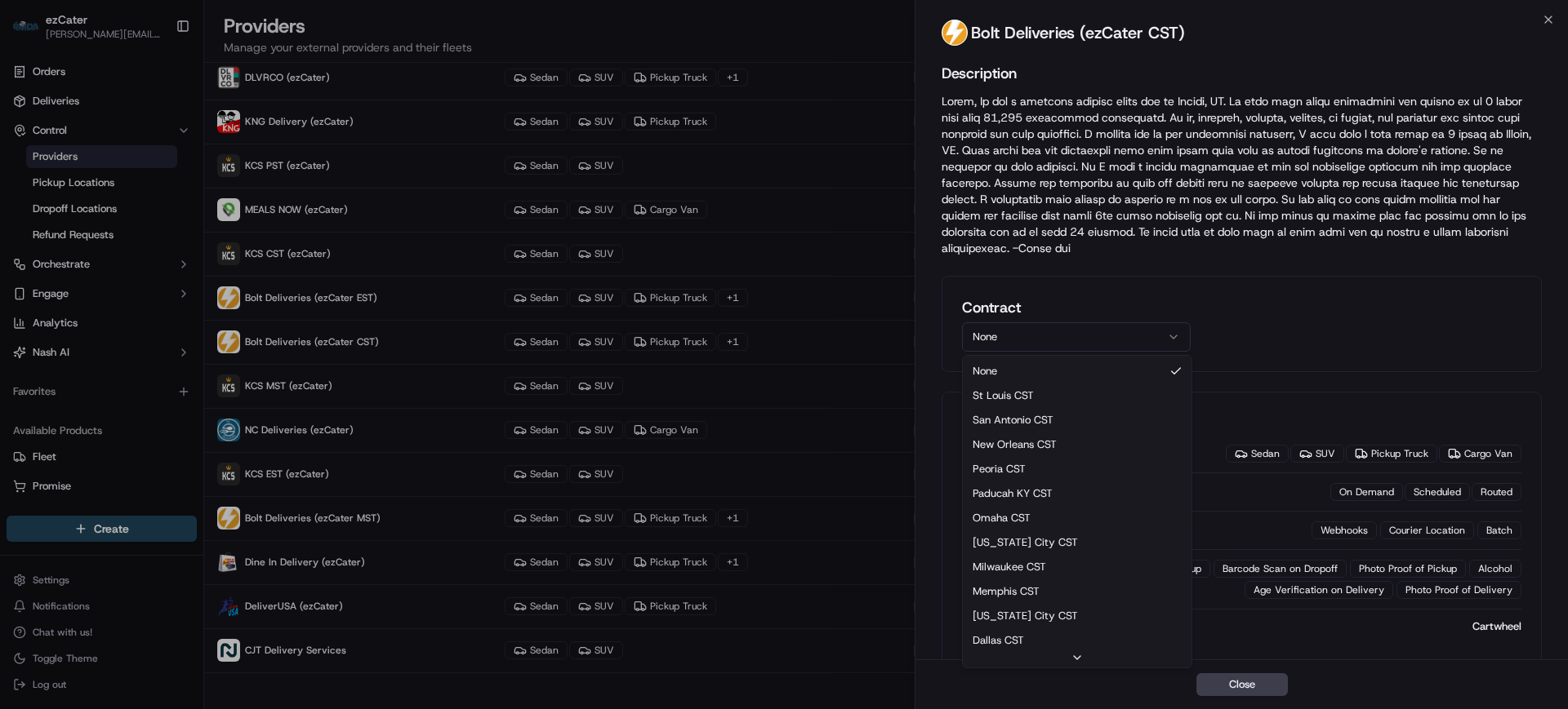
click at [1021, 335] on button "None" at bounding box center [1076, 336] width 228 height 29
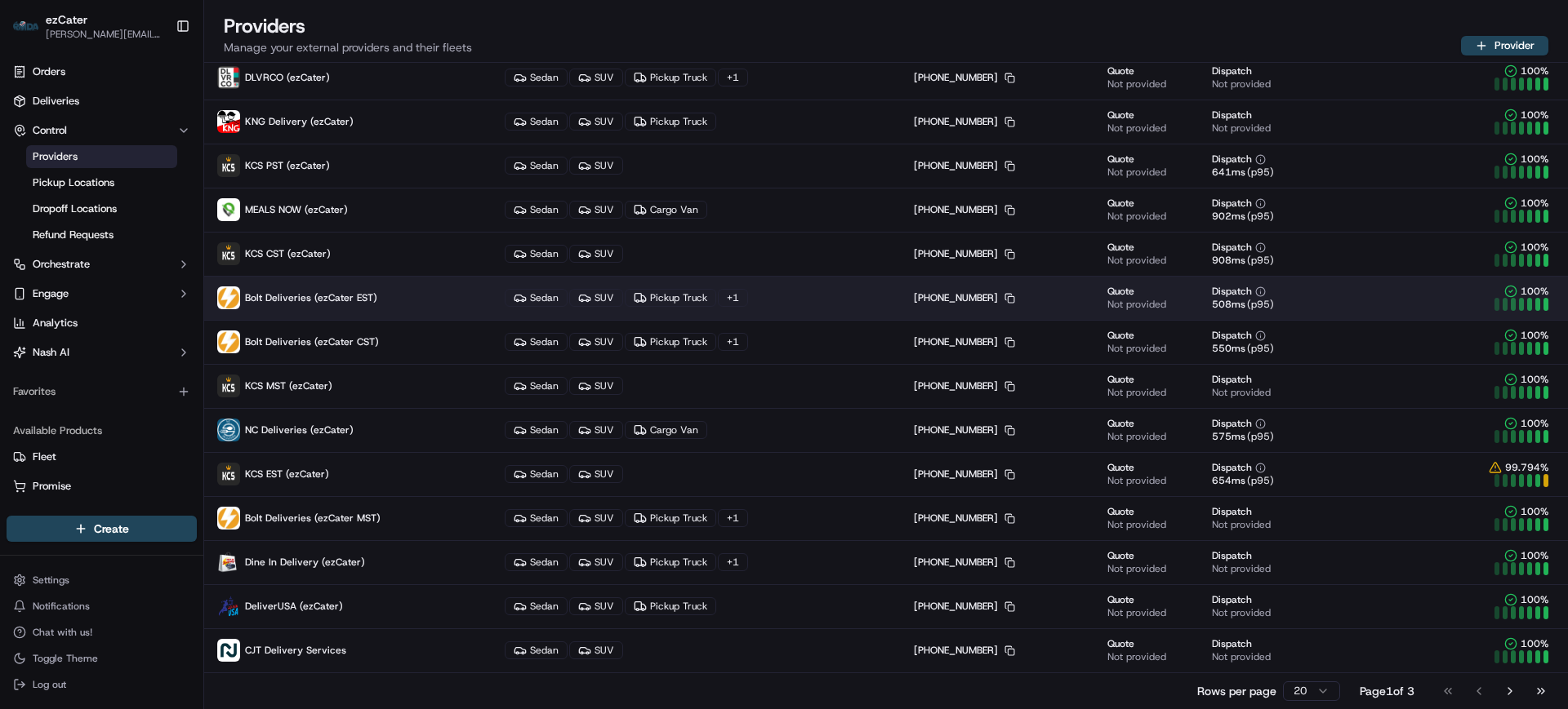
click at [316, 294] on span "Bolt Deliveries (ezCater EST)" at bounding box center [311, 298] width 132 height 13
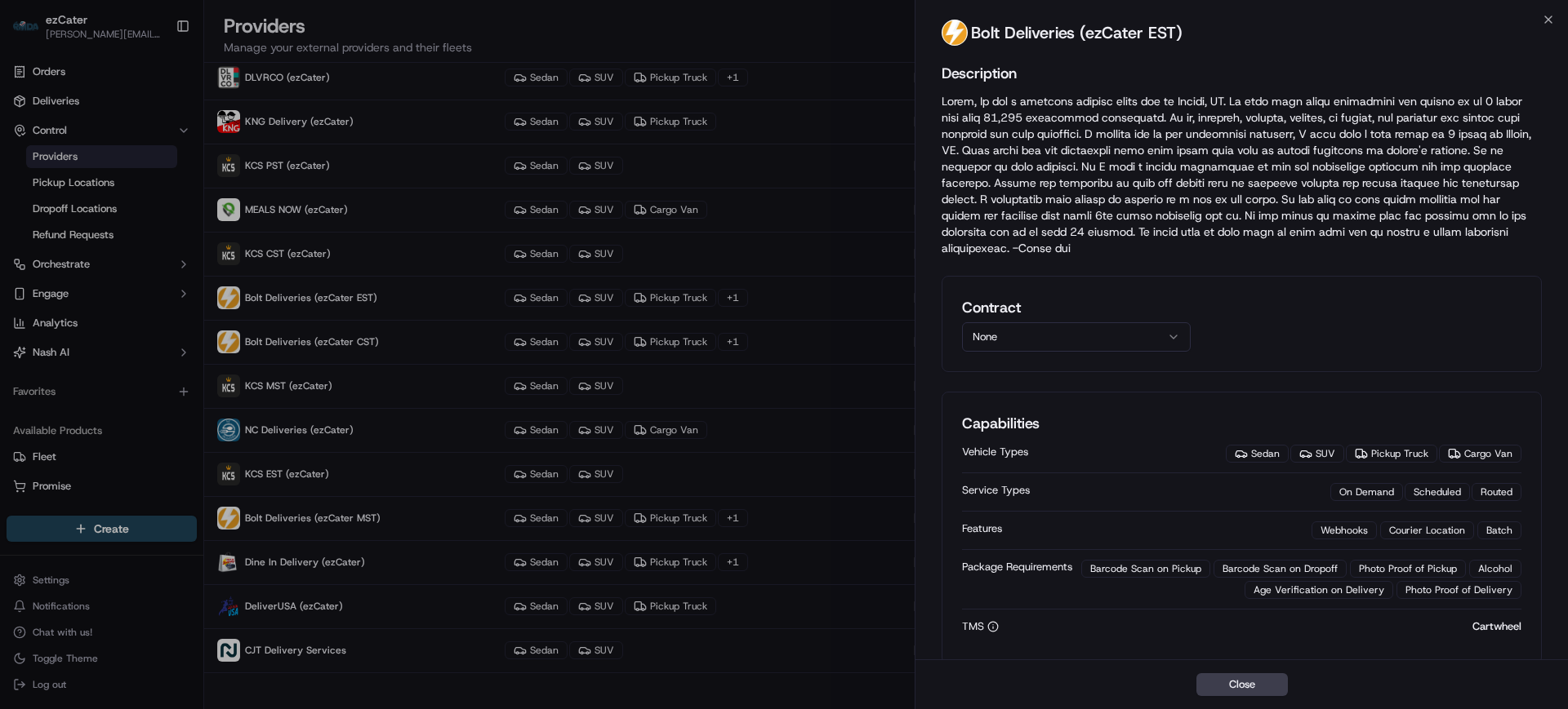
click at [1101, 336] on button "None" at bounding box center [1076, 336] width 228 height 29
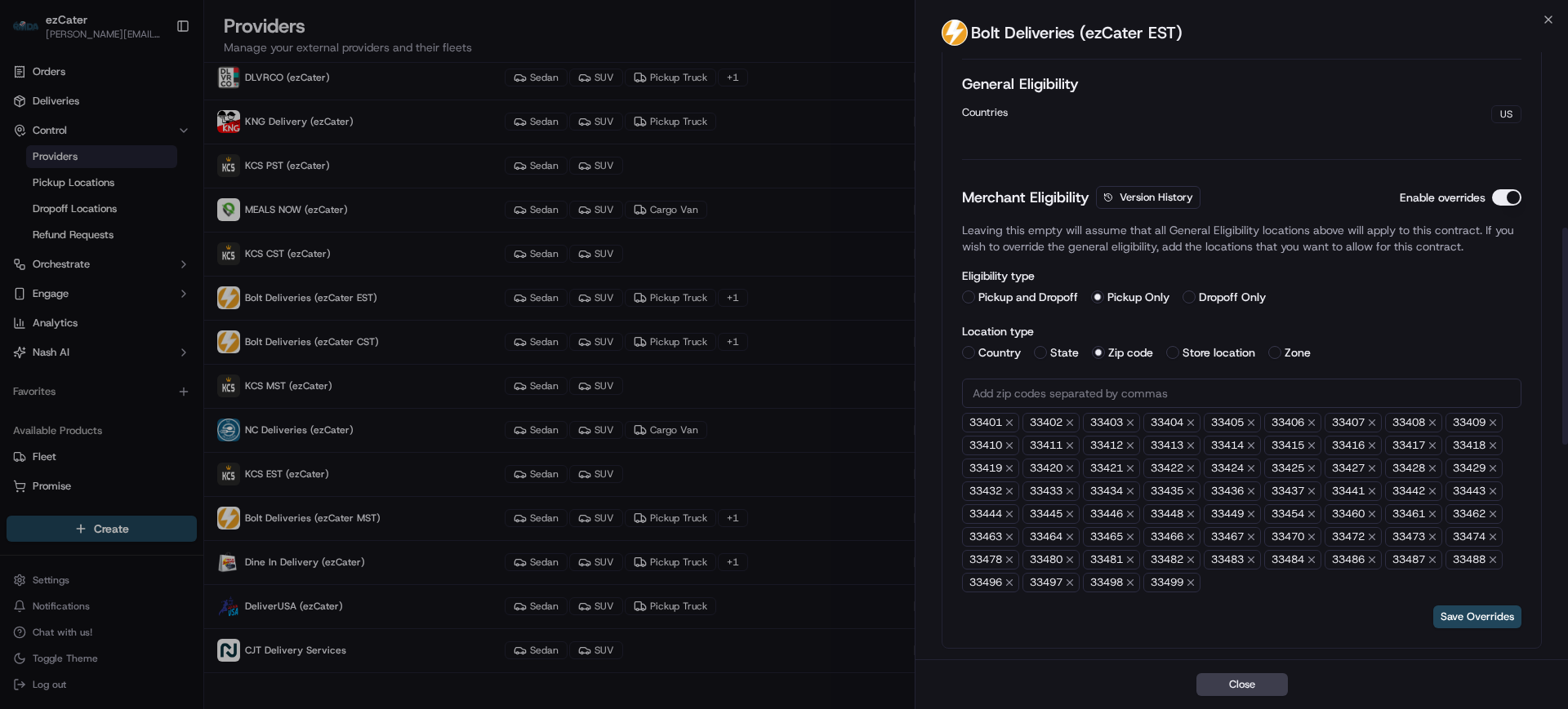
scroll to position [510, 0]
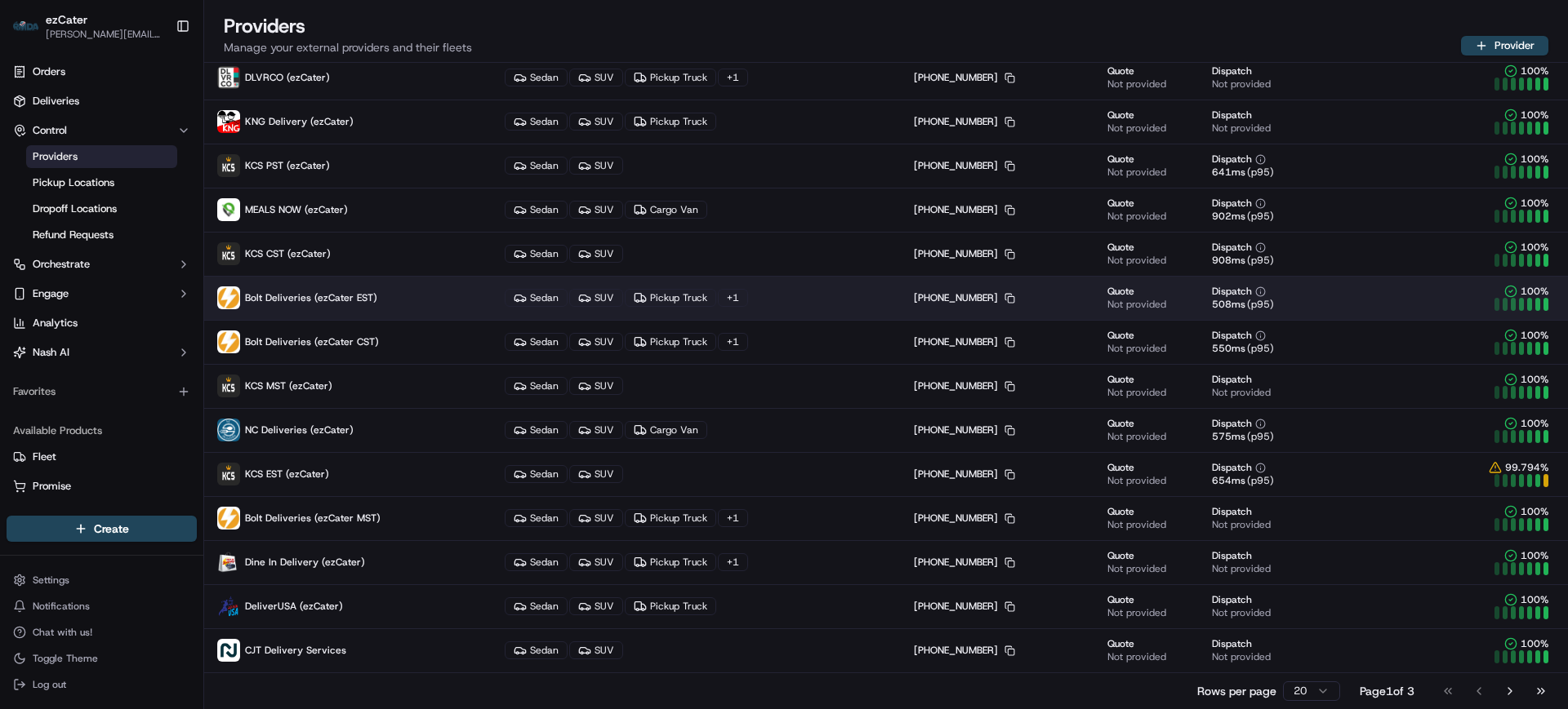
click at [386, 305] on p "Bolt Deliveries (ezCater EST)" at bounding box center [348, 298] width 262 height 23
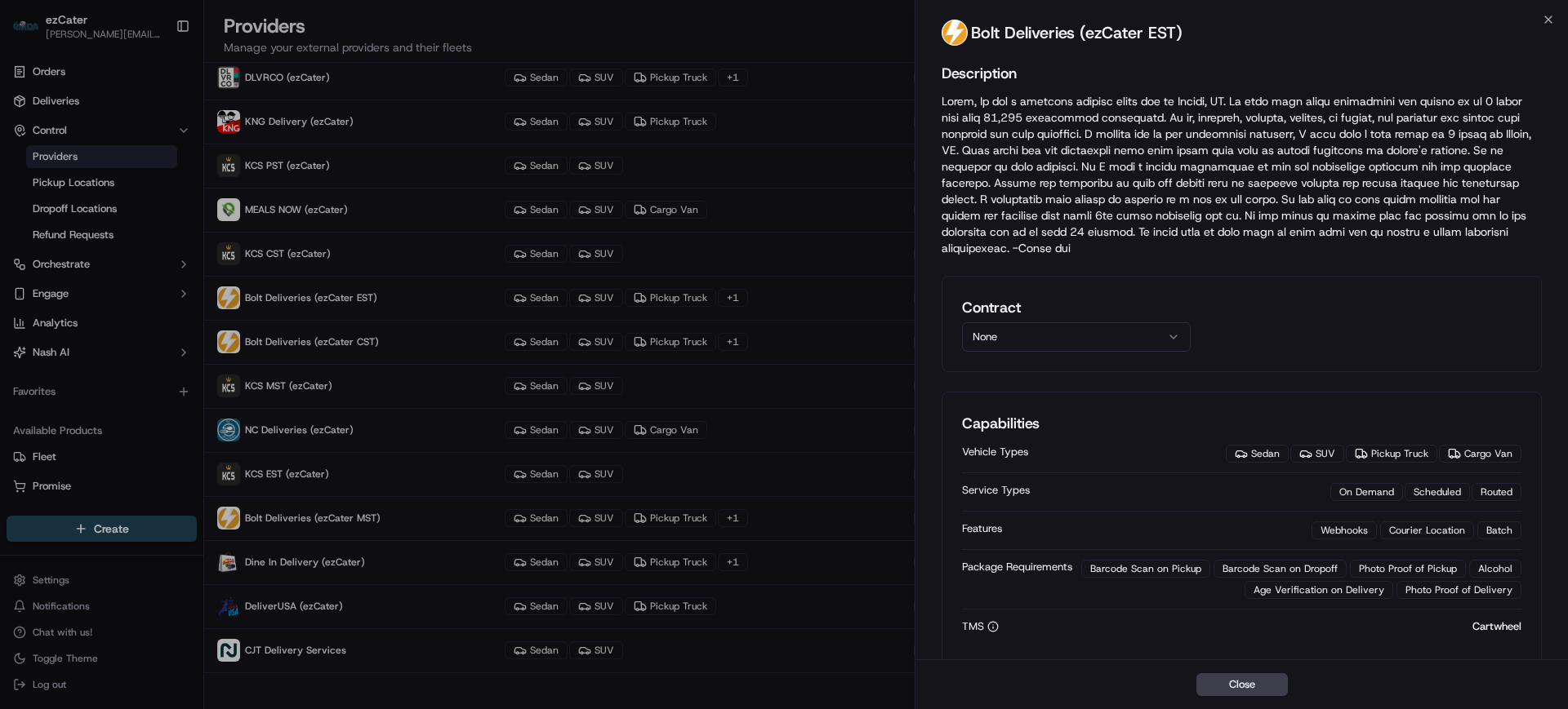
click at [1070, 336] on button "None" at bounding box center [1076, 336] width 228 height 29
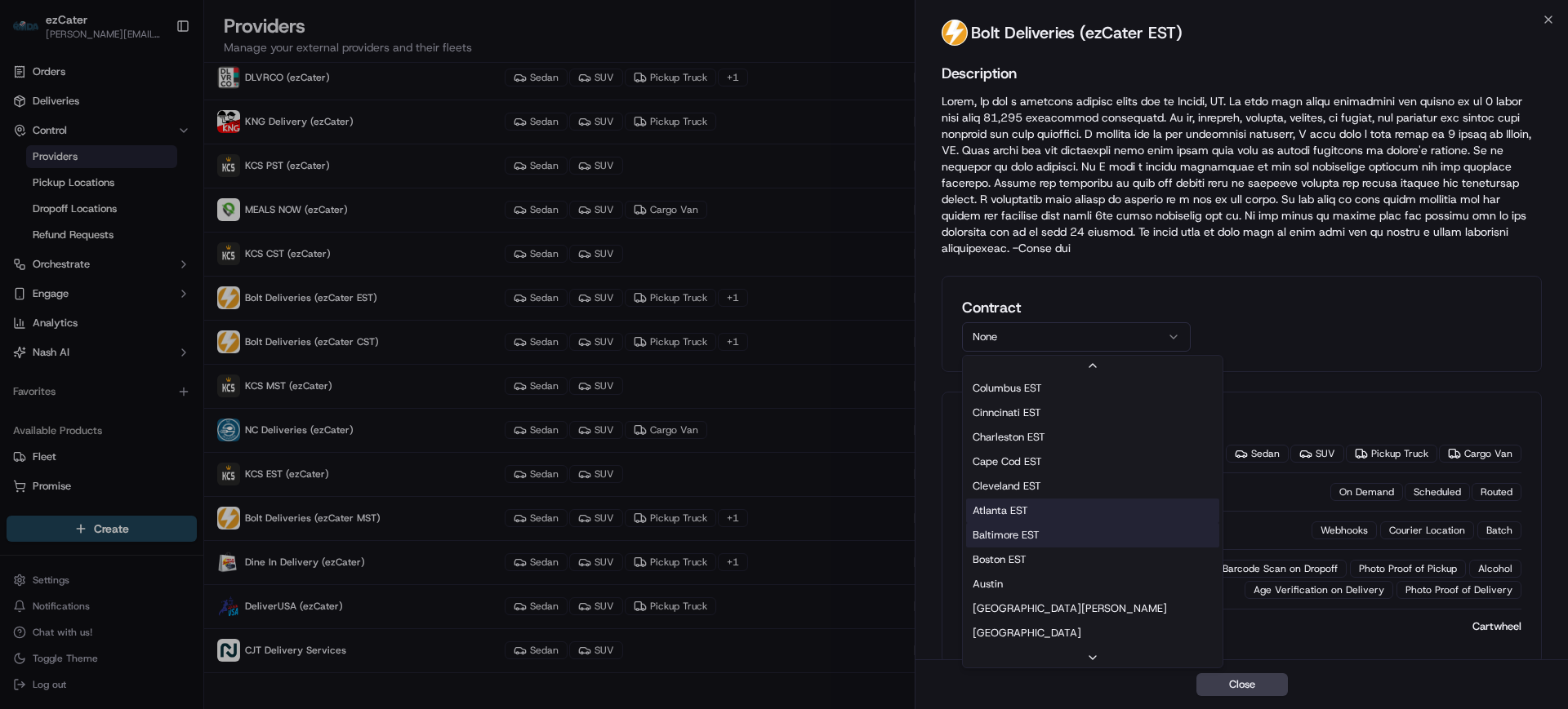
scroll to position [522, 0]
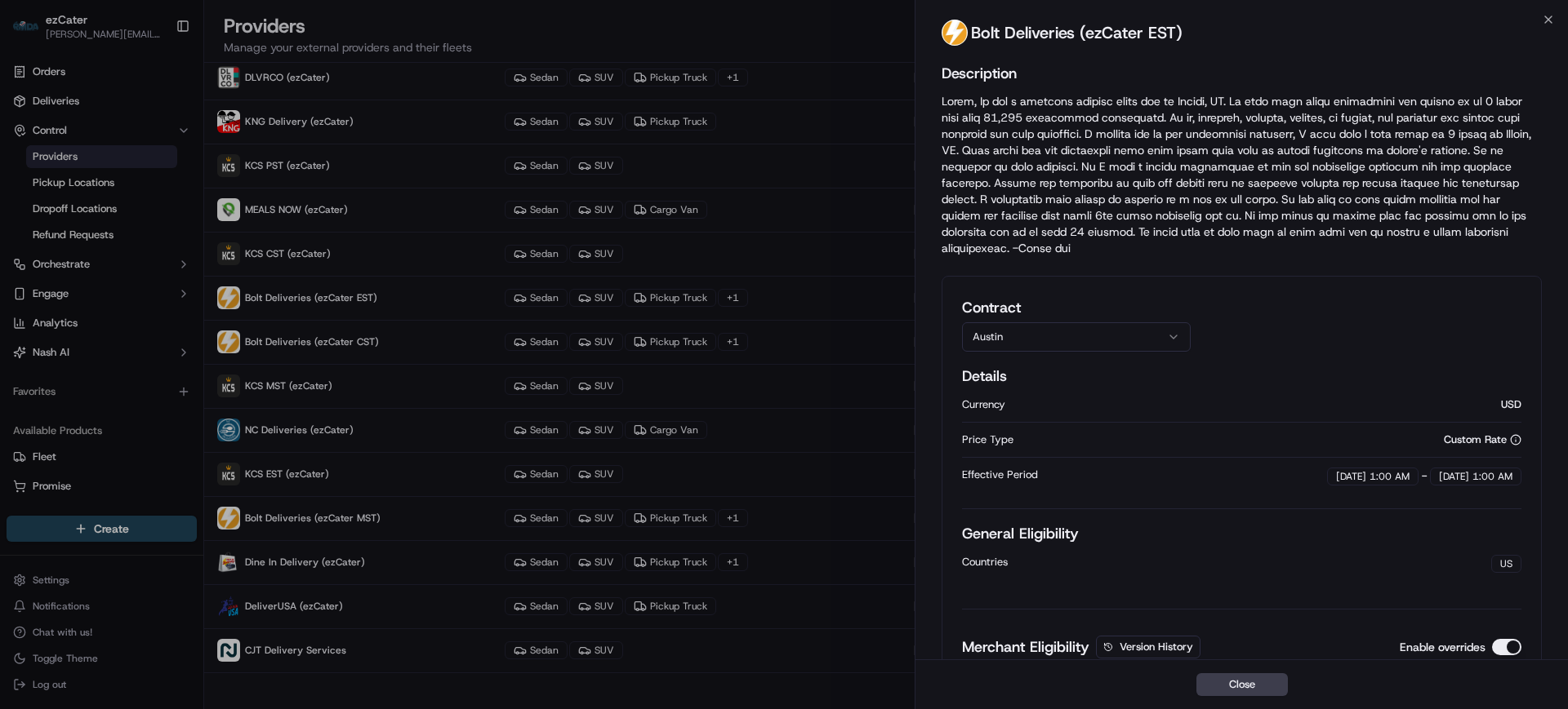
click at [1294, 44] on div "Bolt Deliveries (ezCater EST)" at bounding box center [1242, 36] width 653 height 32
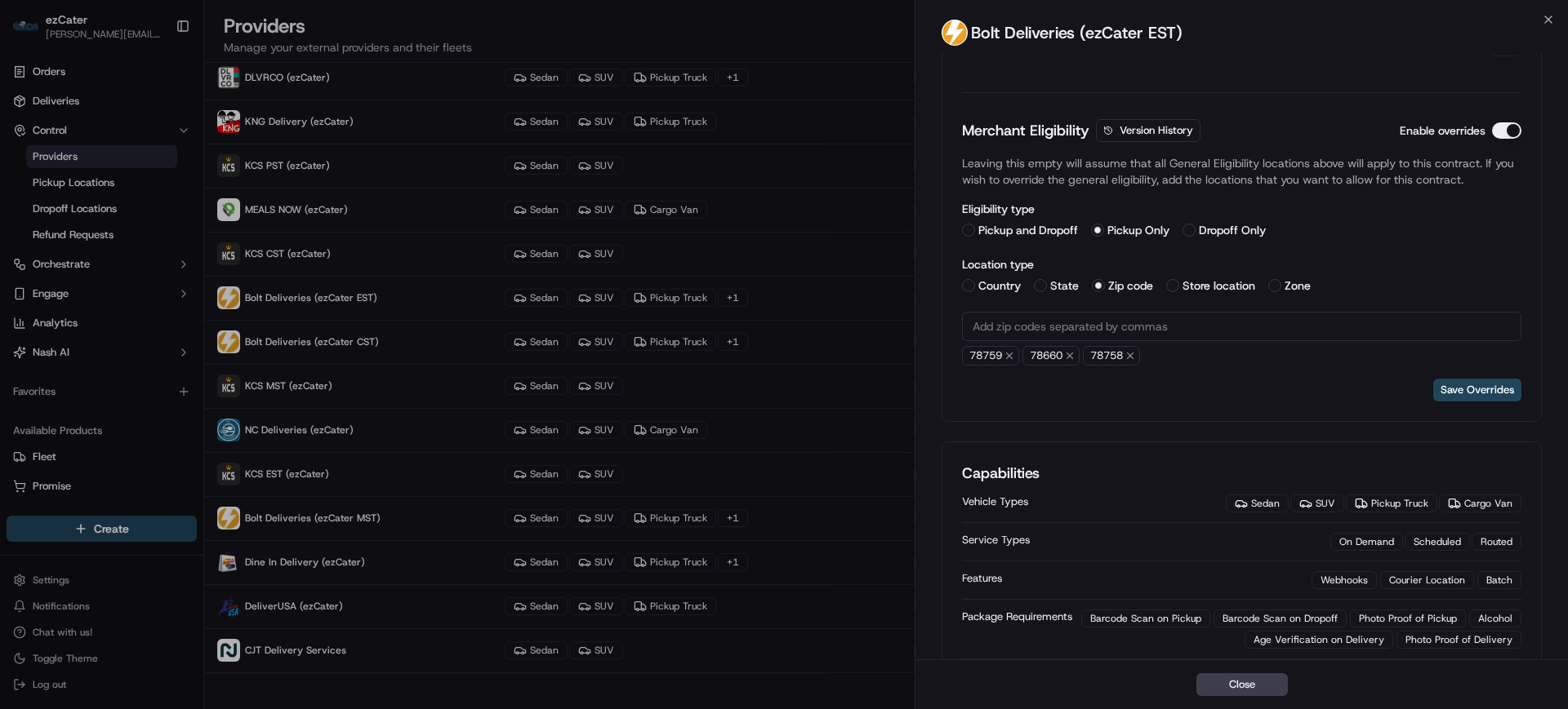
click at [969, 406] on div "Contract Austin Details Currency USD Price Type Custom Rate Effective Period [D…" at bounding box center [1242, 90] width 600 height 663
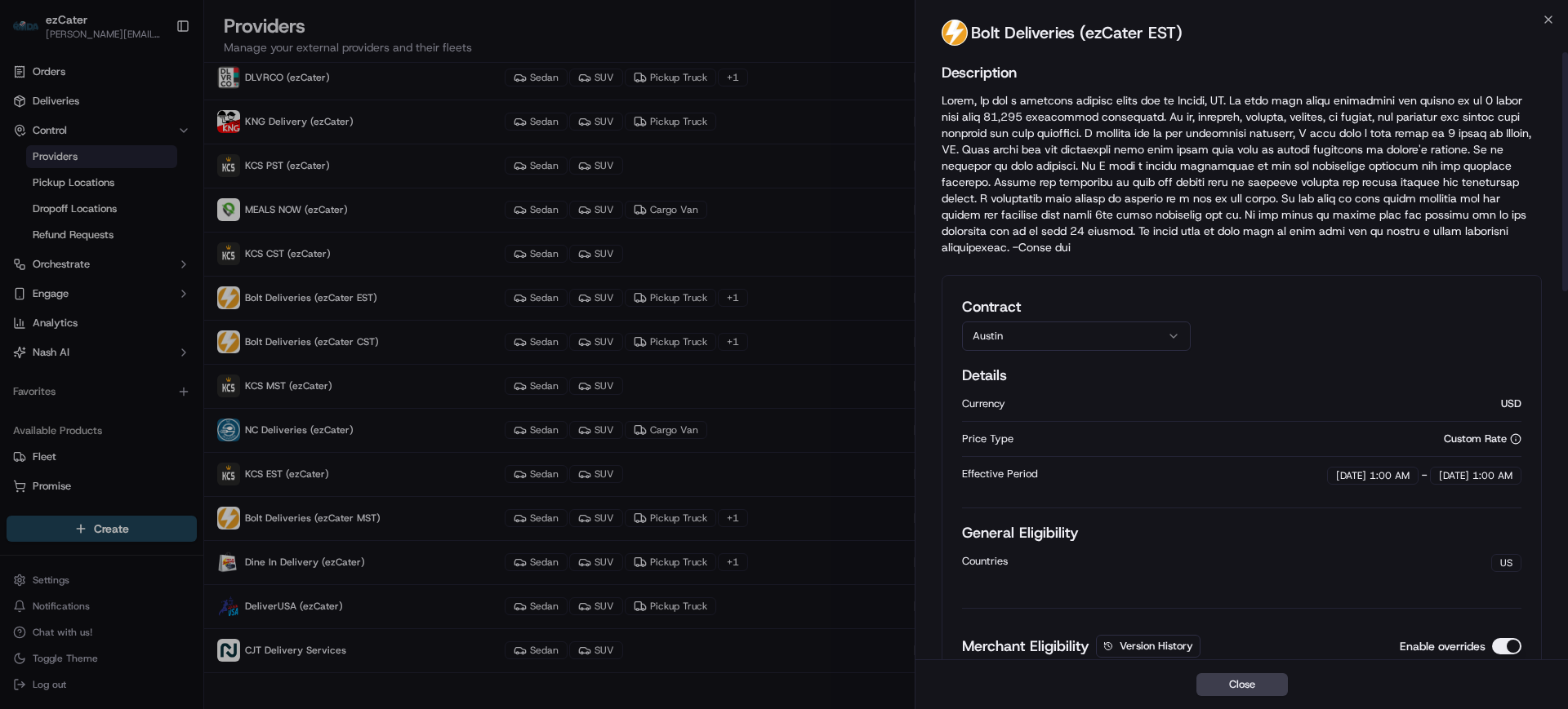
scroll to position [0, 0]
click at [1109, 343] on button "Austin" at bounding box center [1076, 336] width 228 height 29
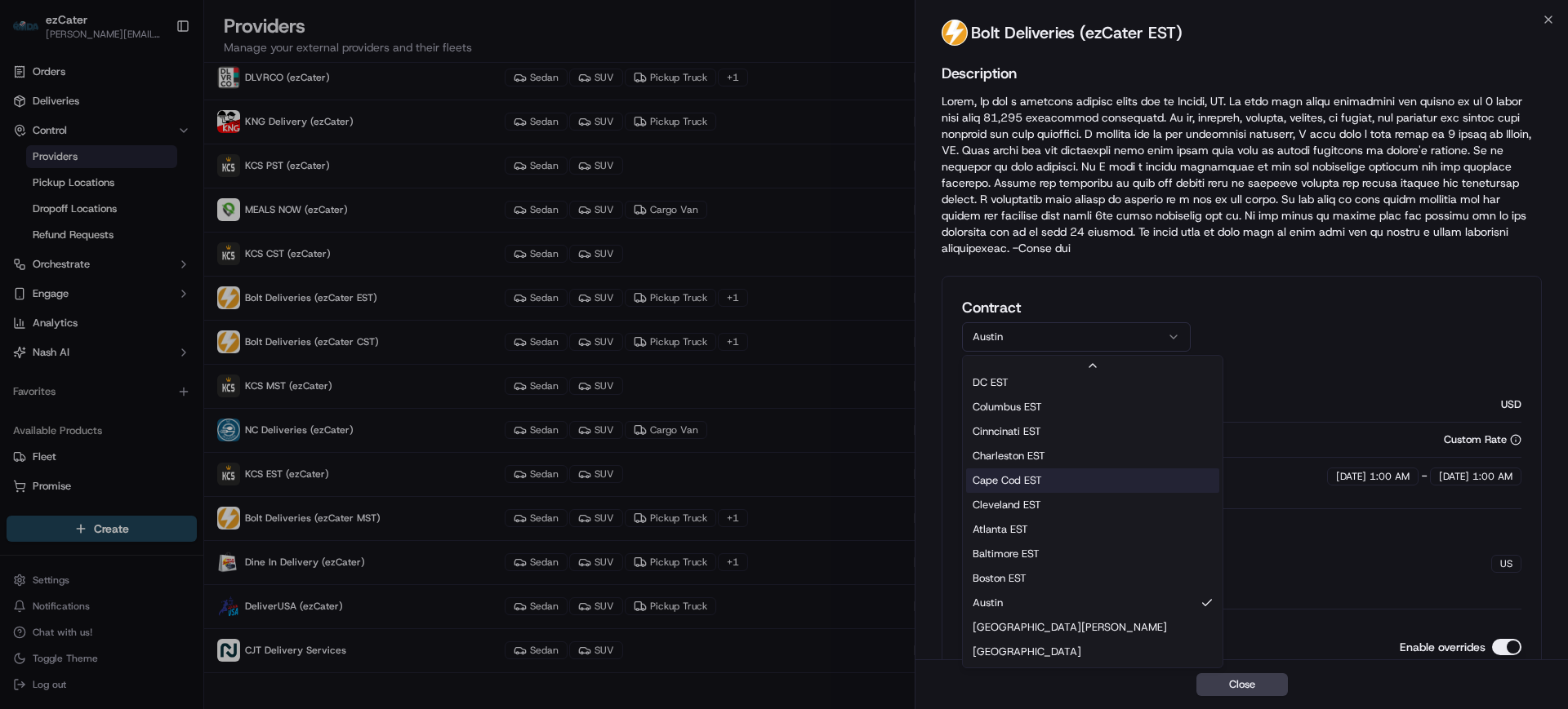
scroll to position [522, 0]
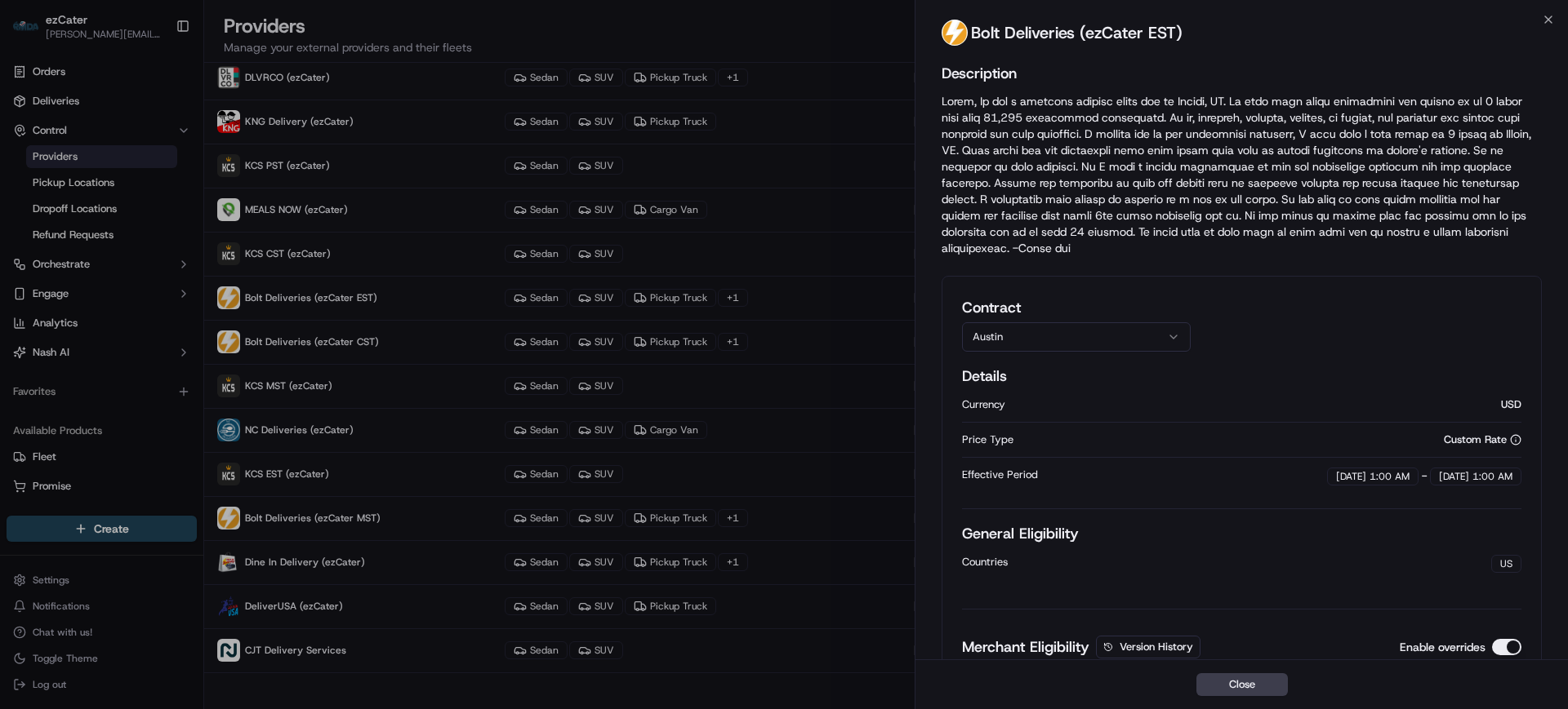
click at [1072, 340] on button "Austin" at bounding box center [1076, 336] width 228 height 29
click at [1038, 344] on button "Austin" at bounding box center [1076, 336] width 228 height 29
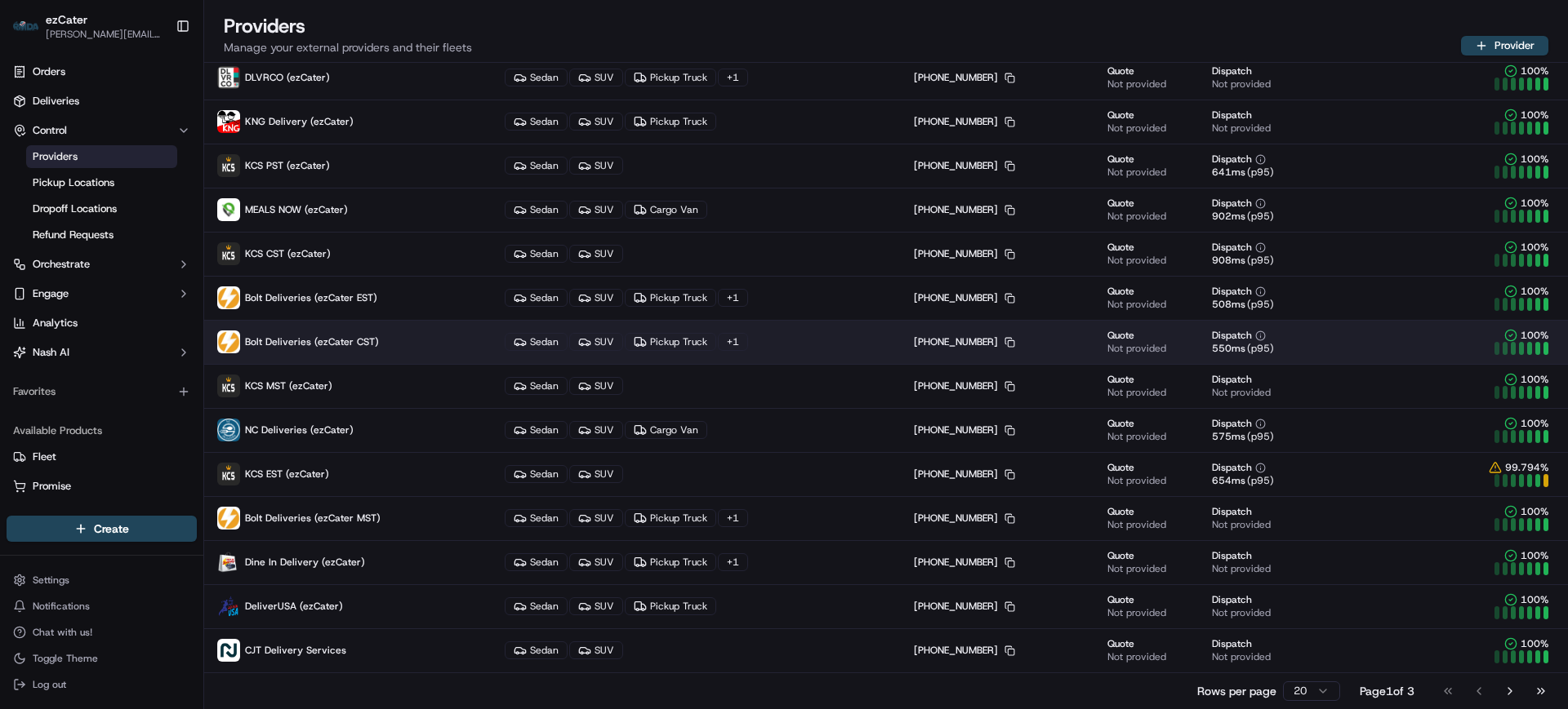
click at [330, 338] on span "Bolt Deliveries (ezCater CST)" at bounding box center [311, 342] width 134 height 13
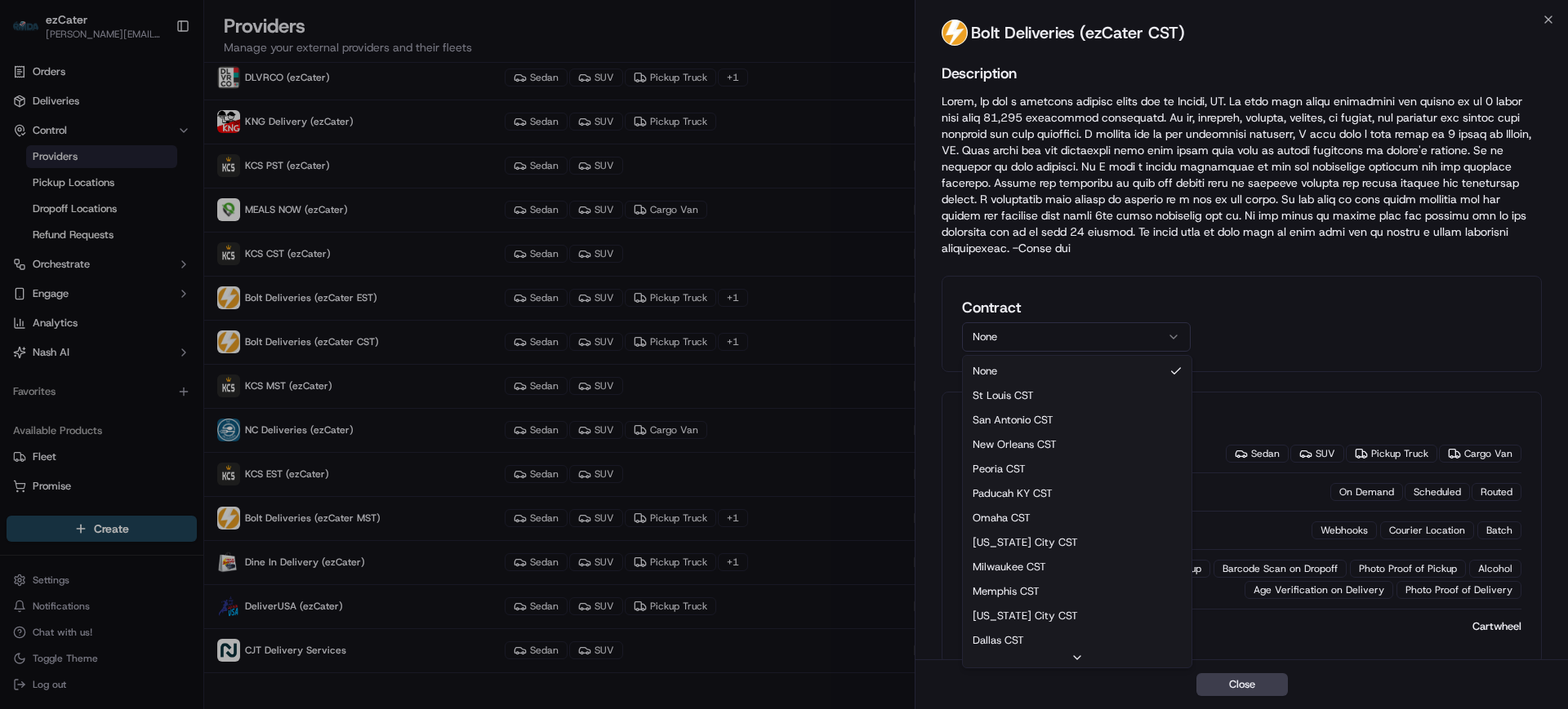
click at [992, 340] on button "None" at bounding box center [1076, 336] width 228 height 29
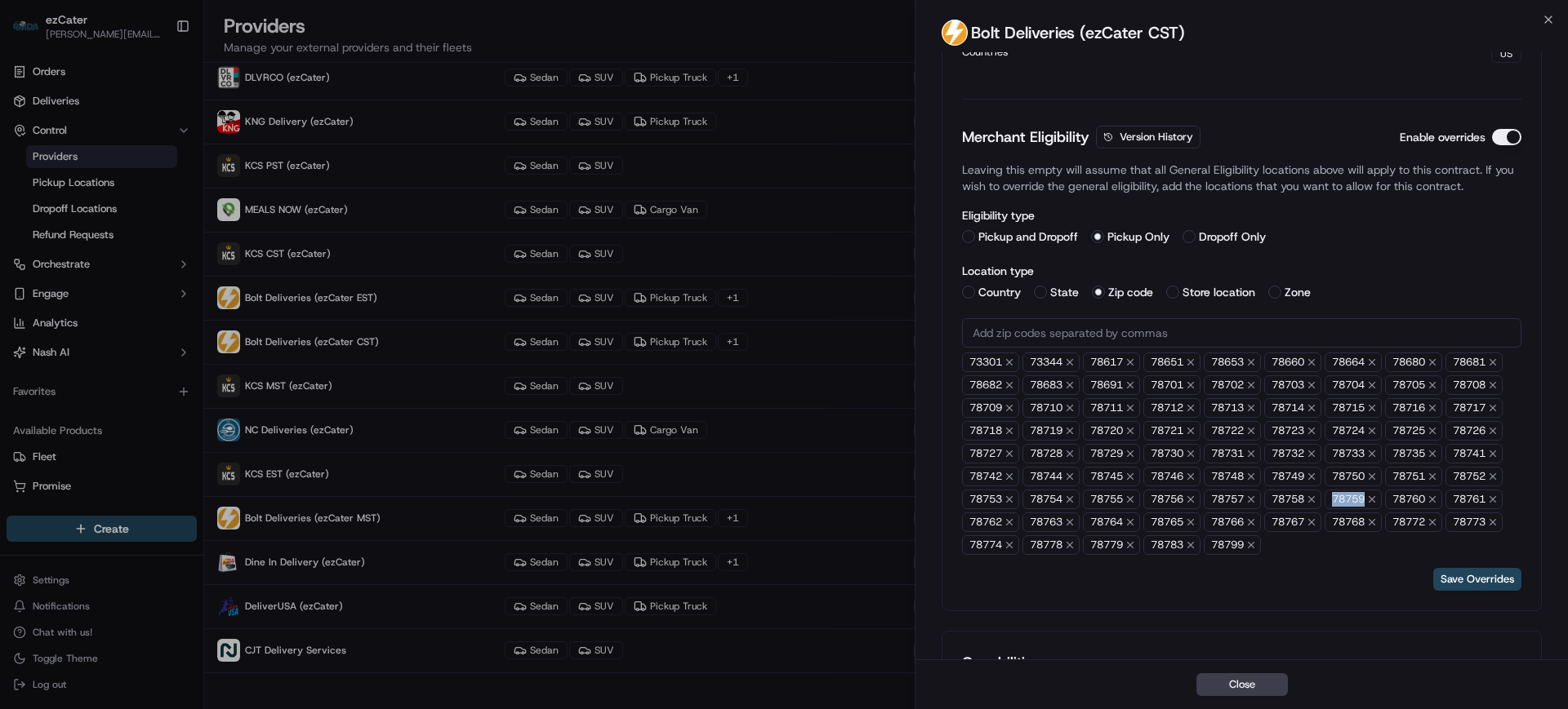
scroll to position [0, 0]
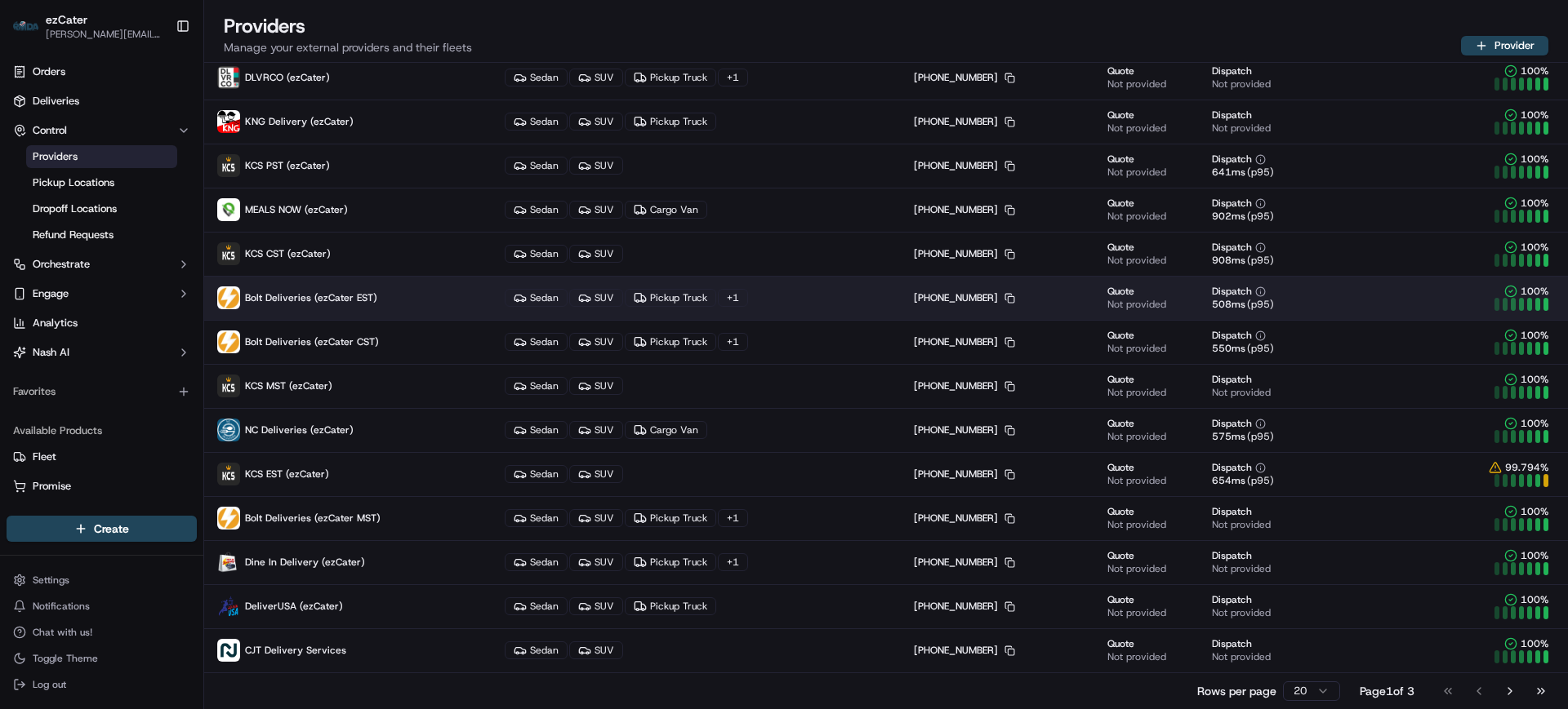
click at [366, 298] on span "Bolt Deliveries (ezCater EST)" at bounding box center [311, 298] width 132 height 13
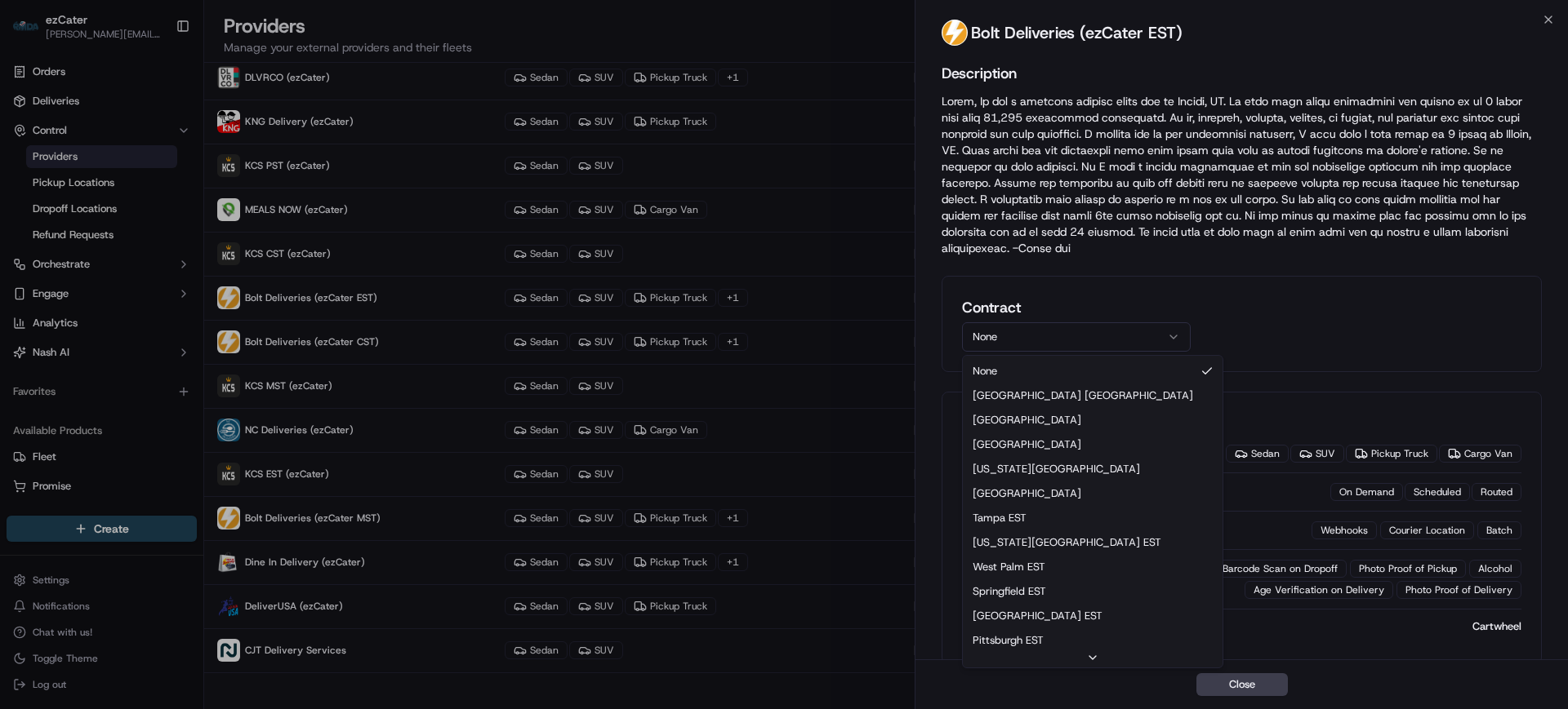
click at [1027, 344] on button "None" at bounding box center [1076, 336] width 228 height 29
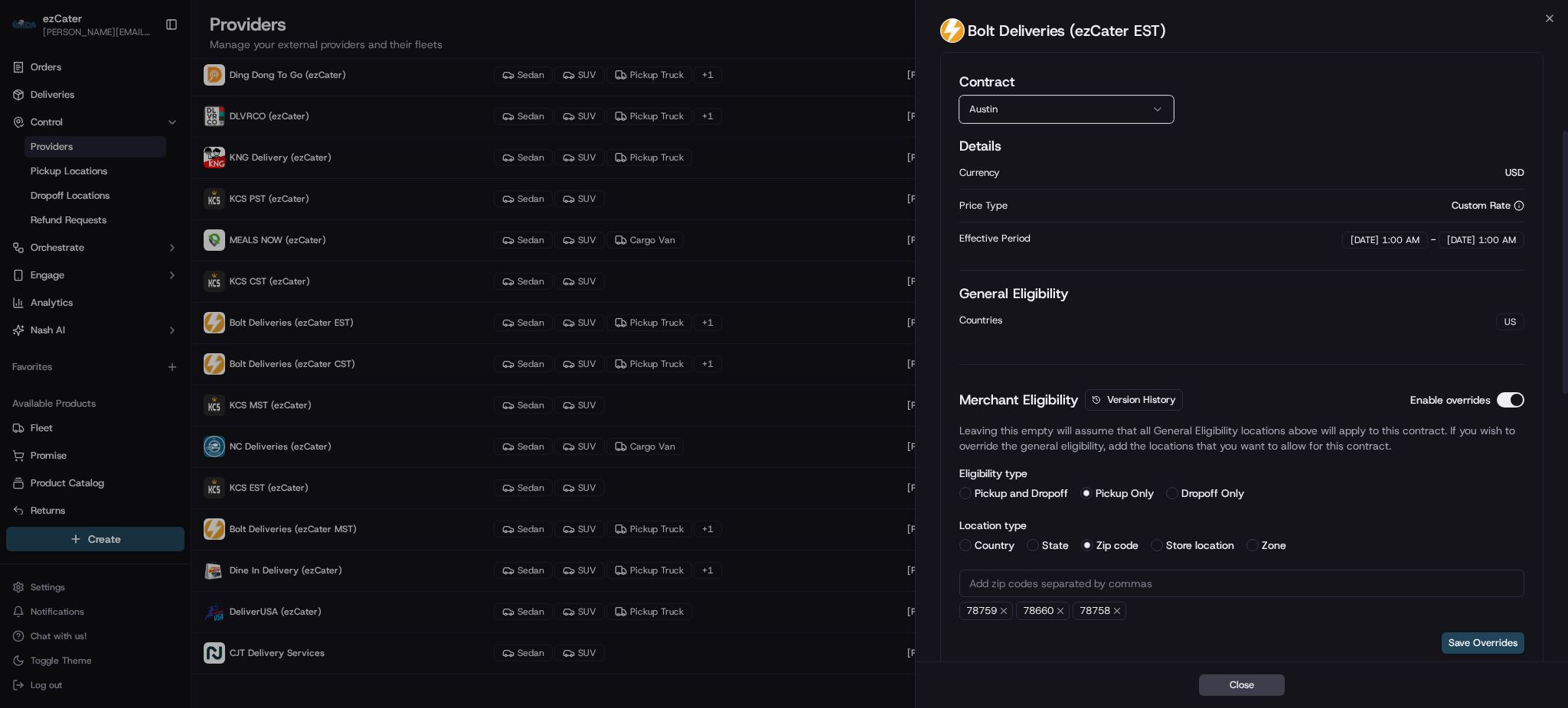
scroll to position [191, 0]
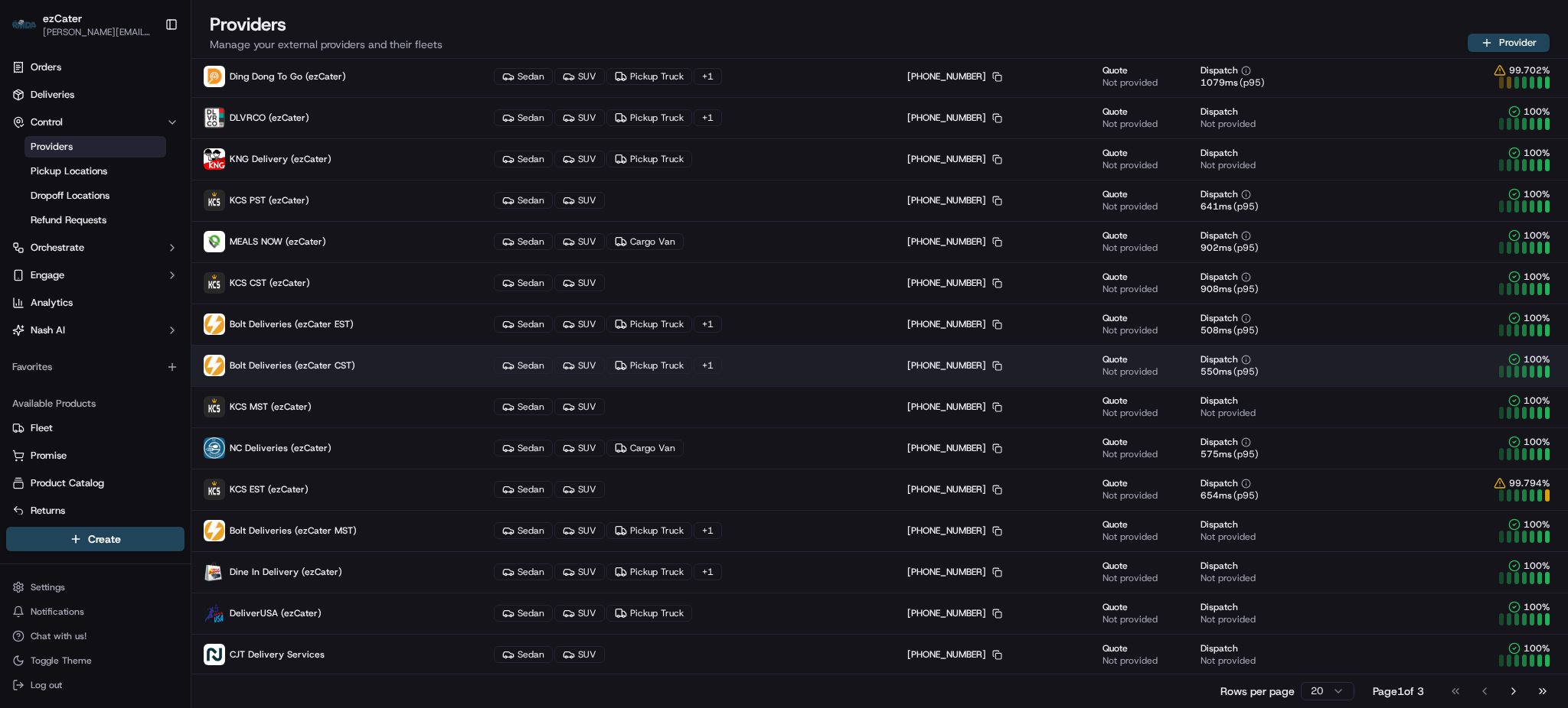
click at [371, 370] on p "Bolt Deliveries (ezCater CST)" at bounding box center [336, 366] width 265 height 22
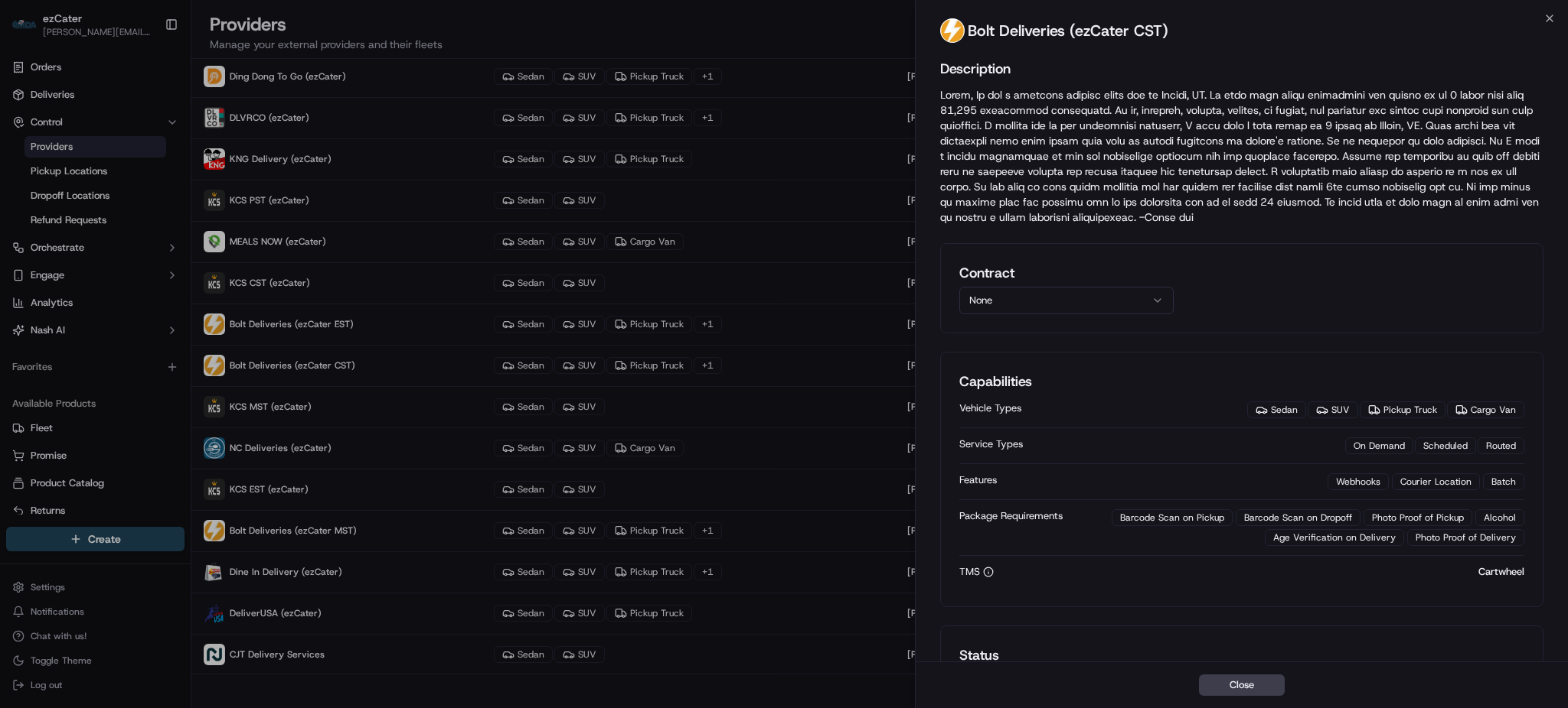
click at [1076, 306] on button "None" at bounding box center [1066, 300] width 214 height 27
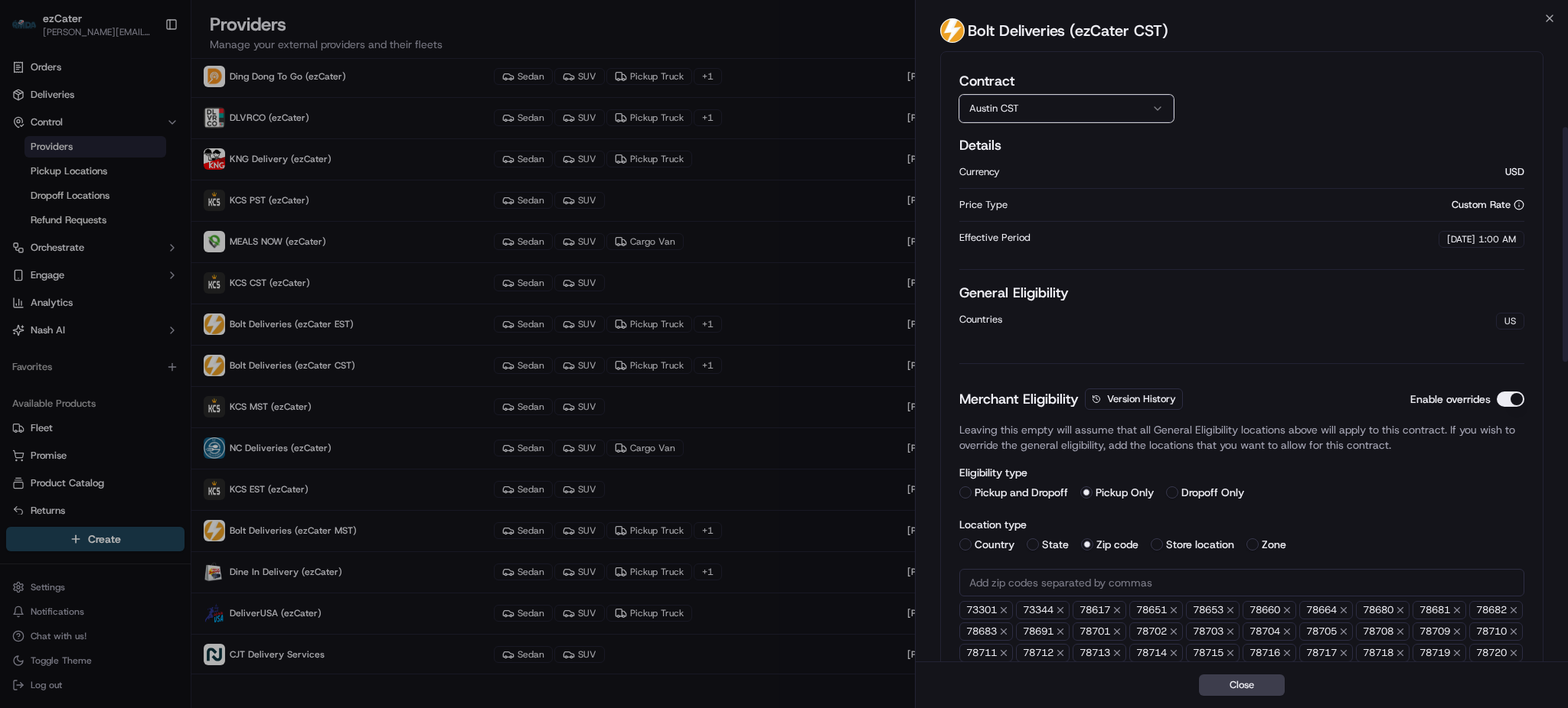
scroll to position [204, 0]
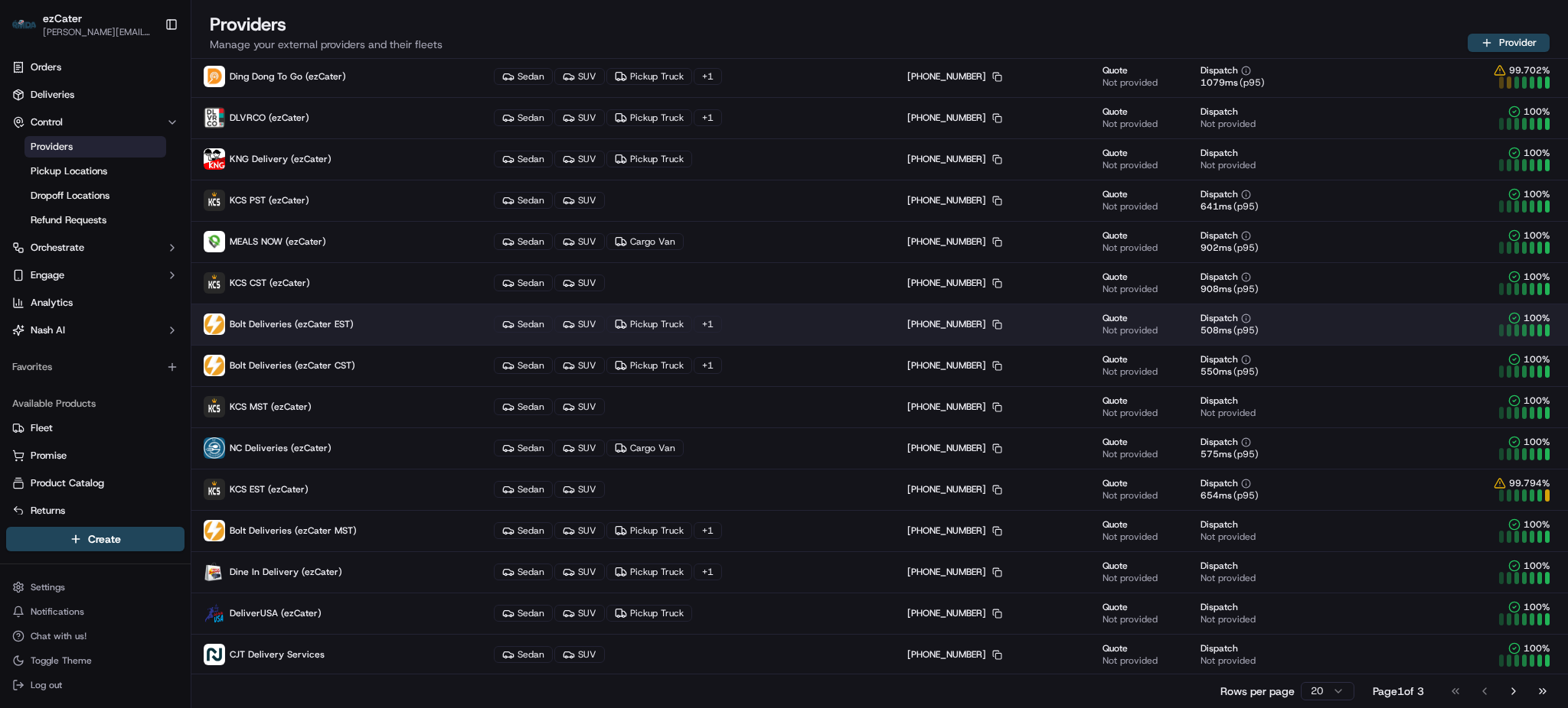
click at [339, 319] on span "Bolt Deliveries (ezCater EST)" at bounding box center [291, 324] width 124 height 12
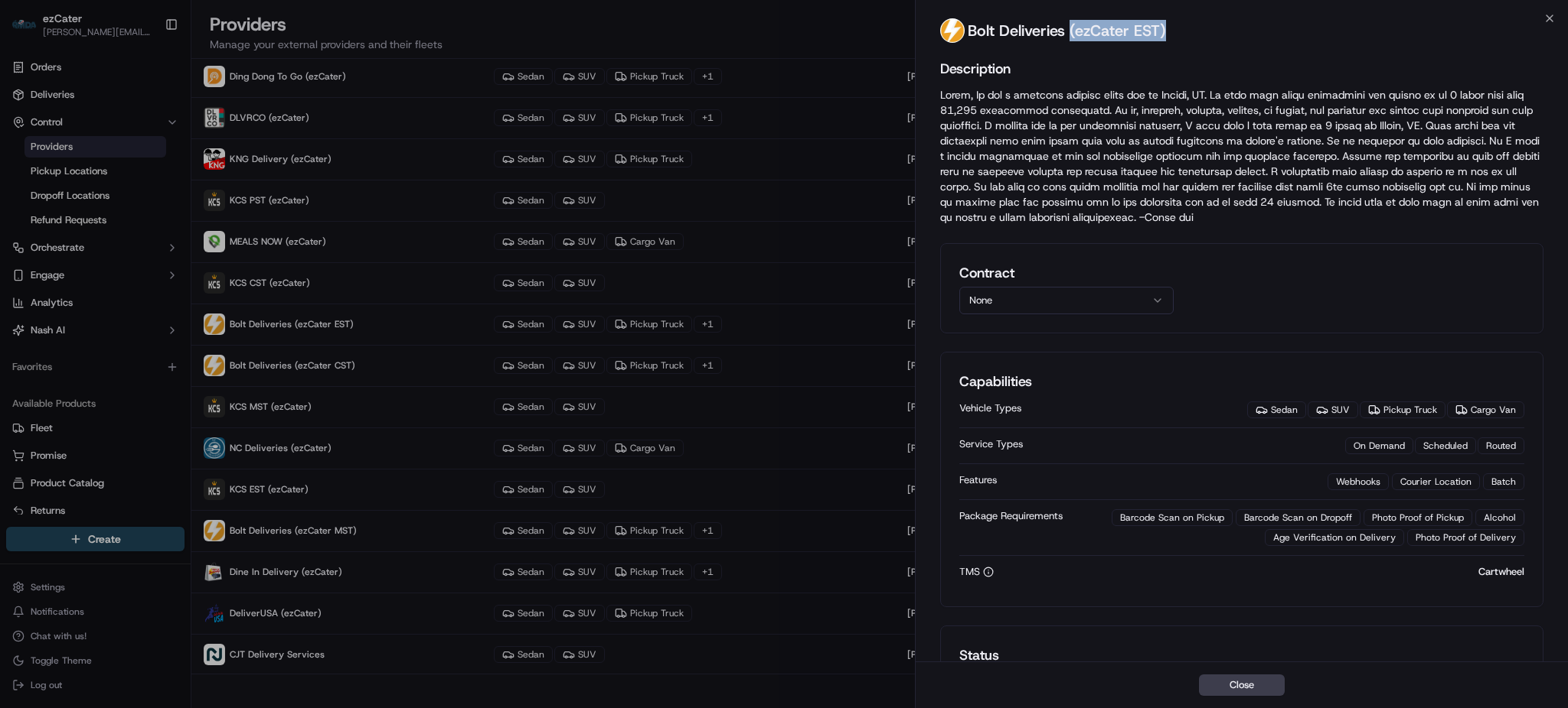
drag, startPoint x: 1176, startPoint y: 28, endPoint x: 1071, endPoint y: 28, distance: 105.0
click at [1071, 28] on div "Bolt Deliveries (ezCater EST)" at bounding box center [1242, 33] width 652 height 30
copy h2 "(ezCater EST)"
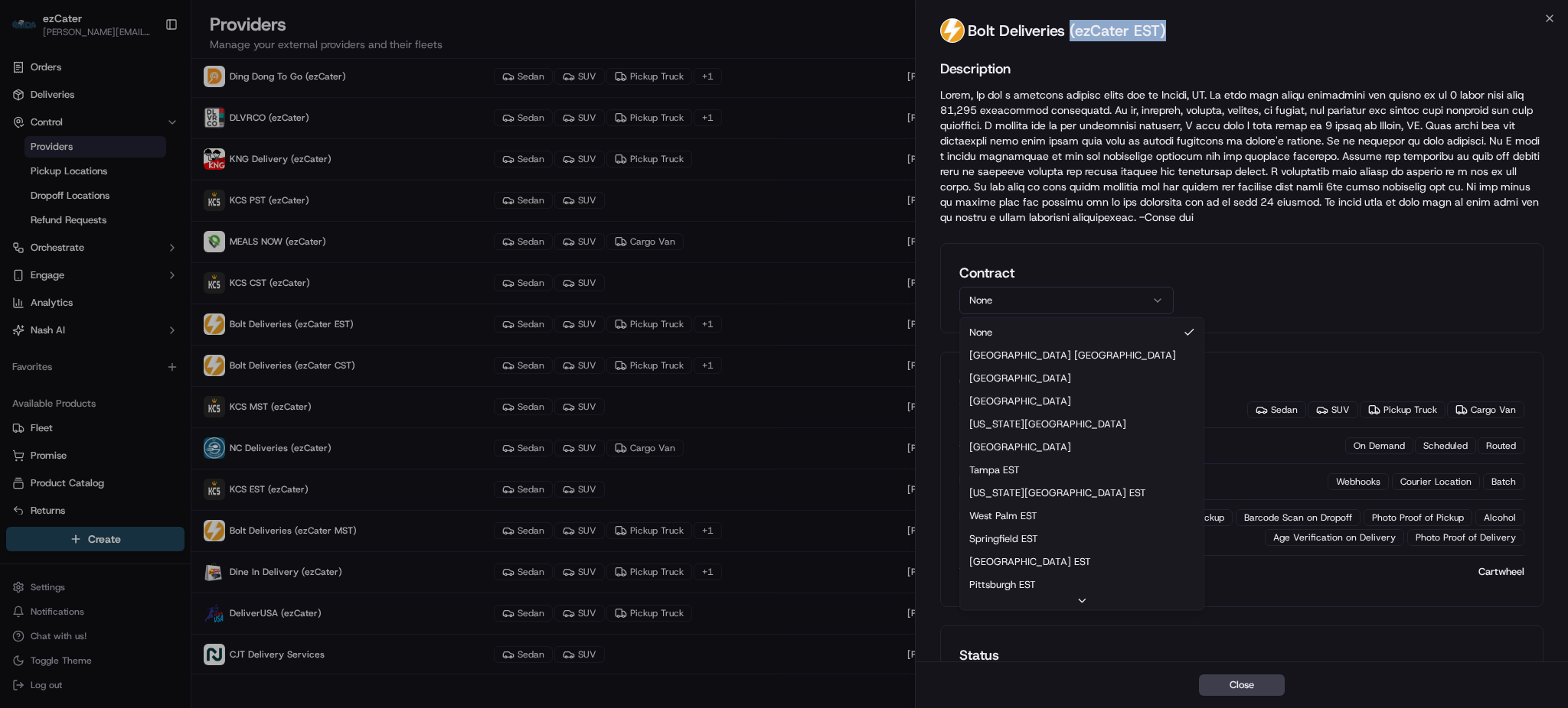
click at [1081, 300] on button "None" at bounding box center [1066, 300] width 214 height 27
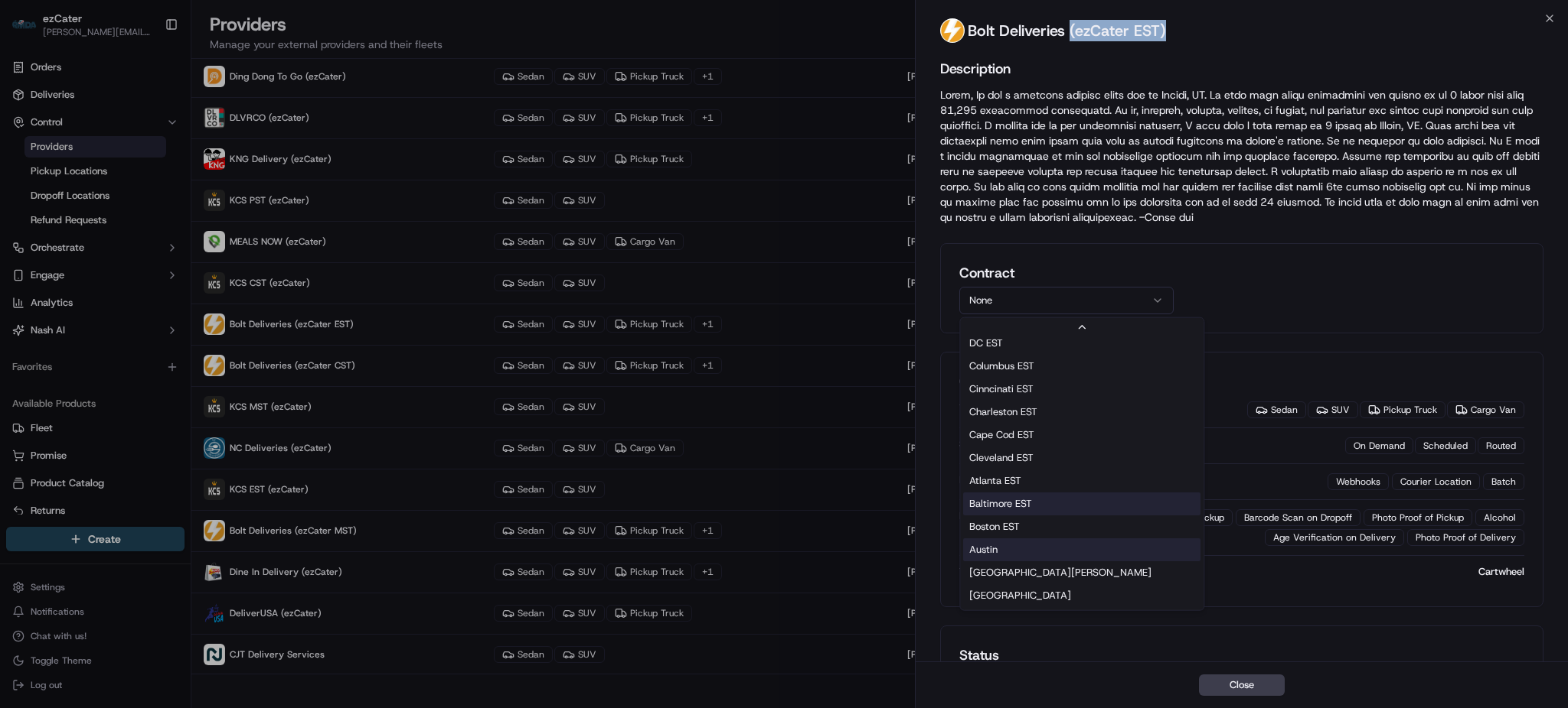
scroll to position [489, 0]
